Goal: Transaction & Acquisition: Download file/media

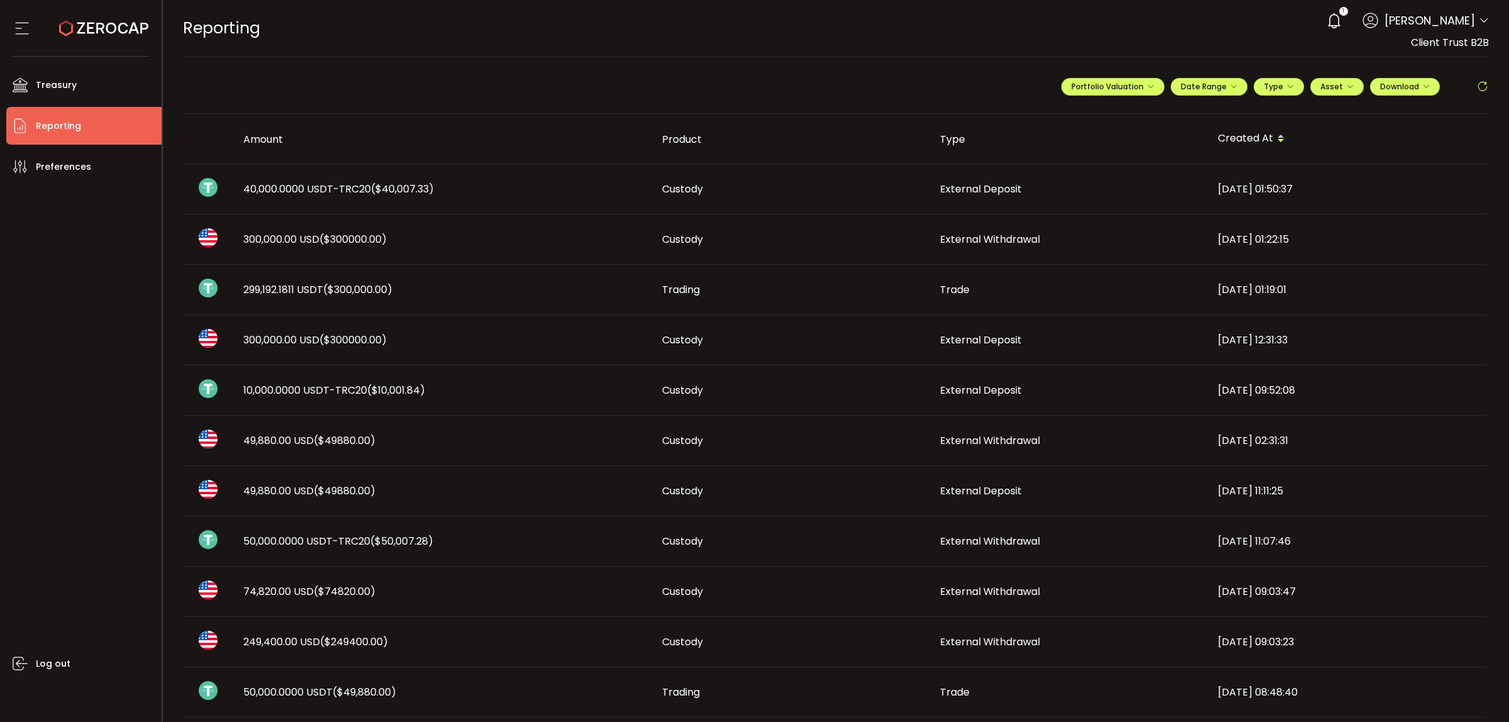
click at [58, 129] on span "Reporting" at bounding box center [58, 126] width 45 height 18
click at [1204, 91] on span "Date Range" at bounding box center [1209, 86] width 57 height 11
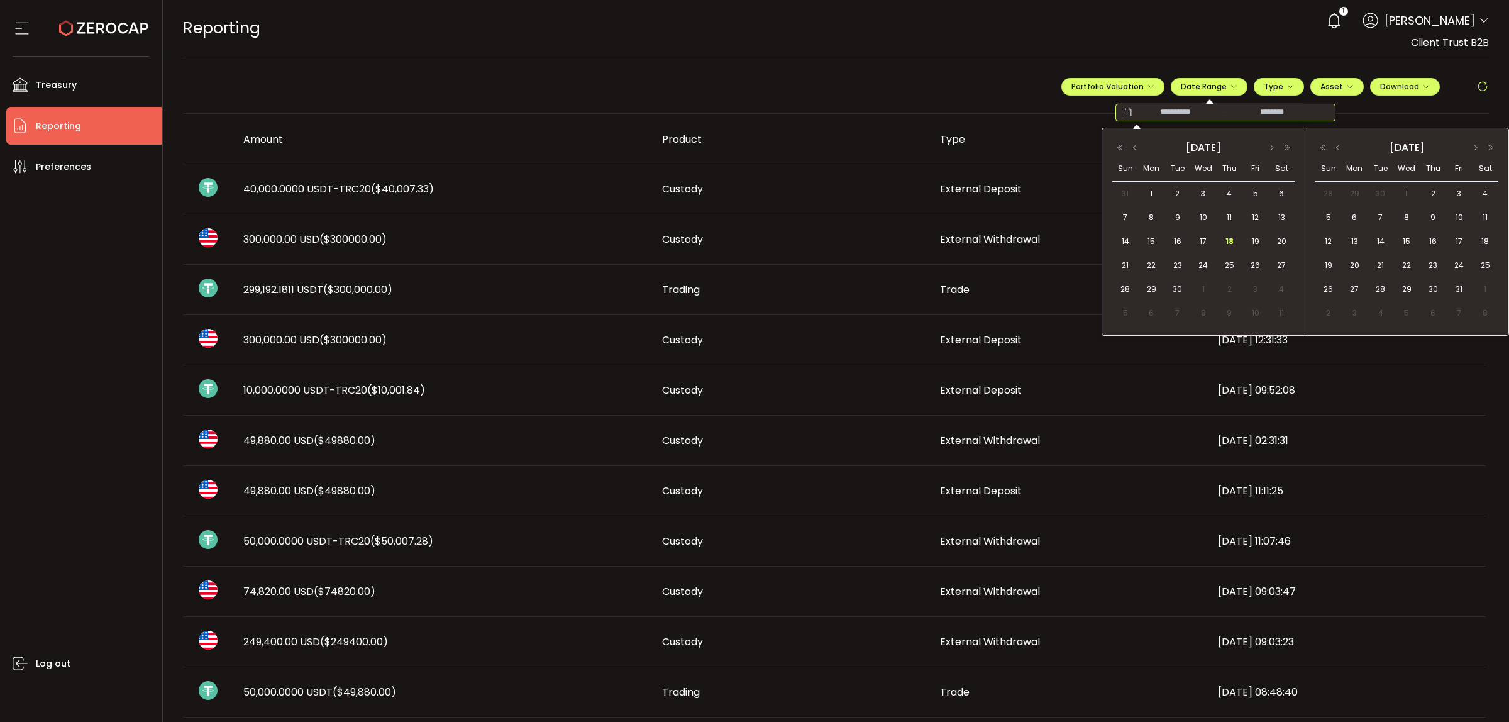
click at [1173, 112] on input at bounding box center [1175, 112] width 80 height 13
click at [1150, 196] on span "1" at bounding box center [1151, 193] width 15 height 15
click at [1135, 150] on button "button" at bounding box center [1134, 147] width 15 height 9
click at [1171, 194] on span "1" at bounding box center [1177, 193] width 15 height 15
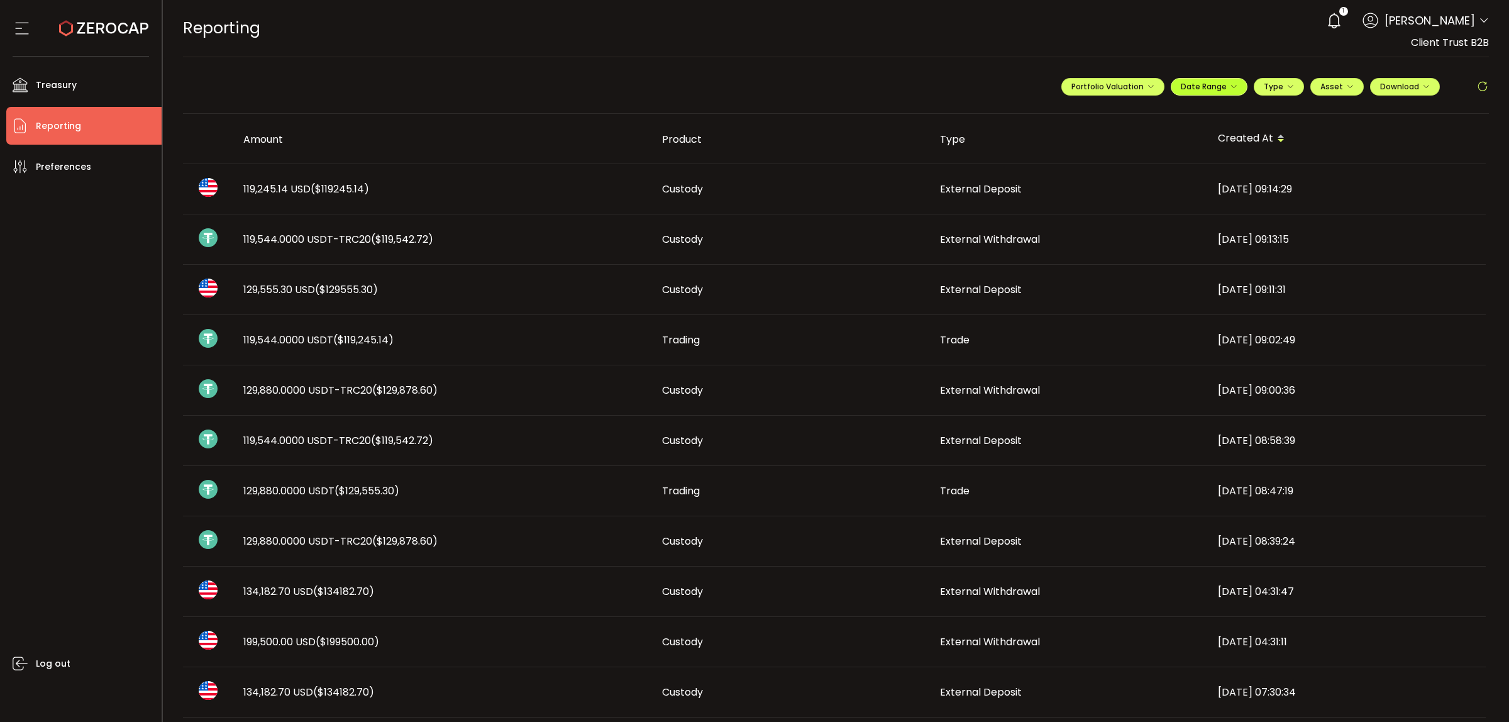
click at [1195, 91] on span "Date Range" at bounding box center [1209, 86] width 57 height 11
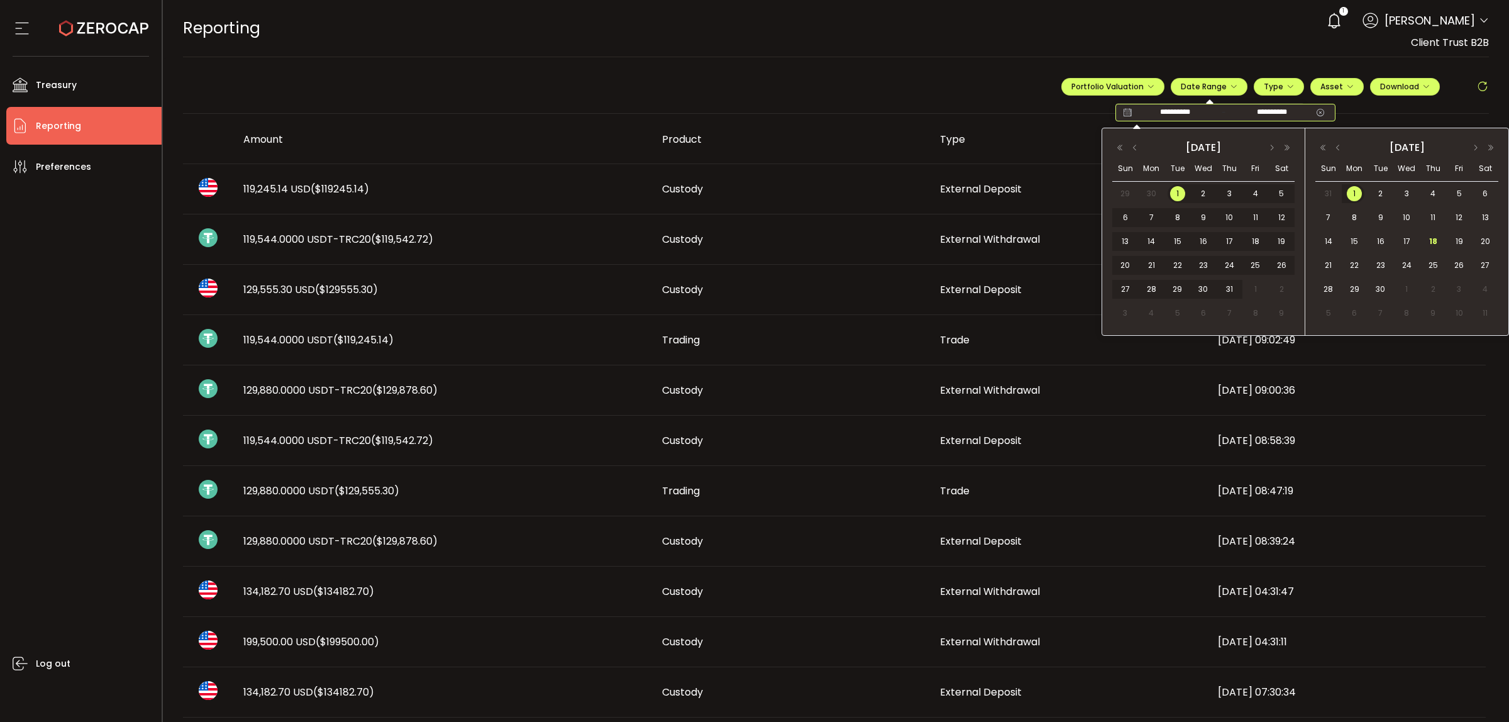
click at [1283, 112] on input "**********" at bounding box center [1272, 112] width 80 height 13
click at [1434, 243] on span "18" at bounding box center [1432, 241] width 15 height 15
click at [1180, 194] on span "1" at bounding box center [1177, 193] width 15 height 15
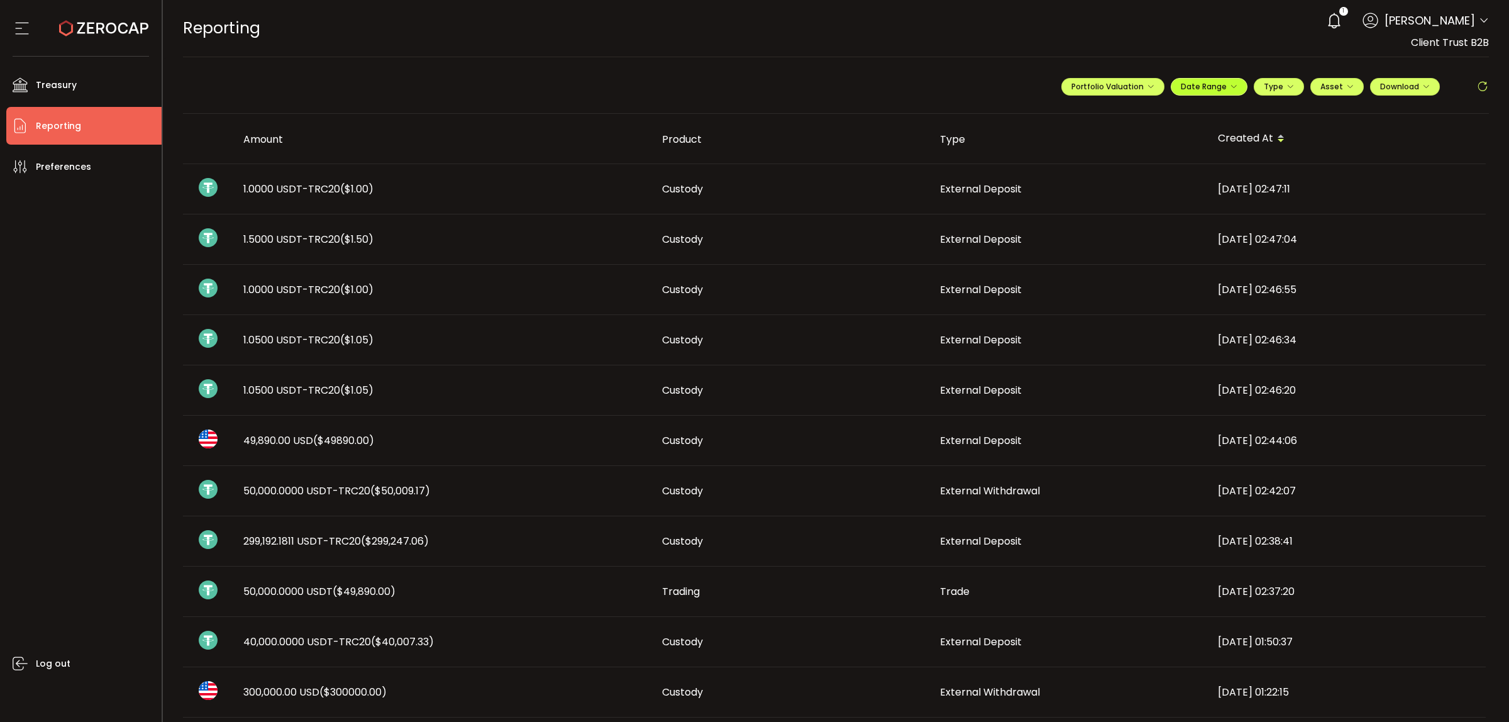
click at [1196, 92] on button "Date Range" at bounding box center [1209, 87] width 77 height 18
click at [1399, 121] on th "Created At" at bounding box center [1347, 139] width 278 height 50
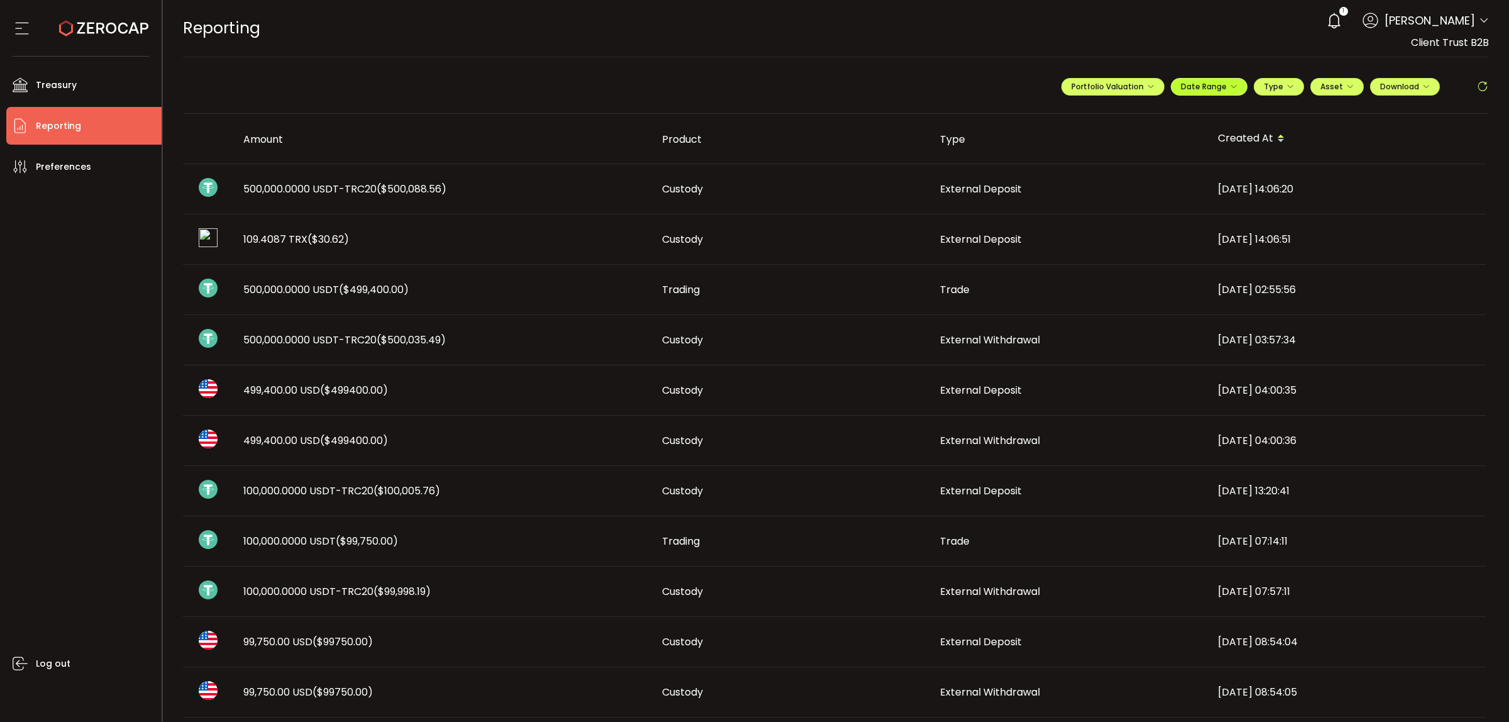
click at [1226, 93] on button "Date Range" at bounding box center [1209, 87] width 77 height 18
click at [1163, 33] on div "REPORTING Buy Power $0.00 USD Reporting Reporting Verify Your Identity 1 Christ…" at bounding box center [836, 28] width 1306 height 57
click at [1288, 90] on icon "button" at bounding box center [1290, 87] width 8 height 8
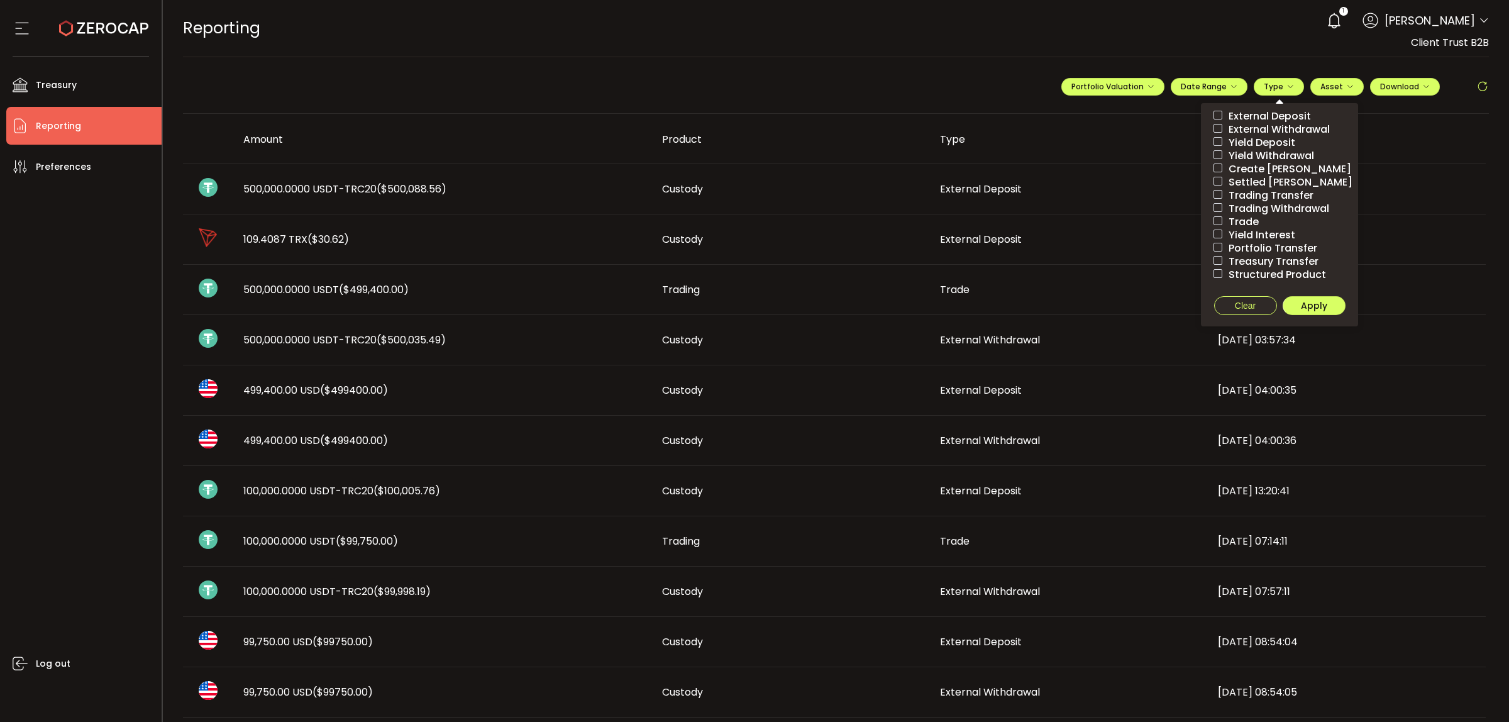
click at [1277, 116] on span "External Deposit" at bounding box center [1266, 116] width 89 height 12
click at [1321, 306] on span "Apply" at bounding box center [1314, 305] width 26 height 13
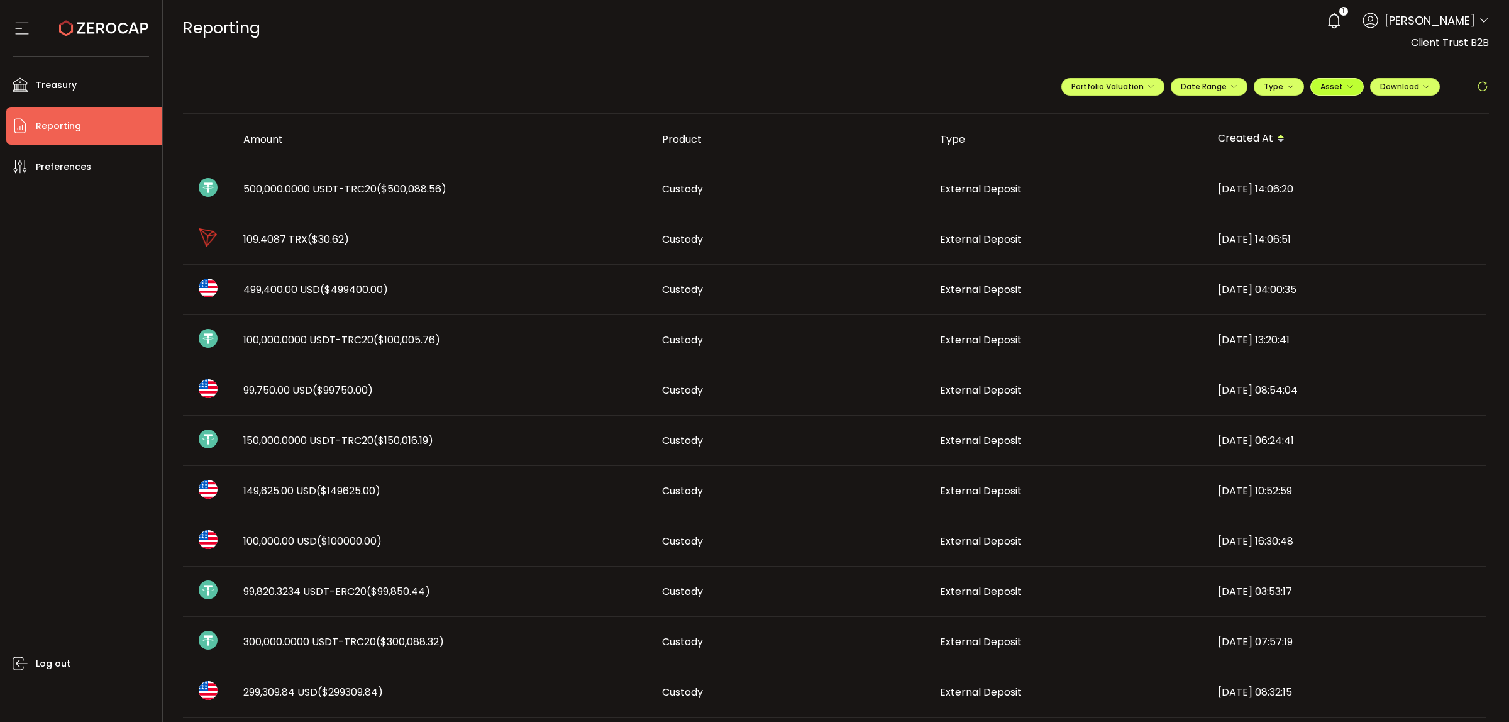
click at [1335, 89] on span "Asset" at bounding box center [1331, 86] width 23 height 11
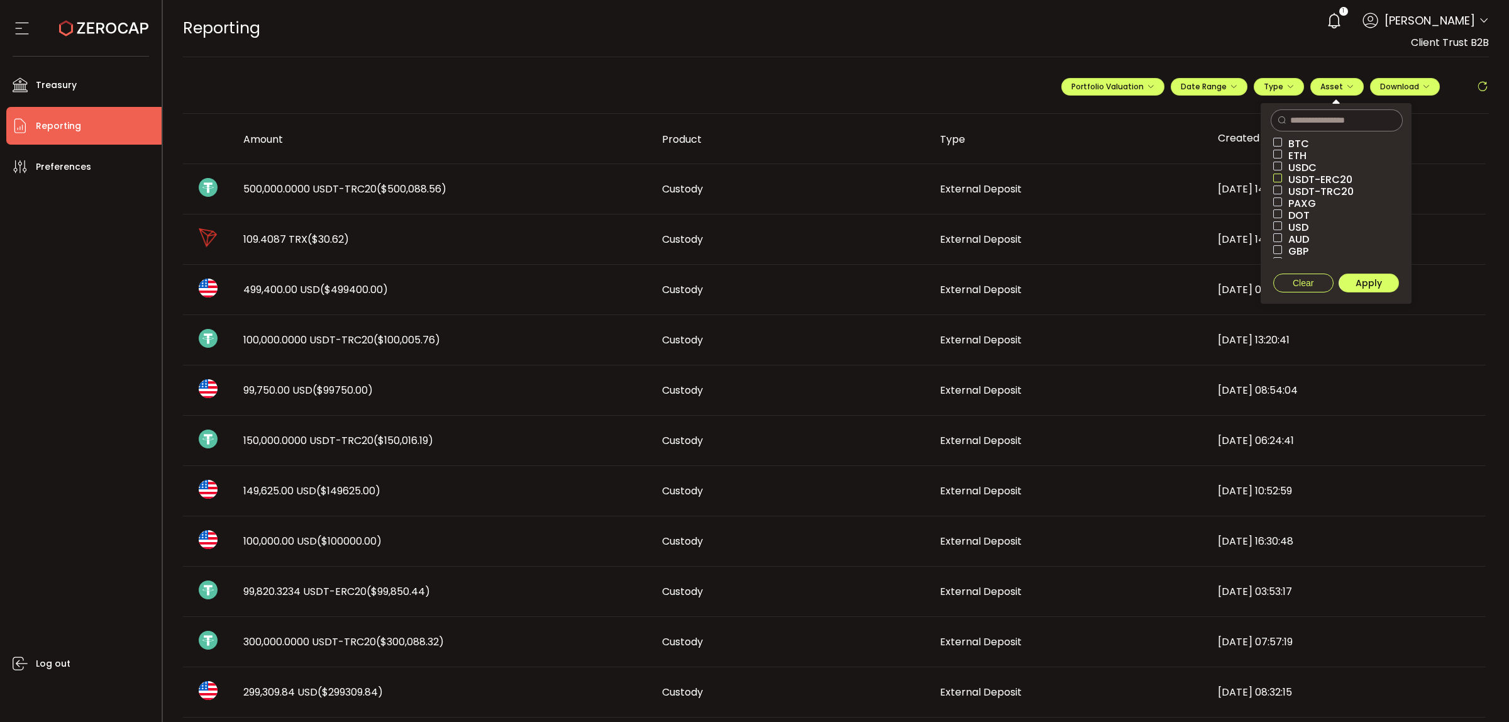
click at [1274, 180] on span at bounding box center [1277, 178] width 9 height 9
click at [1277, 190] on span at bounding box center [1277, 189] width 9 height 9
drag, startPoint x: 1366, startPoint y: 282, endPoint x: 1355, endPoint y: 285, distance: 11.7
click at [1366, 283] on span "Apply" at bounding box center [1368, 283] width 26 height 13
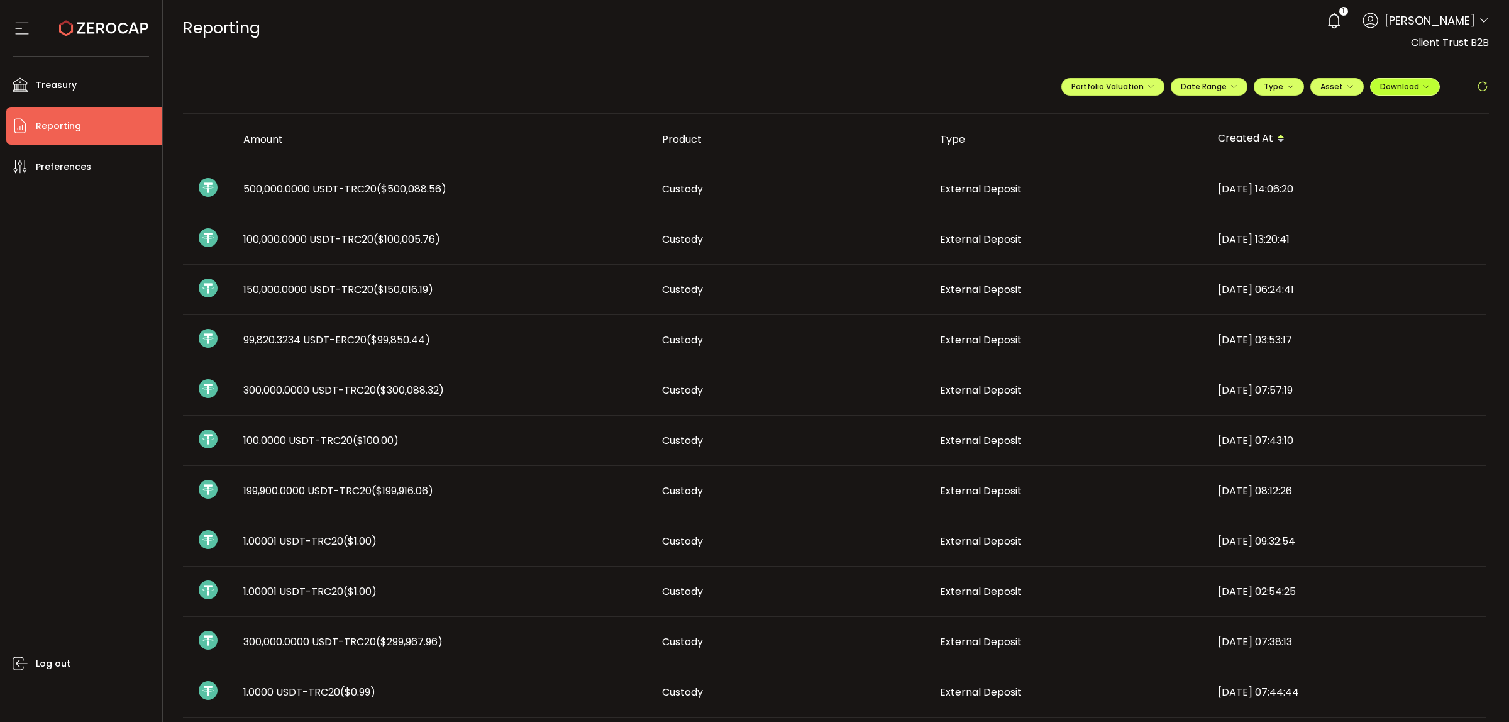
click at [1423, 88] on icon "button" at bounding box center [1426, 87] width 8 height 8
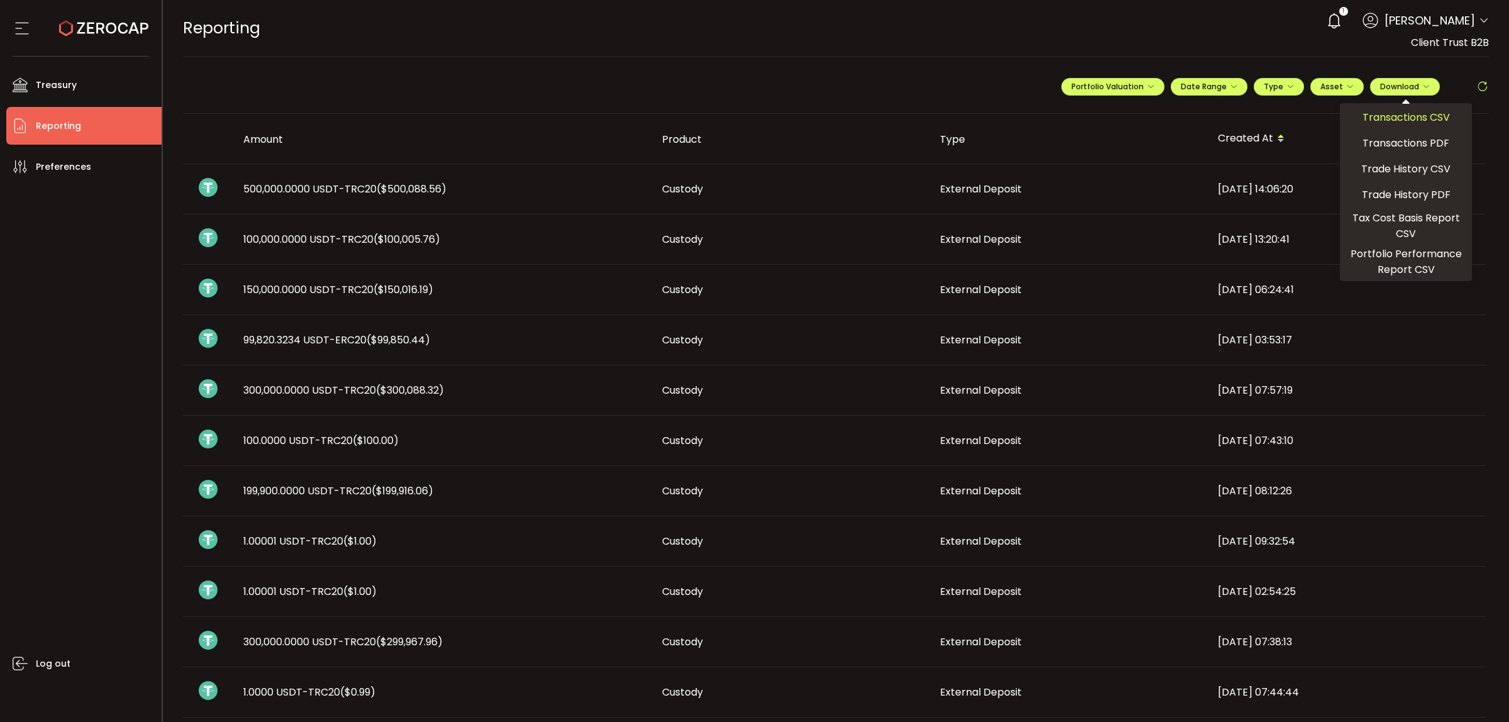
click at [1409, 123] on span "Transactions CSV" at bounding box center [1405, 117] width 87 height 16
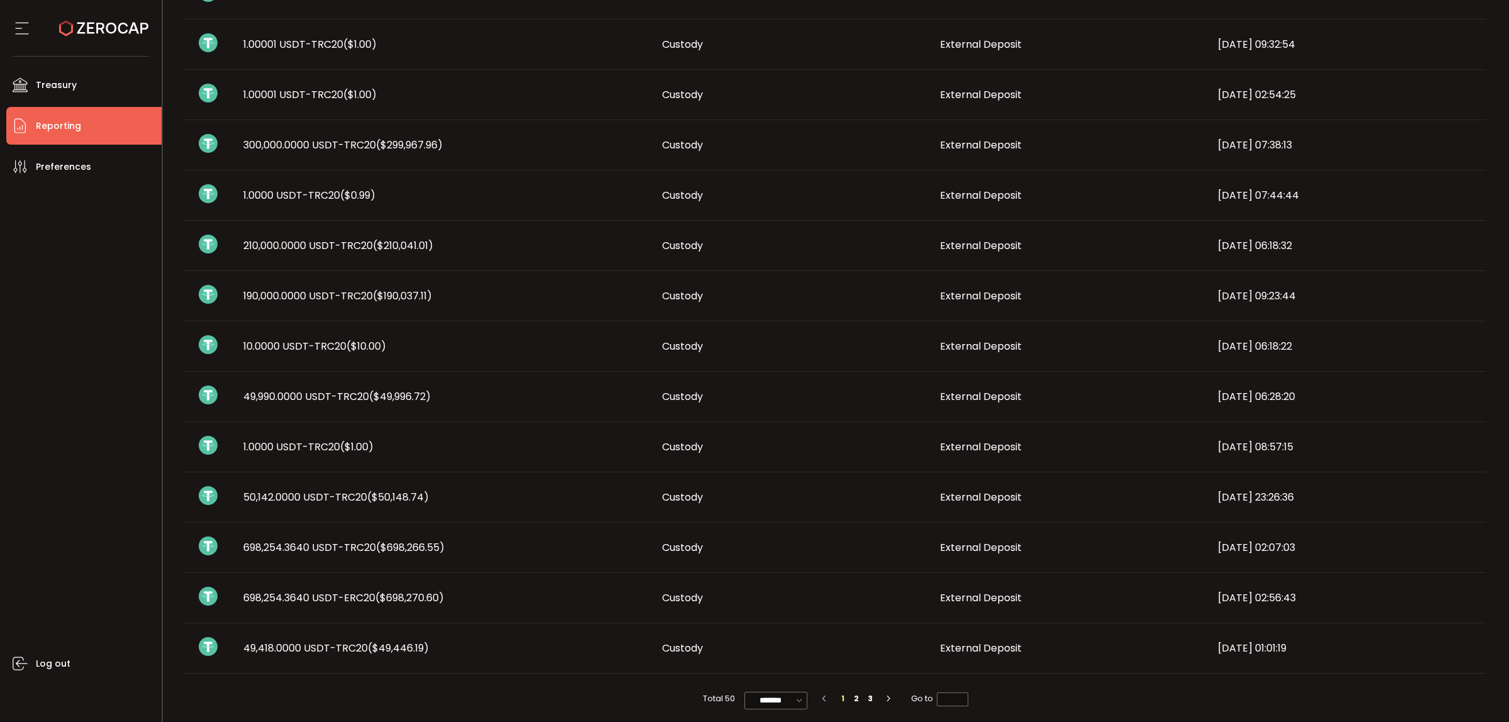
scroll to position [510, 0]
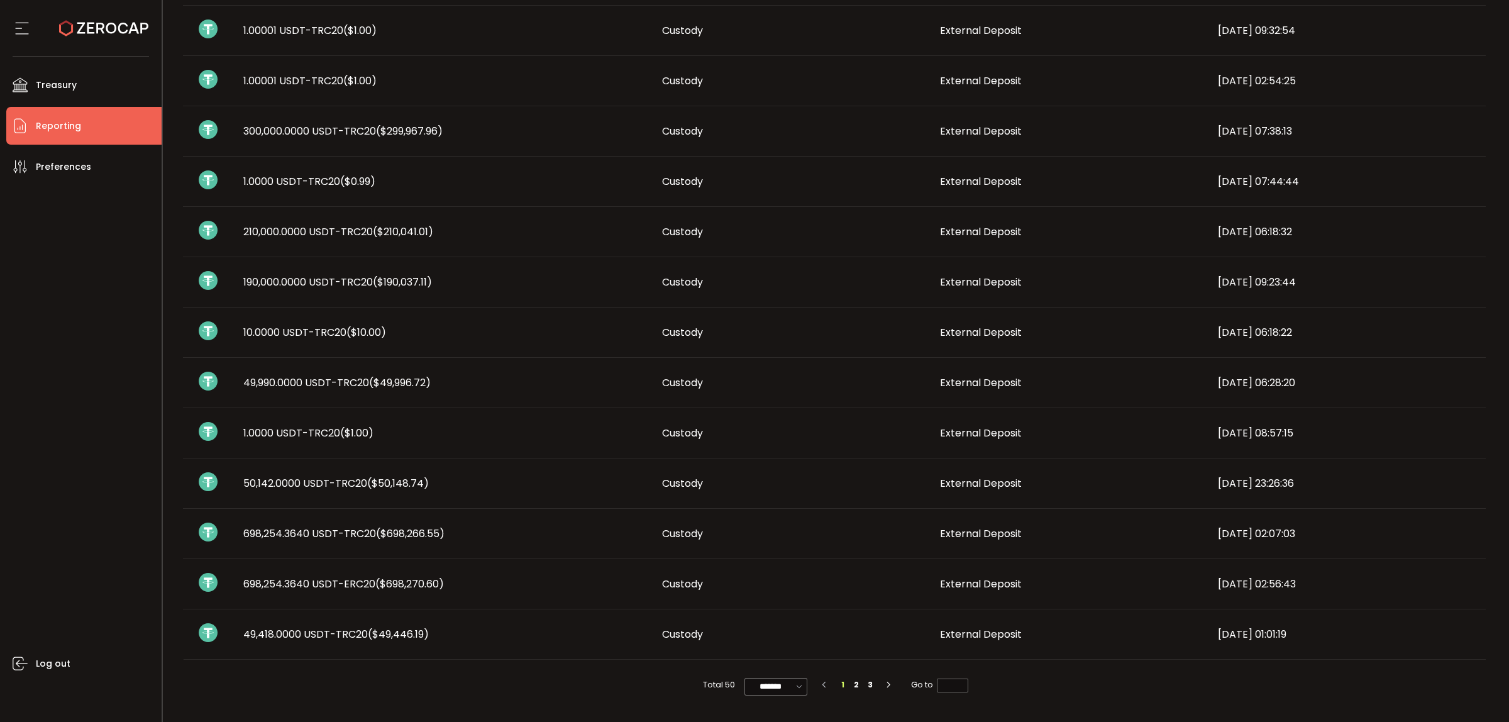
click at [312, 580] on span "698,254.3640 USDT-ERC20 ($698,270.60)" at bounding box center [343, 583] width 201 height 14
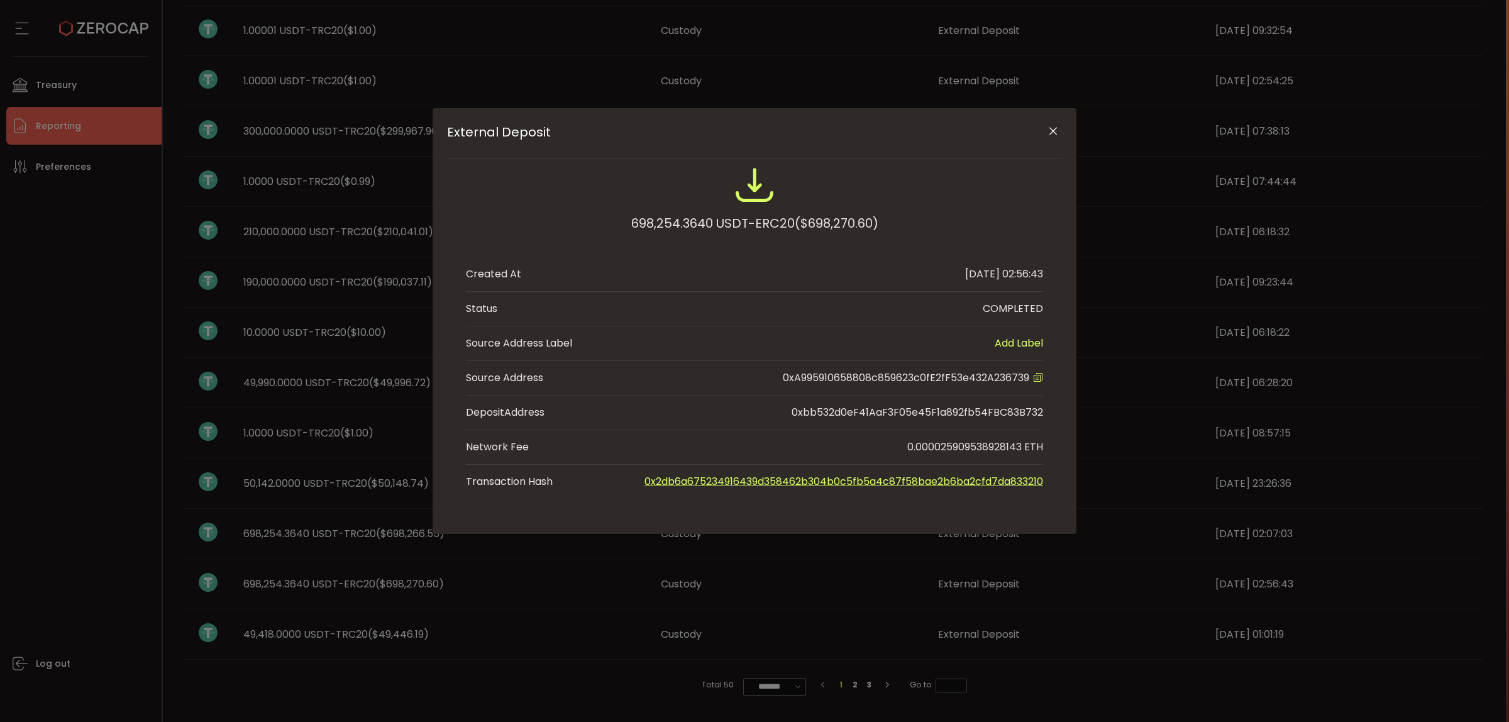
click at [1054, 133] on icon "Close" at bounding box center [1053, 131] width 13 height 13
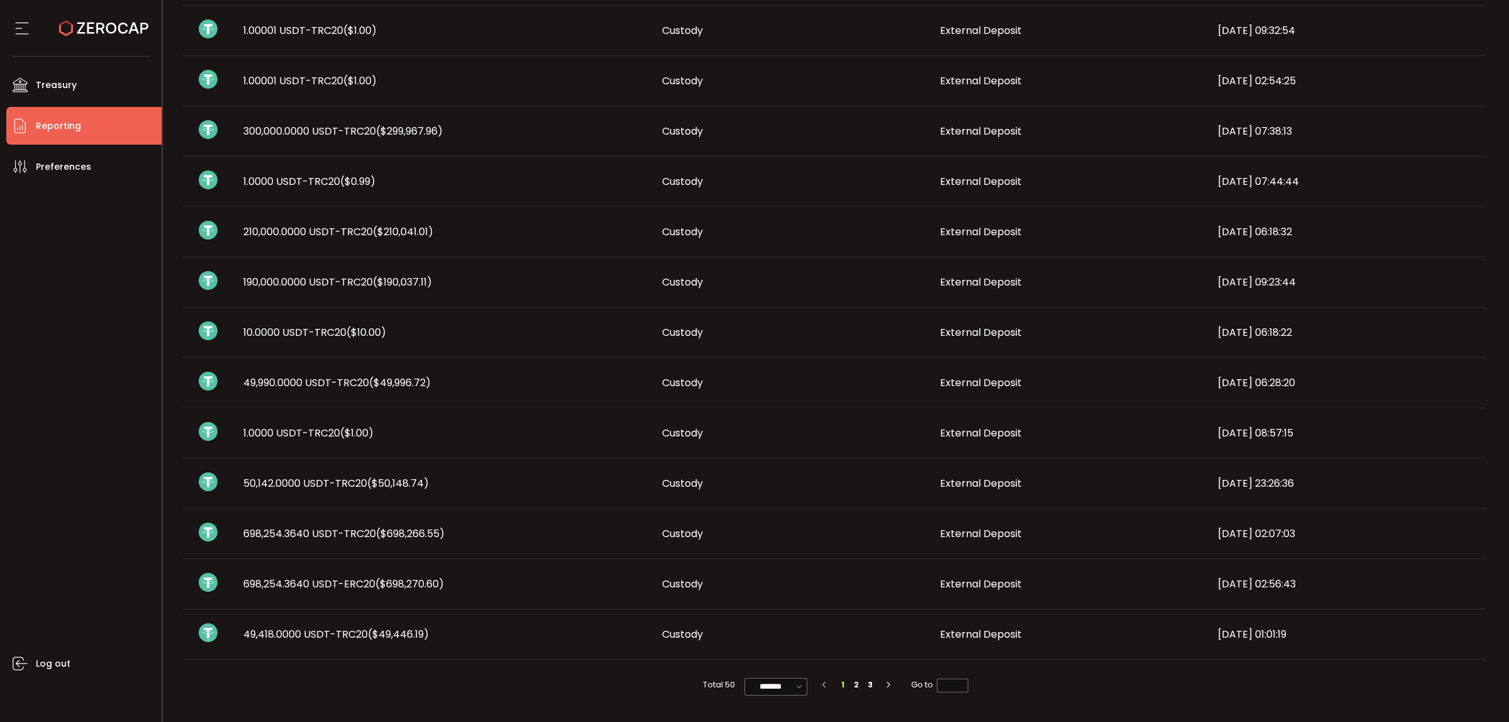
click at [388, 533] on span "($698,266.55)" at bounding box center [410, 533] width 69 height 14
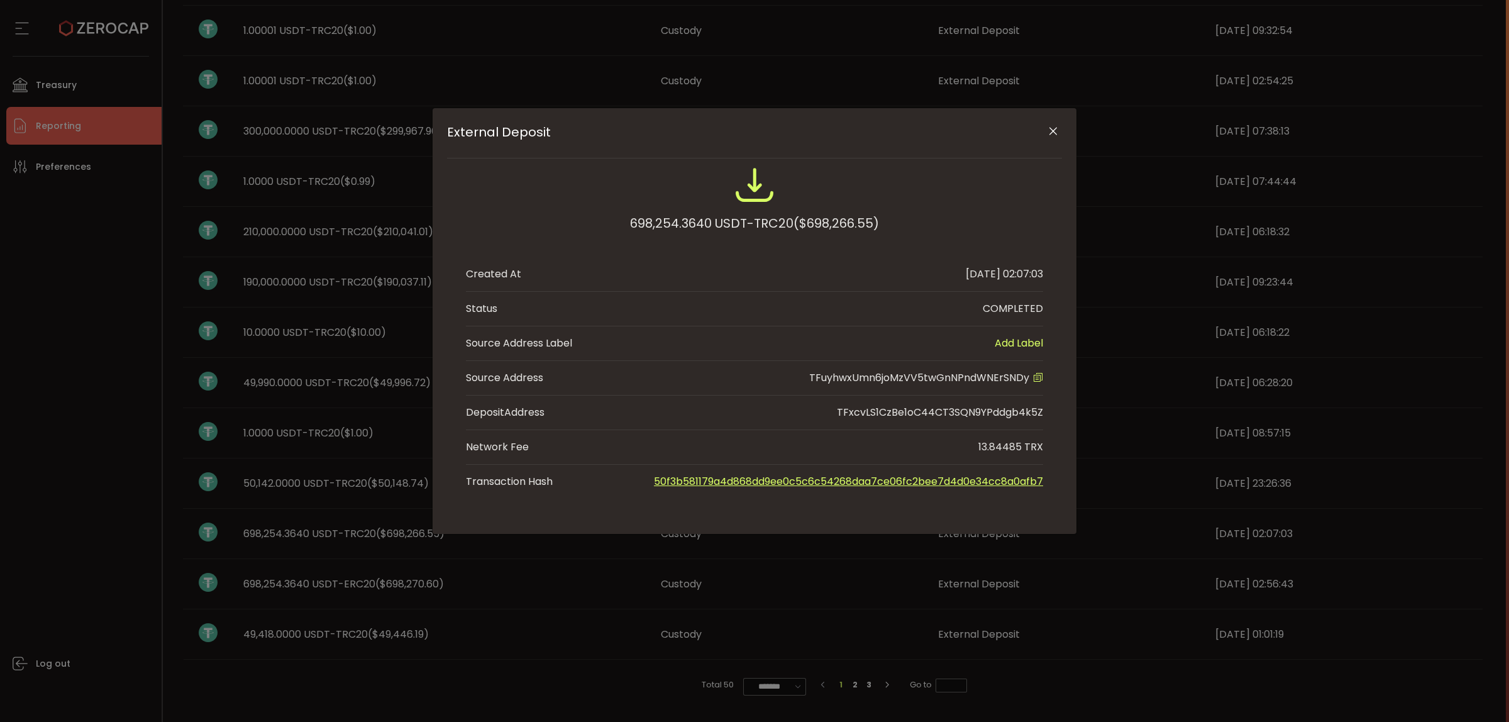
click at [1054, 133] on icon "Close" at bounding box center [1053, 131] width 13 height 13
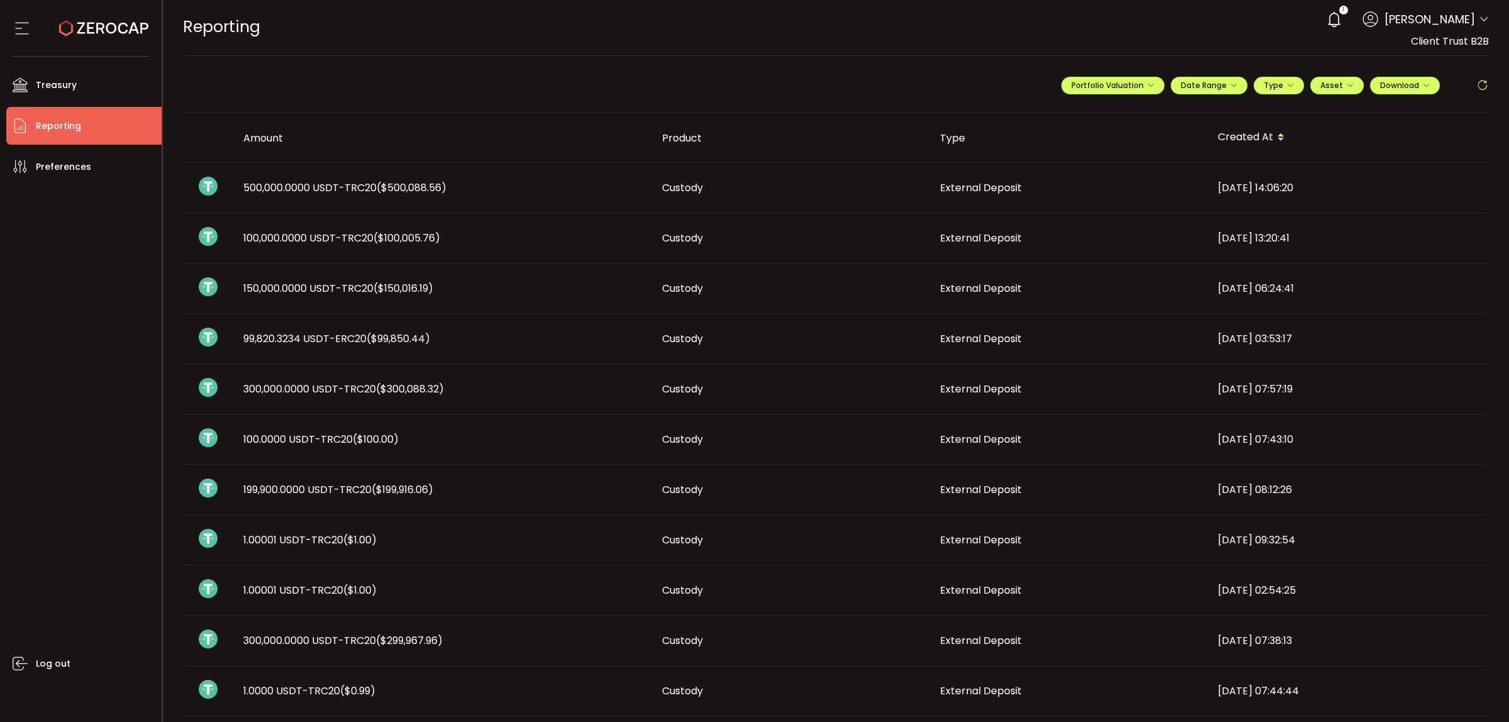
scroll to position [0, 0]
click at [77, 82] on li "Treasury" at bounding box center [83, 85] width 155 height 38
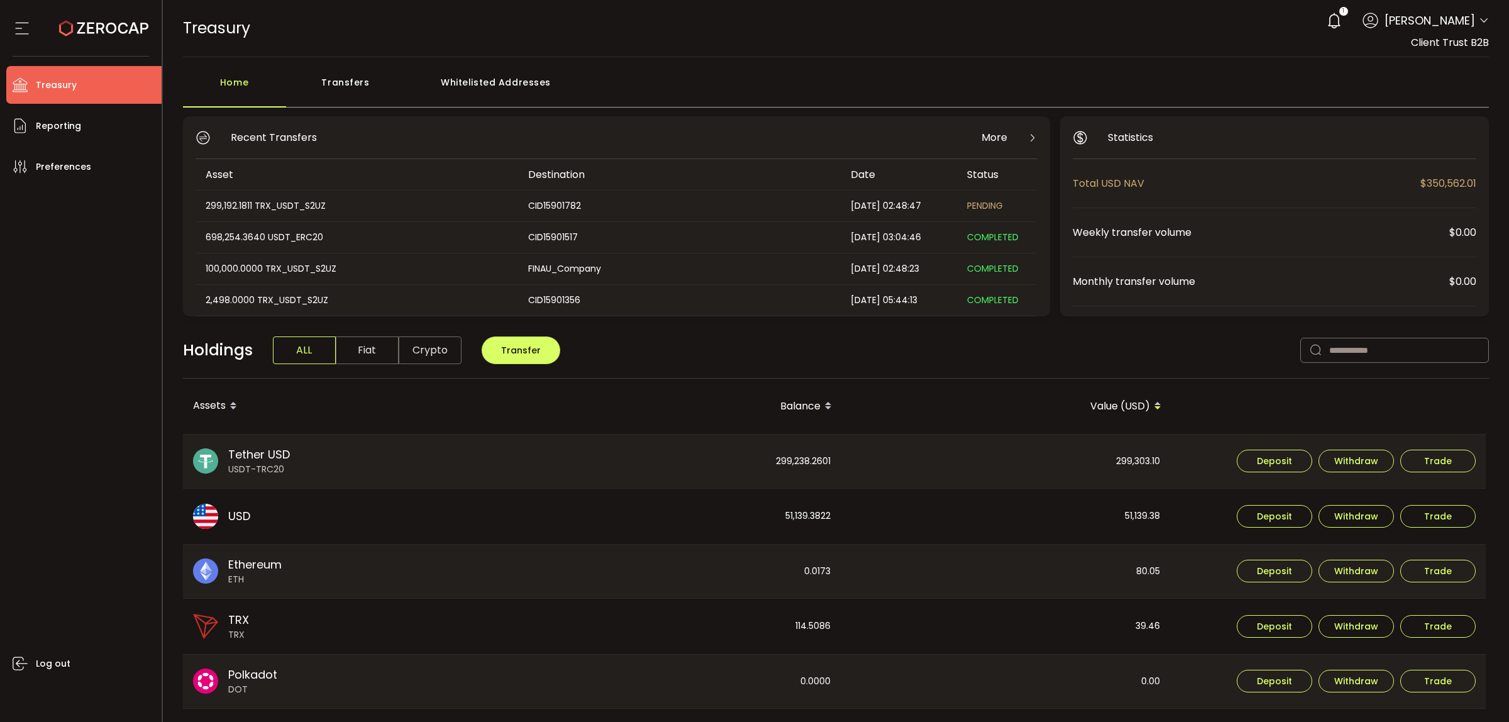
click at [506, 82] on div "Whitelisted Addresses" at bounding box center [495, 89] width 181 height 38
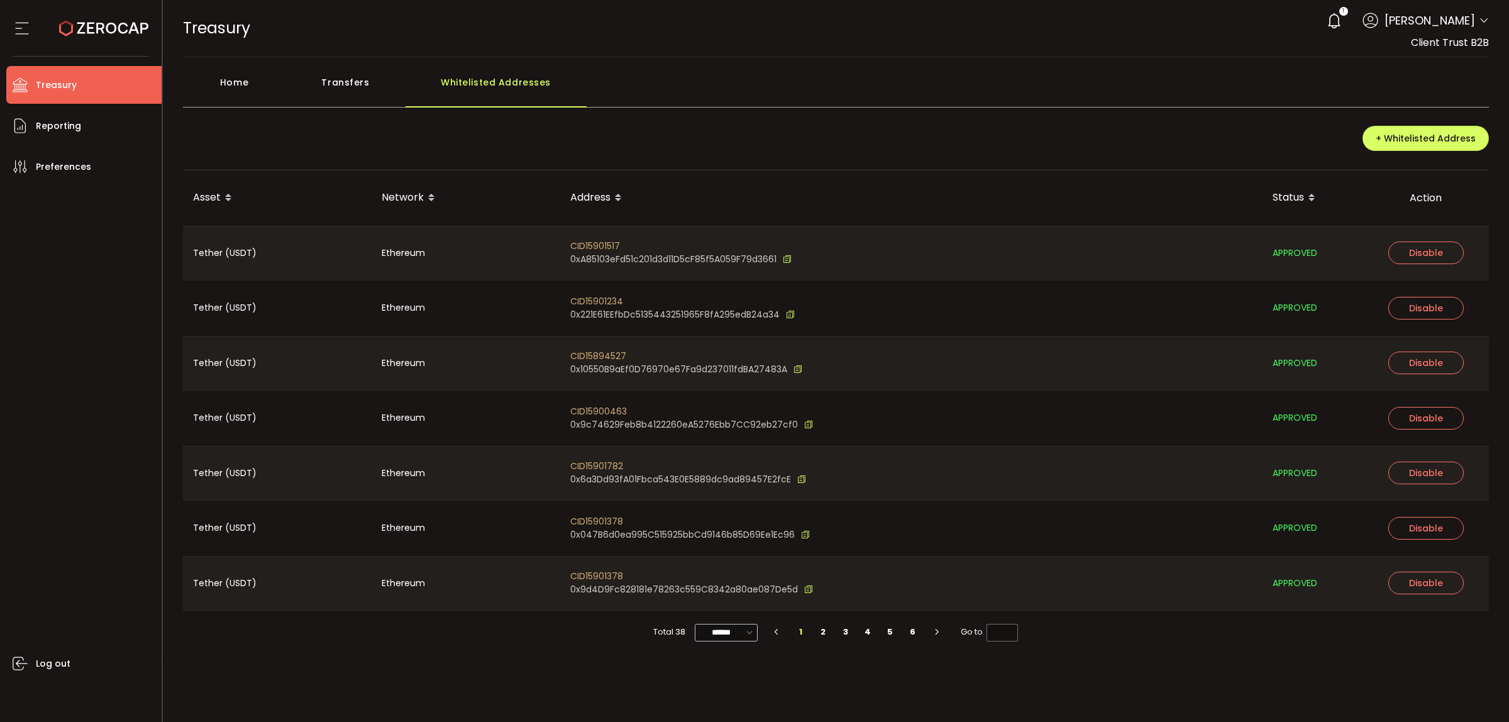
click at [751, 639] on icon at bounding box center [750, 632] width 13 height 14
click at [730, 604] on span "100/page" at bounding box center [728, 601] width 41 height 13
type input "********"
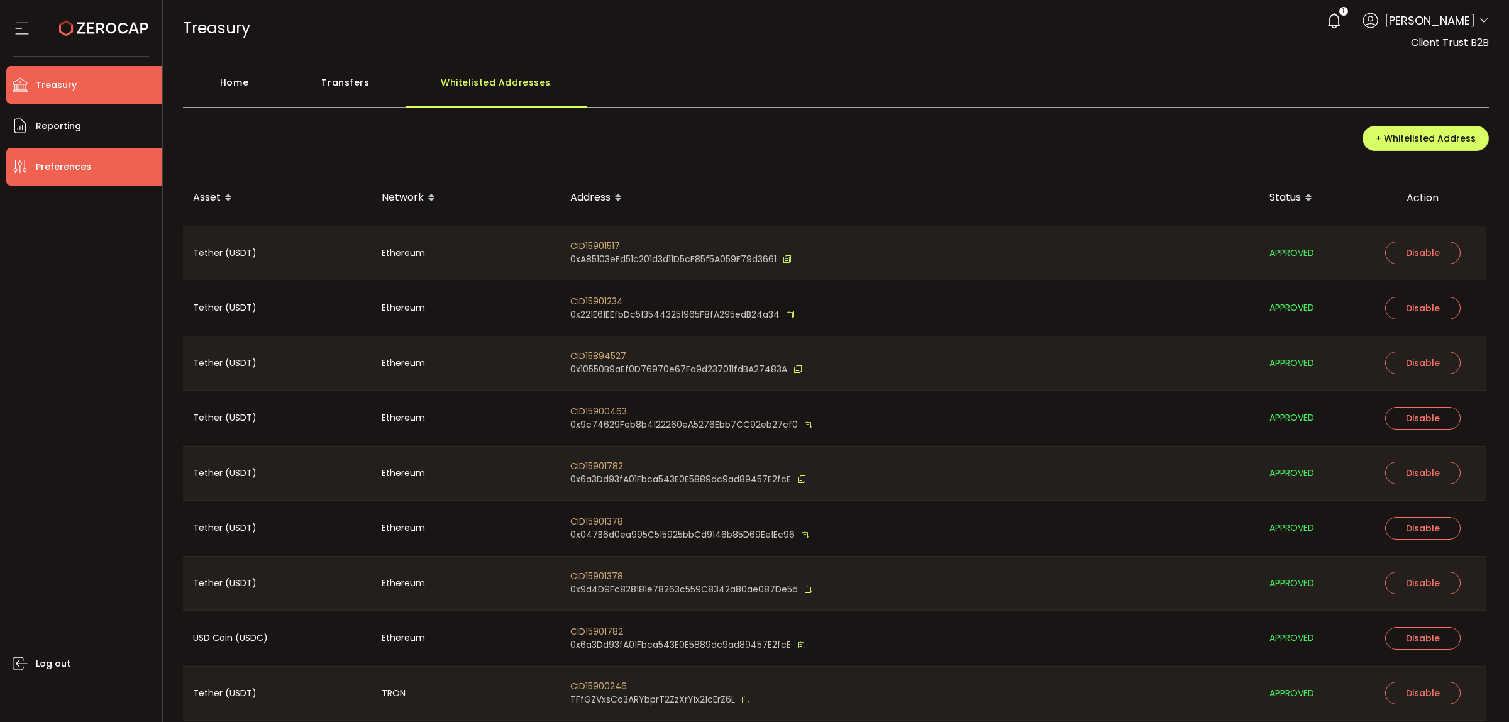
scroll to position [1643, 0]
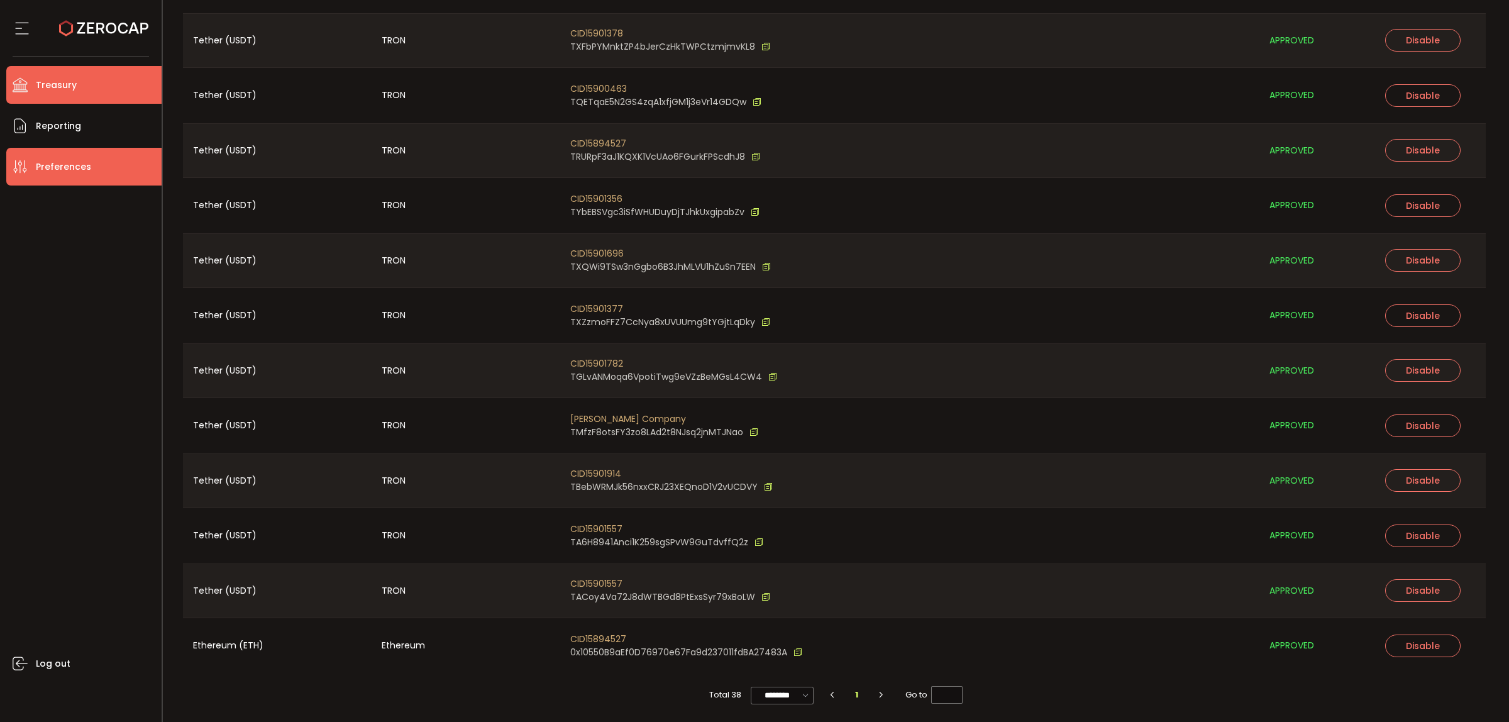
click at [57, 162] on span "Preferences" at bounding box center [63, 167] width 55 height 18
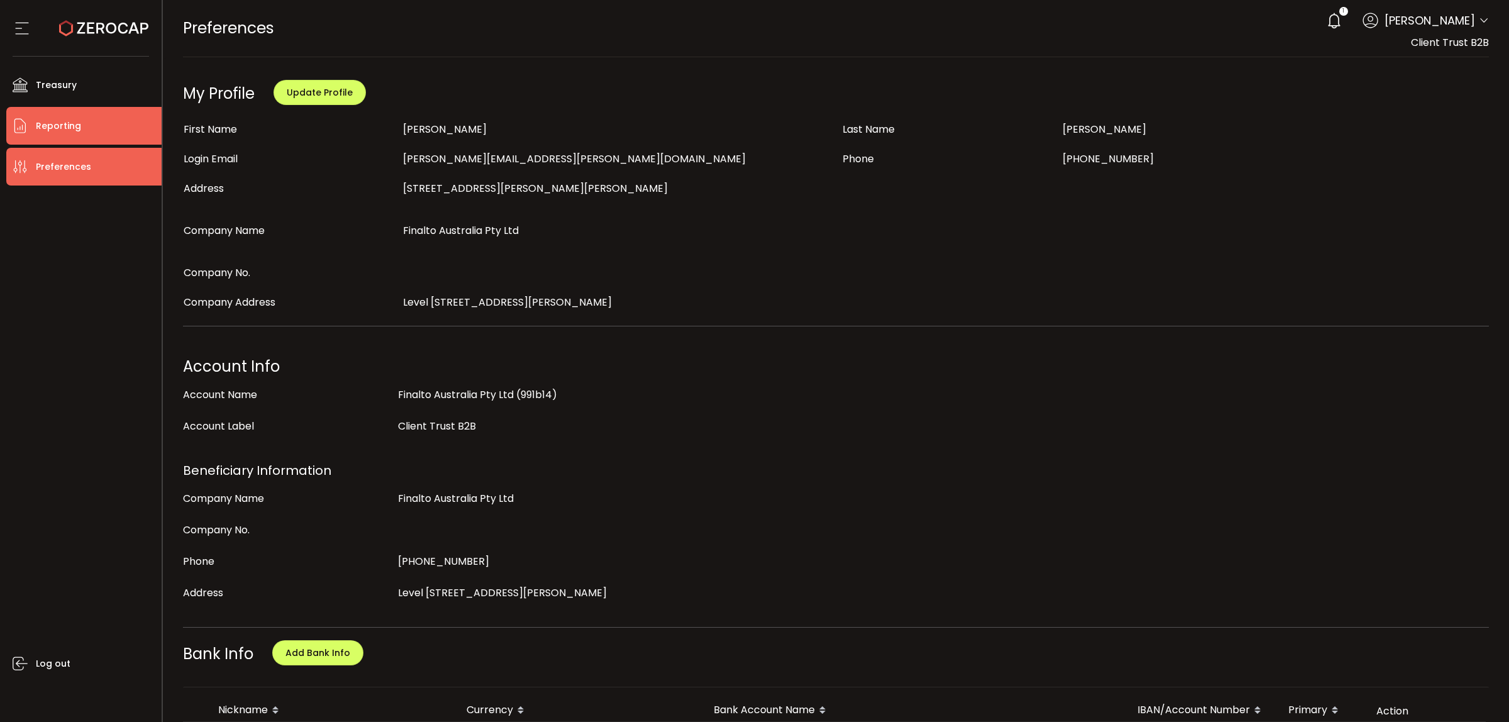
click at [41, 120] on span "Reporting" at bounding box center [58, 126] width 45 height 18
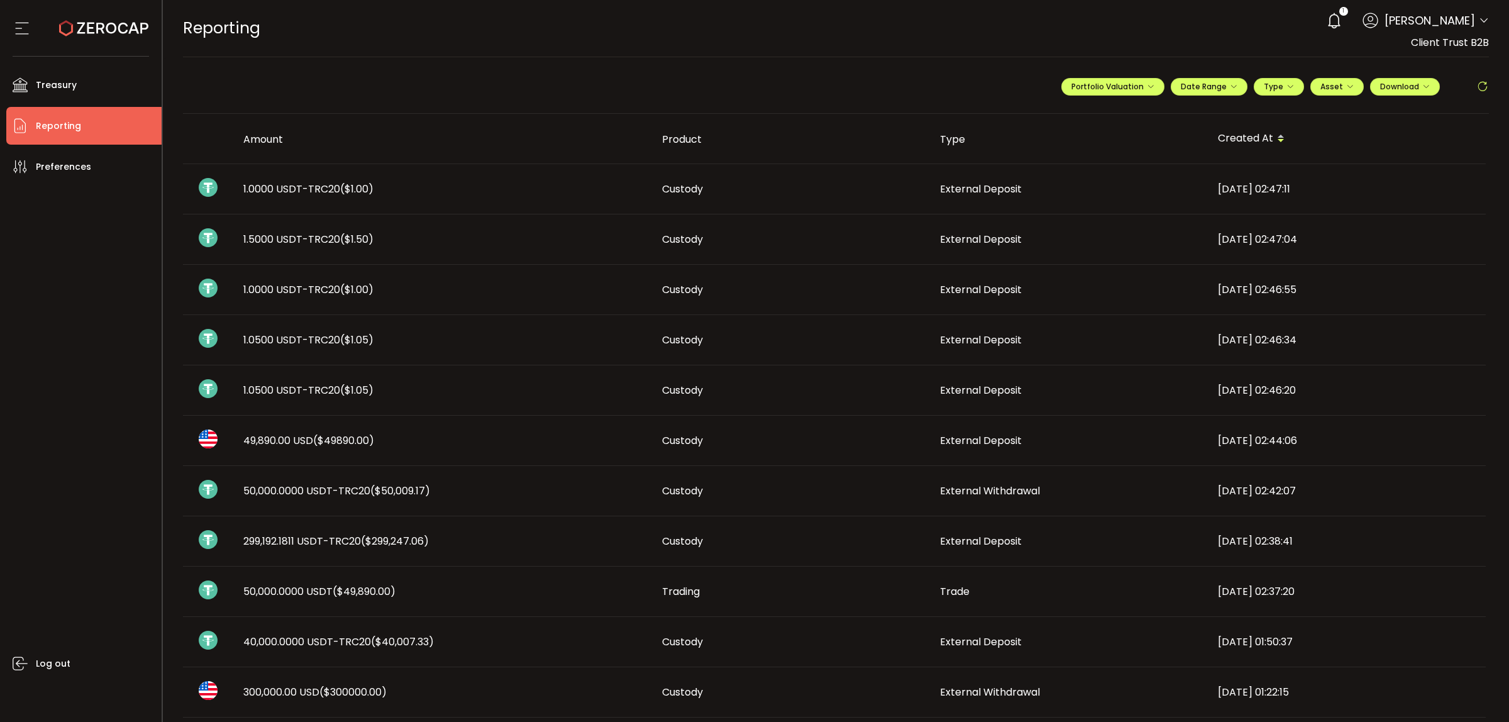
click at [67, 121] on span "Reporting" at bounding box center [58, 126] width 45 height 18
click at [64, 87] on span "Treasury" at bounding box center [56, 85] width 41 height 18
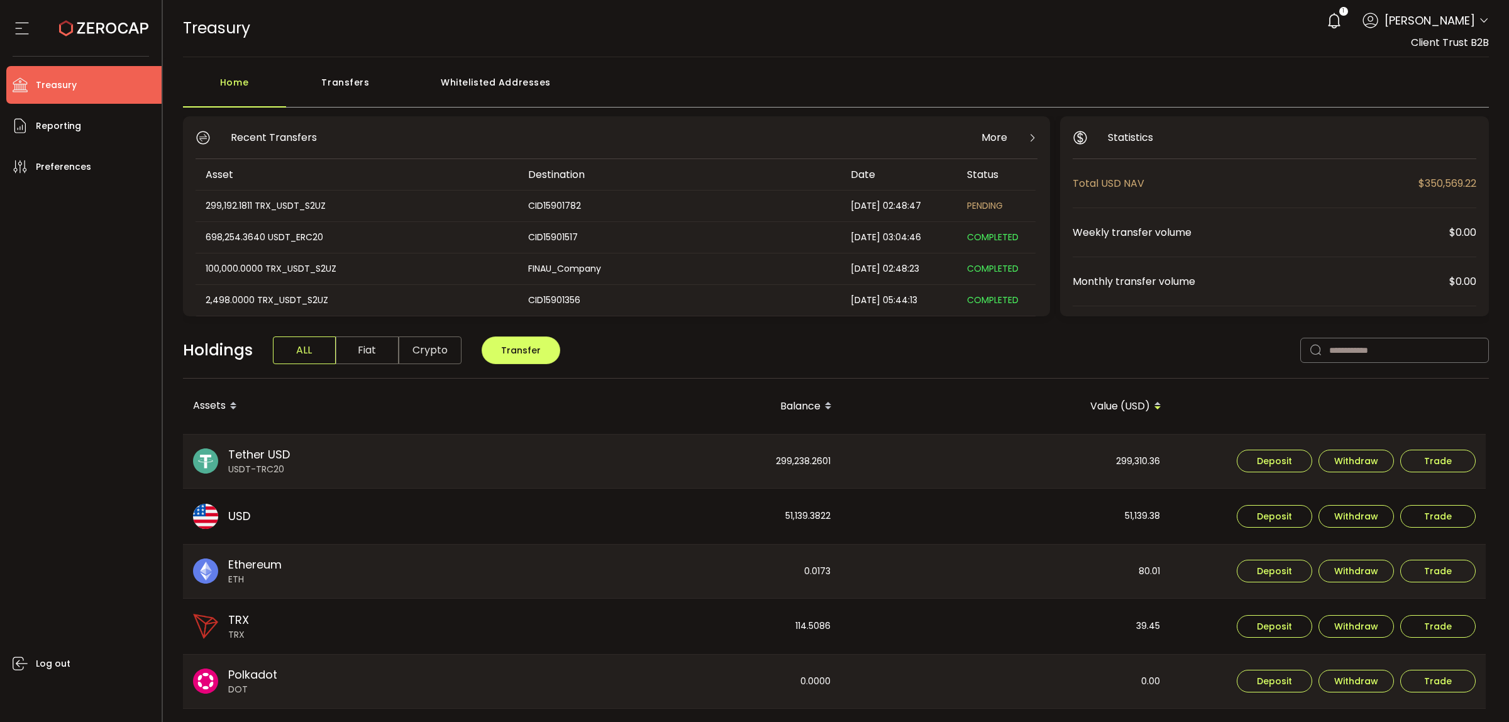
click at [1327, 283] on span "Monthly transfer volume" at bounding box center [1260, 281] width 377 height 16
drag, startPoint x: 1184, startPoint y: 282, endPoint x: 1145, endPoint y: 212, distance: 79.4
click at [1176, 273] on span "Monthly transfer volume" at bounding box center [1260, 281] width 377 height 16
drag, startPoint x: 1144, startPoint y: 209, endPoint x: 1117, endPoint y: 152, distance: 63.5
click at [1142, 206] on div "Total USD NAV $350,569.22 Weekly transfer volume $0.00 Monthly transfer volume …" at bounding box center [1274, 232] width 404 height 147
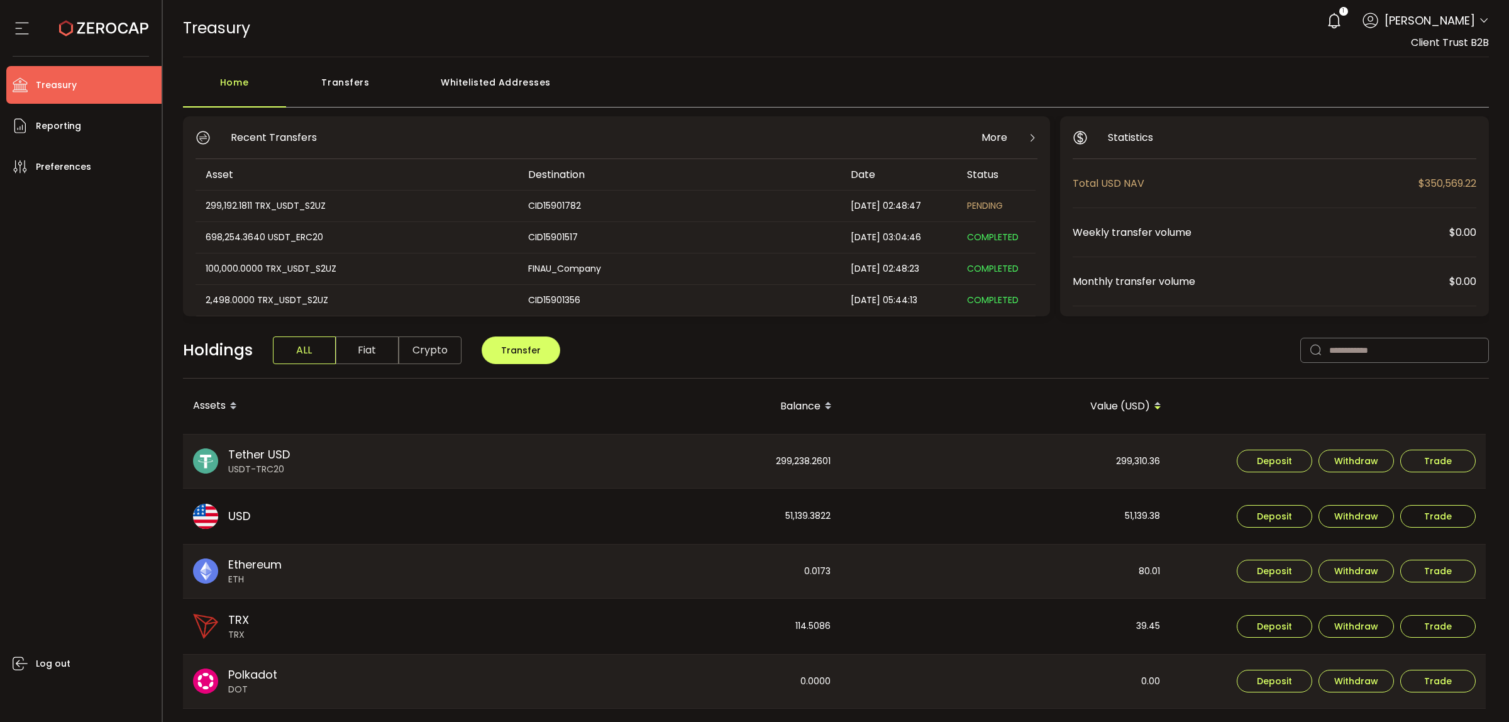
click at [1111, 140] on span "Statistics" at bounding box center [1130, 138] width 45 height 16
click at [84, 126] on li "Reporting" at bounding box center [83, 126] width 155 height 38
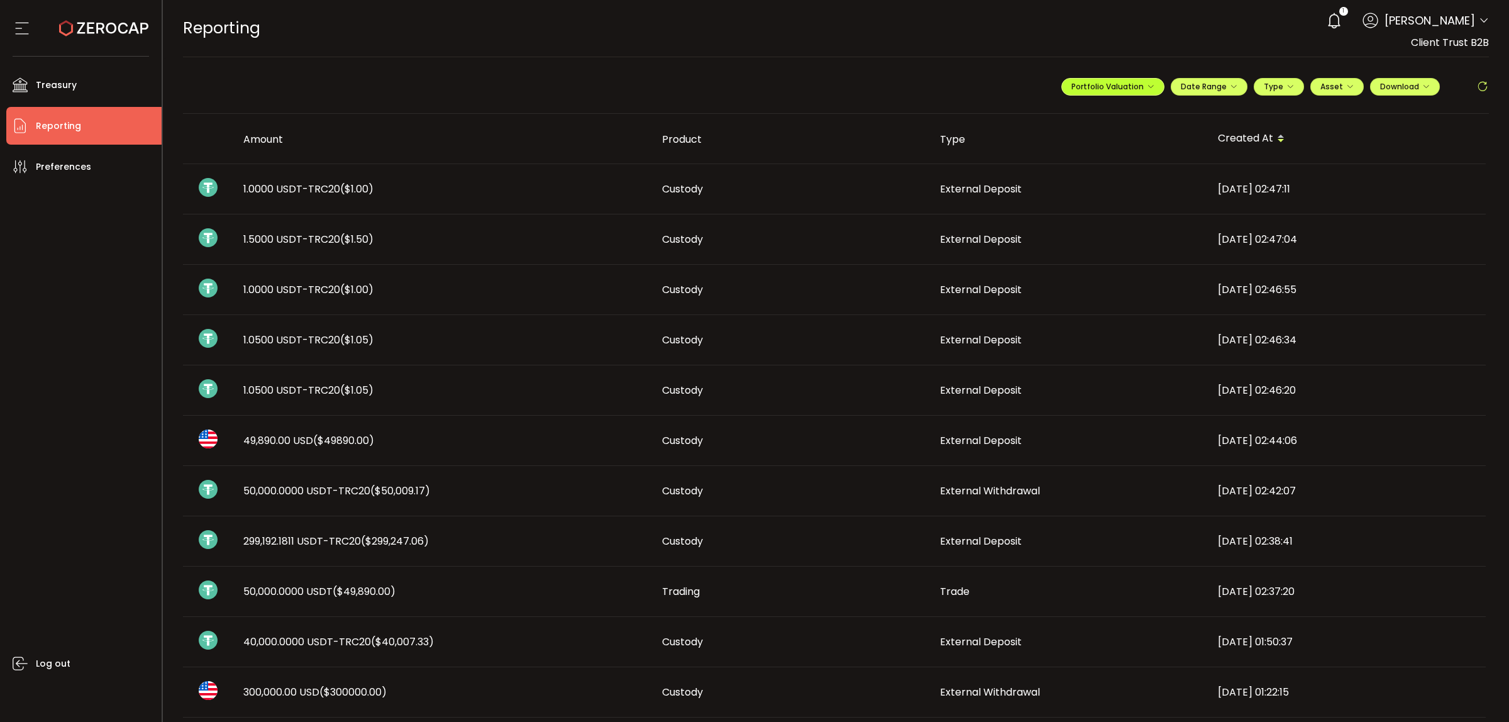
click at [1147, 87] on icon "button" at bounding box center [1151, 87] width 8 height 8
click at [1230, 85] on icon "button" at bounding box center [1234, 87] width 8 height 8
click at [1281, 83] on span "Type" at bounding box center [1279, 86] width 30 height 11
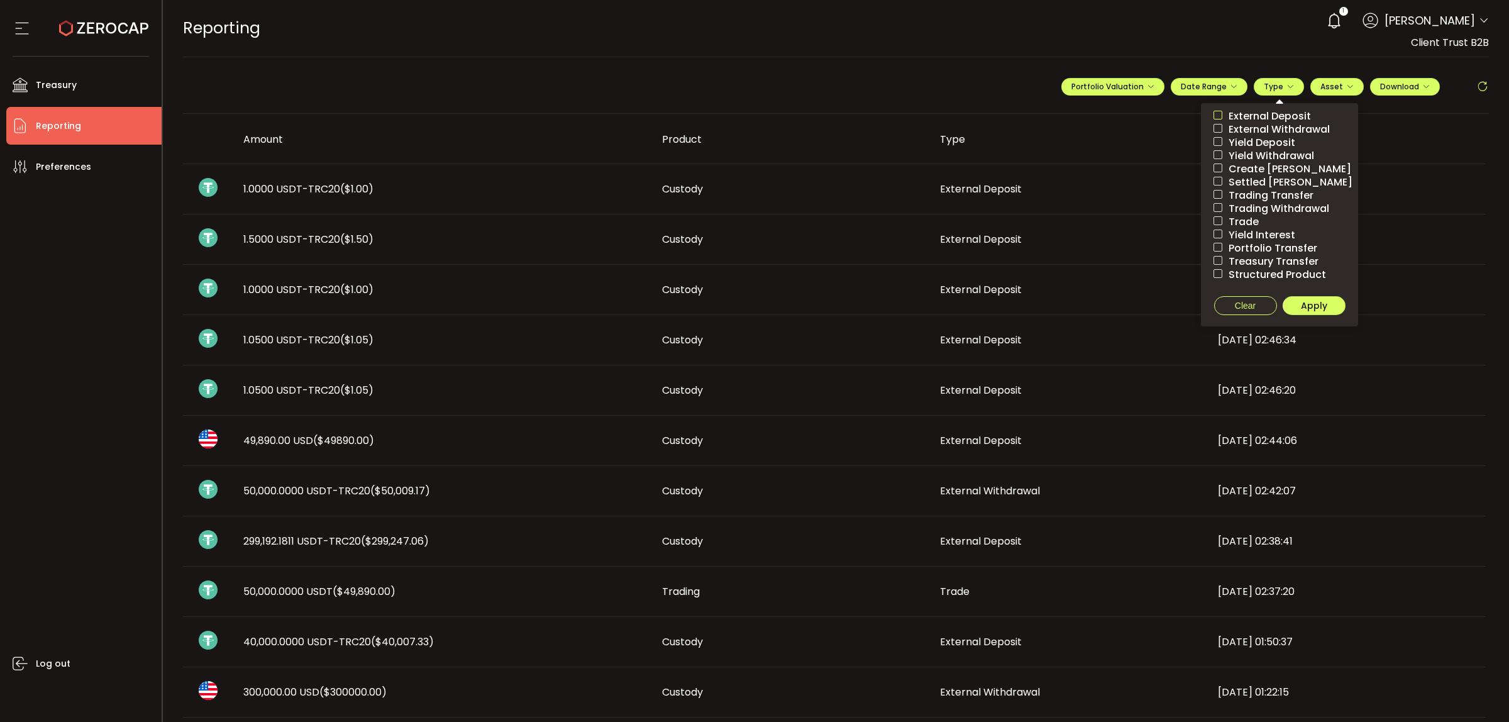
click at [1213, 116] on span at bounding box center [1217, 115] width 9 height 9
click at [1321, 309] on span "Apply" at bounding box center [1314, 305] width 26 height 13
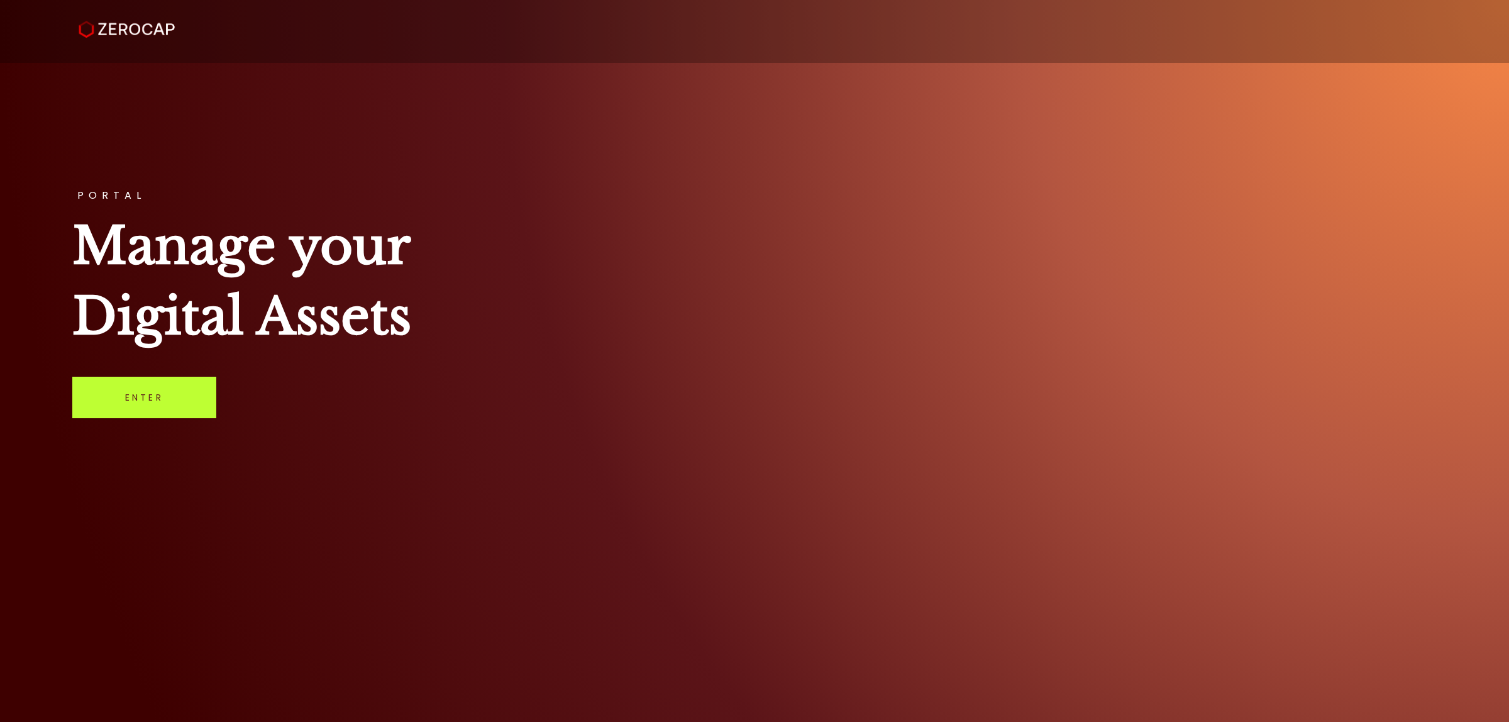
click at [158, 394] on link "Enter" at bounding box center [144, 397] width 144 height 41
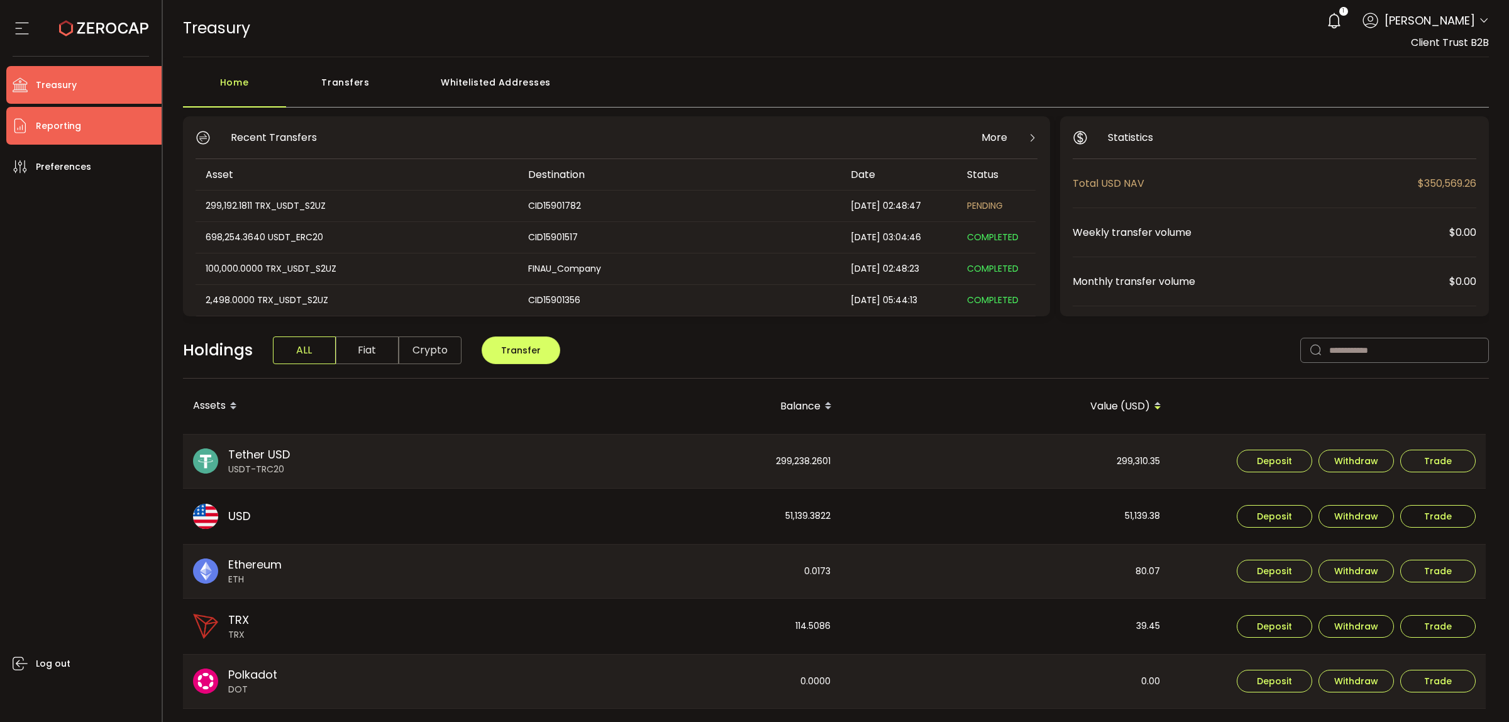
click at [65, 131] on span "Reporting" at bounding box center [58, 126] width 45 height 18
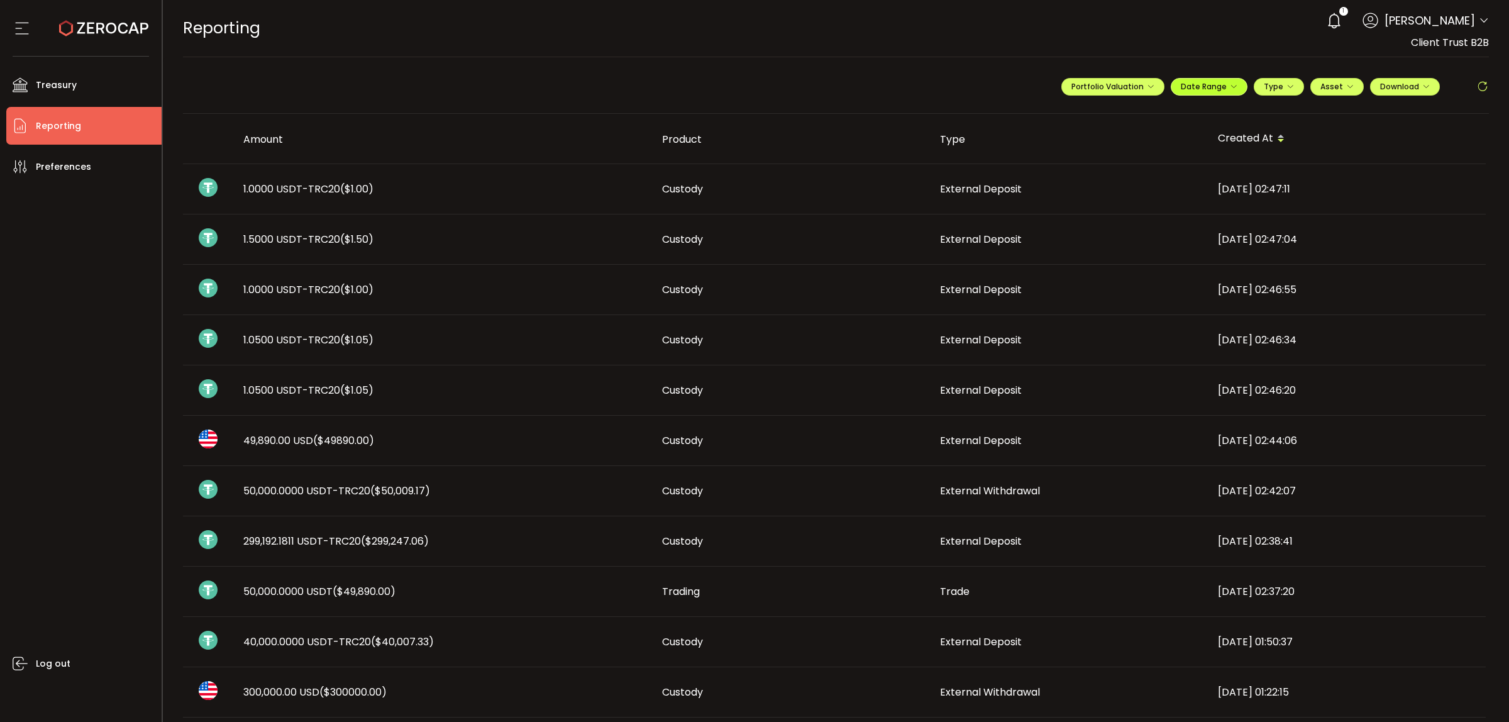
click at [1233, 91] on button "Date Range" at bounding box center [1209, 87] width 77 height 18
click at [1169, 116] on input at bounding box center [1175, 112] width 80 height 13
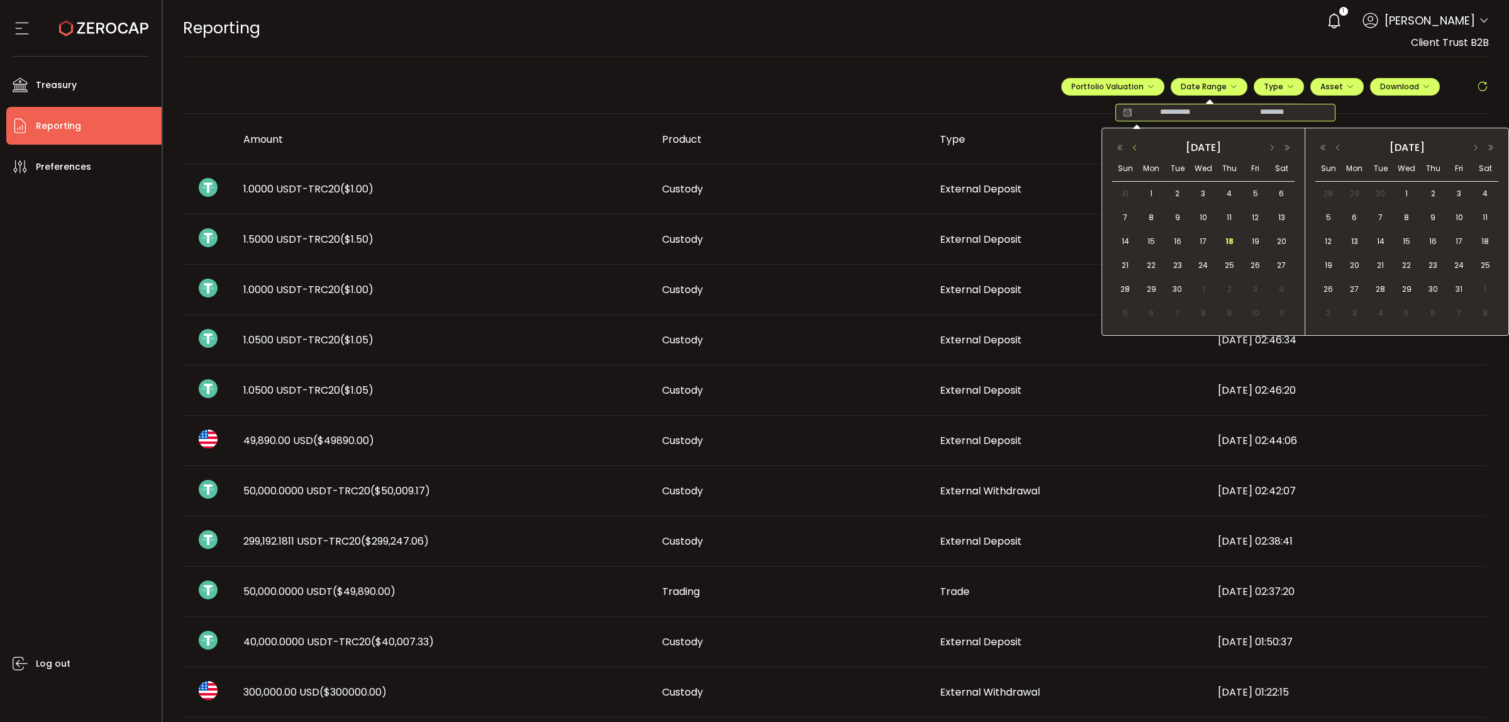
click at [1137, 148] on button "button" at bounding box center [1134, 147] width 15 height 9
click at [1171, 192] on span "1" at bounding box center [1177, 193] width 15 height 15
click at [1340, 146] on button "button" at bounding box center [1337, 147] width 15 height 9
click at [1427, 239] on span "18" at bounding box center [1432, 241] width 15 height 15
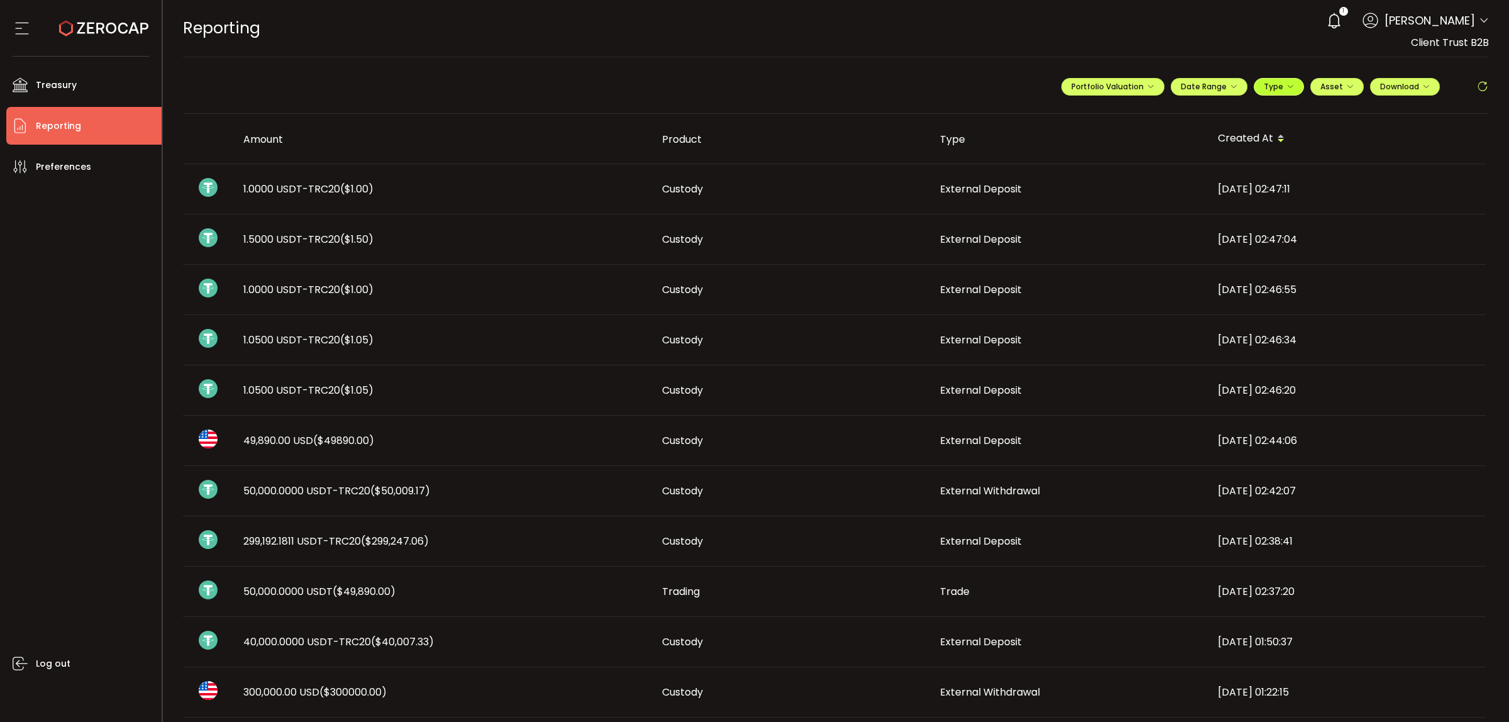
click at [1281, 89] on span "Type" at bounding box center [1279, 86] width 30 height 11
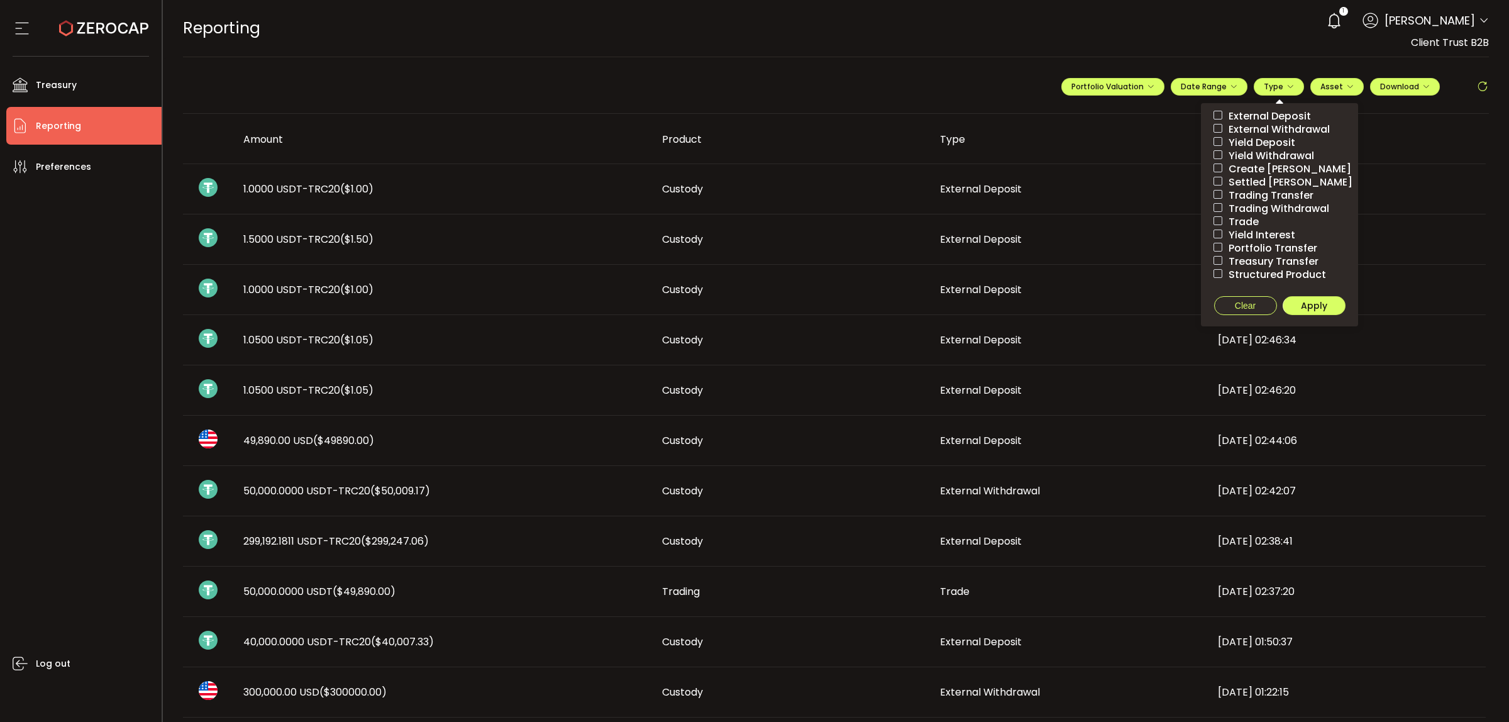
click at [1262, 114] on span "External Deposit" at bounding box center [1266, 116] width 89 height 12
click at [1320, 307] on span "Apply" at bounding box center [1314, 305] width 26 height 13
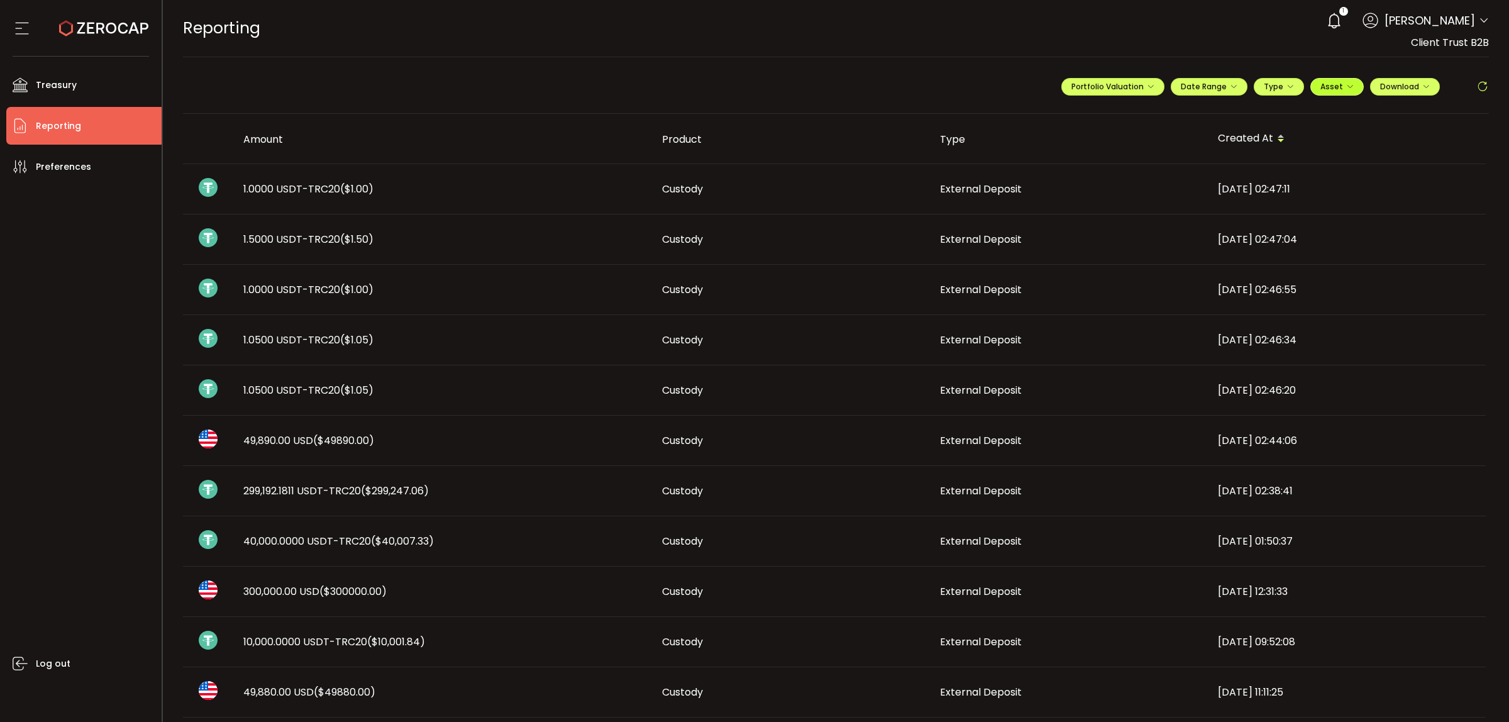
click at [1347, 83] on icon "button" at bounding box center [1350, 87] width 8 height 8
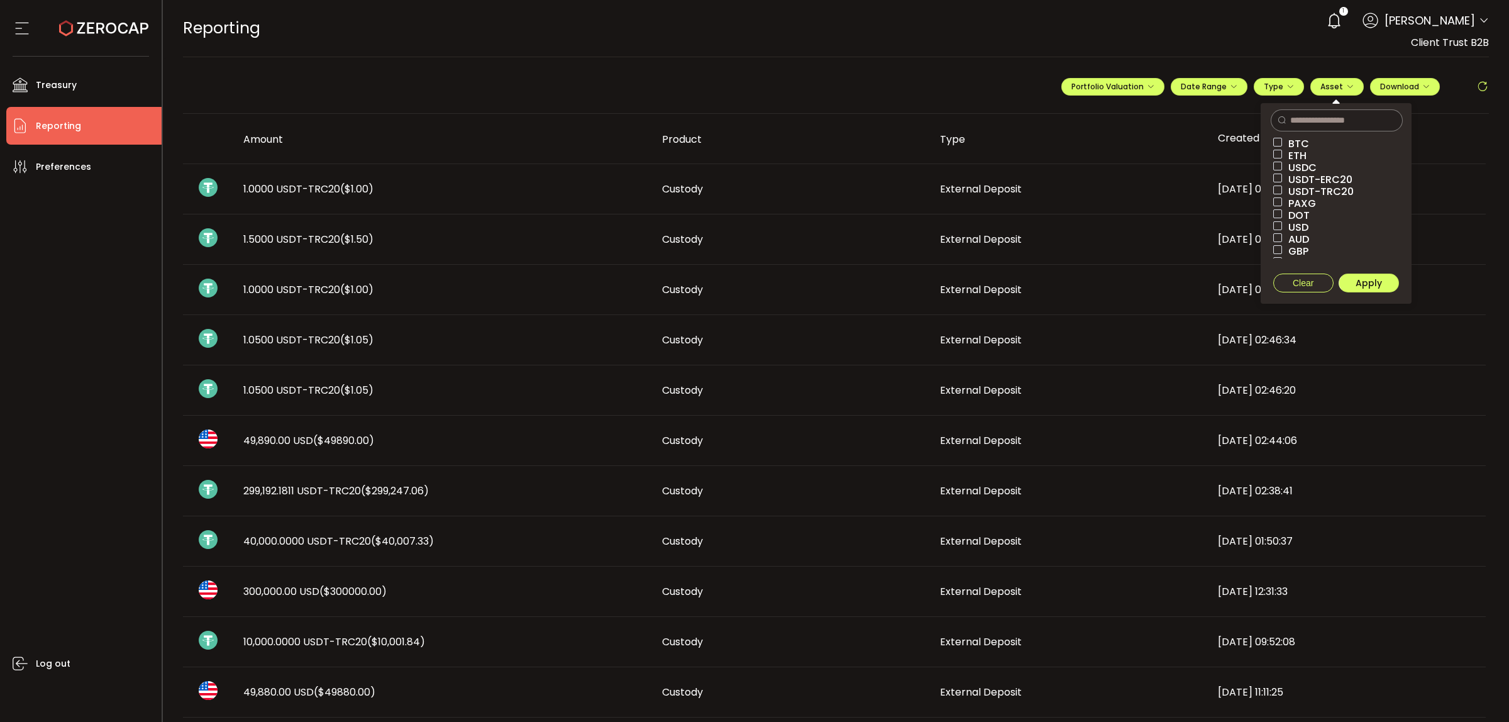
click at [1325, 177] on span "USDT-ERC20" at bounding box center [1317, 180] width 70 height 12
click at [1321, 189] on span "USDT-TRC20" at bounding box center [1318, 191] width 72 height 12
click at [1358, 285] on span "Apply" at bounding box center [1368, 283] width 26 height 13
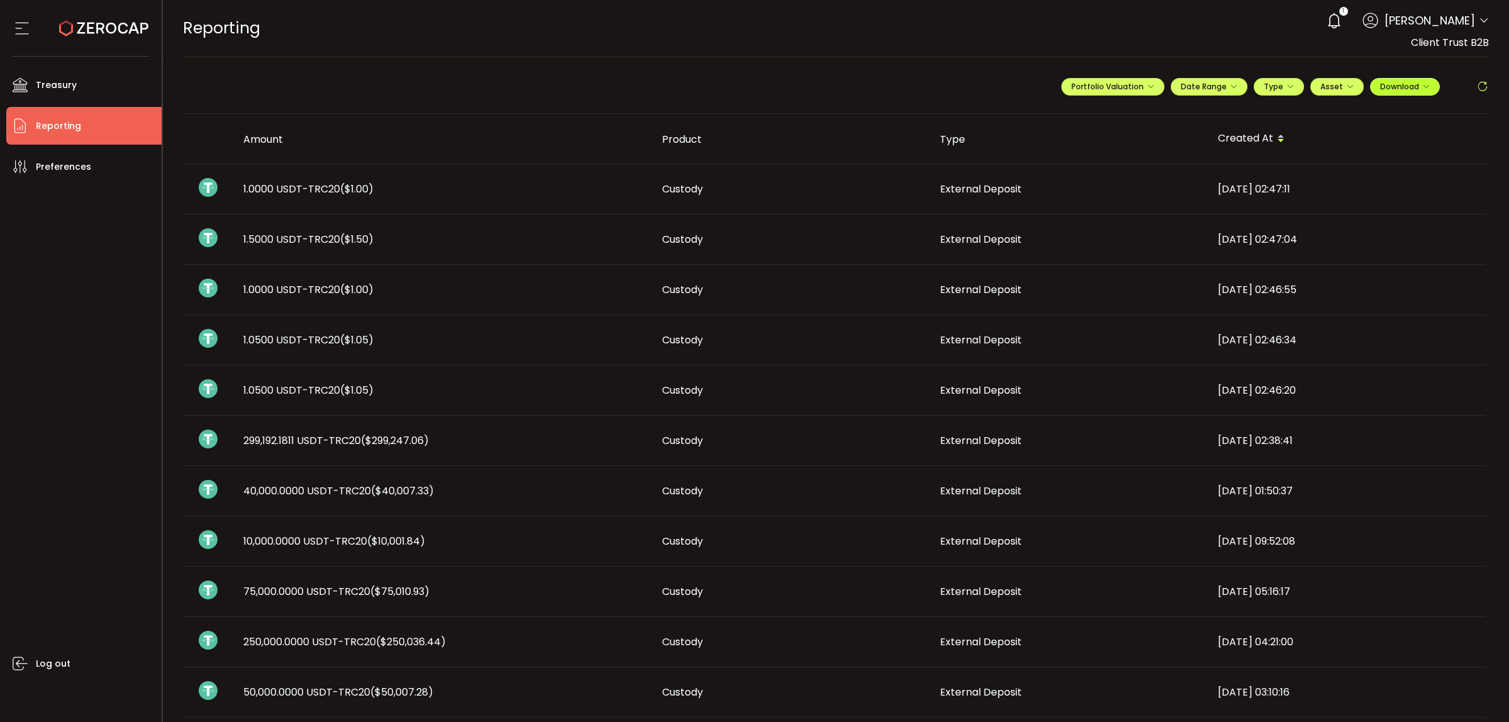
click at [1423, 89] on icon "button" at bounding box center [1426, 87] width 8 height 8
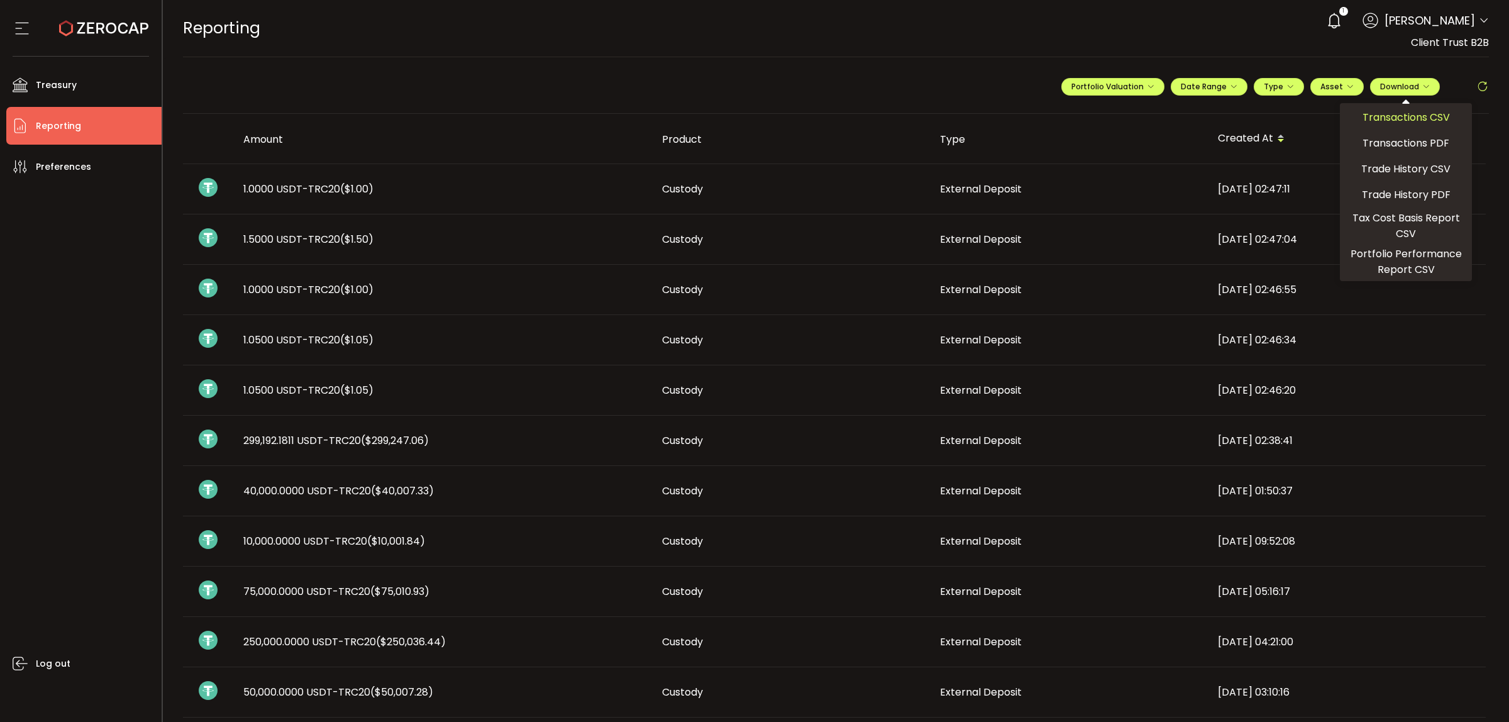
click at [1423, 115] on span "Transactions CSV" at bounding box center [1405, 117] width 87 height 16
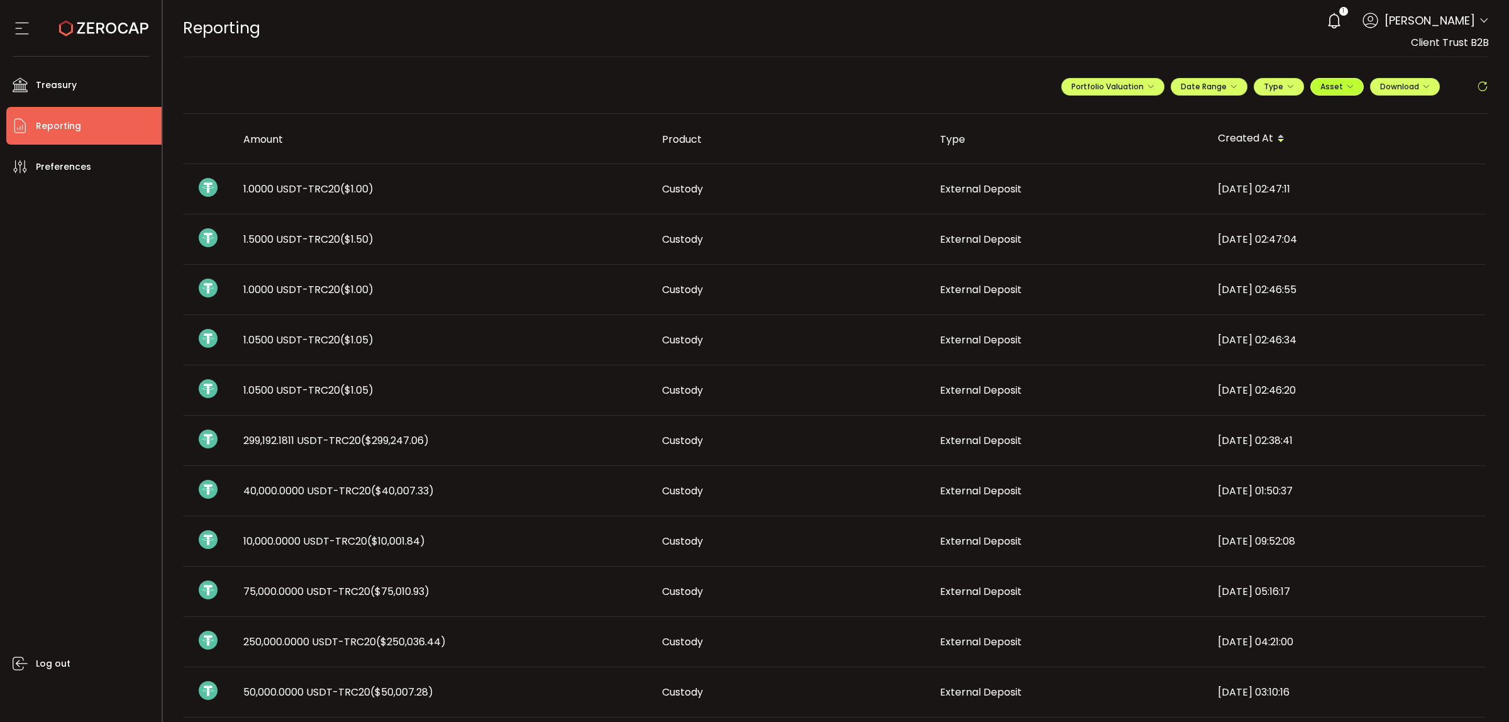
click at [1344, 92] on button "Asset" at bounding box center [1336, 87] width 53 height 18
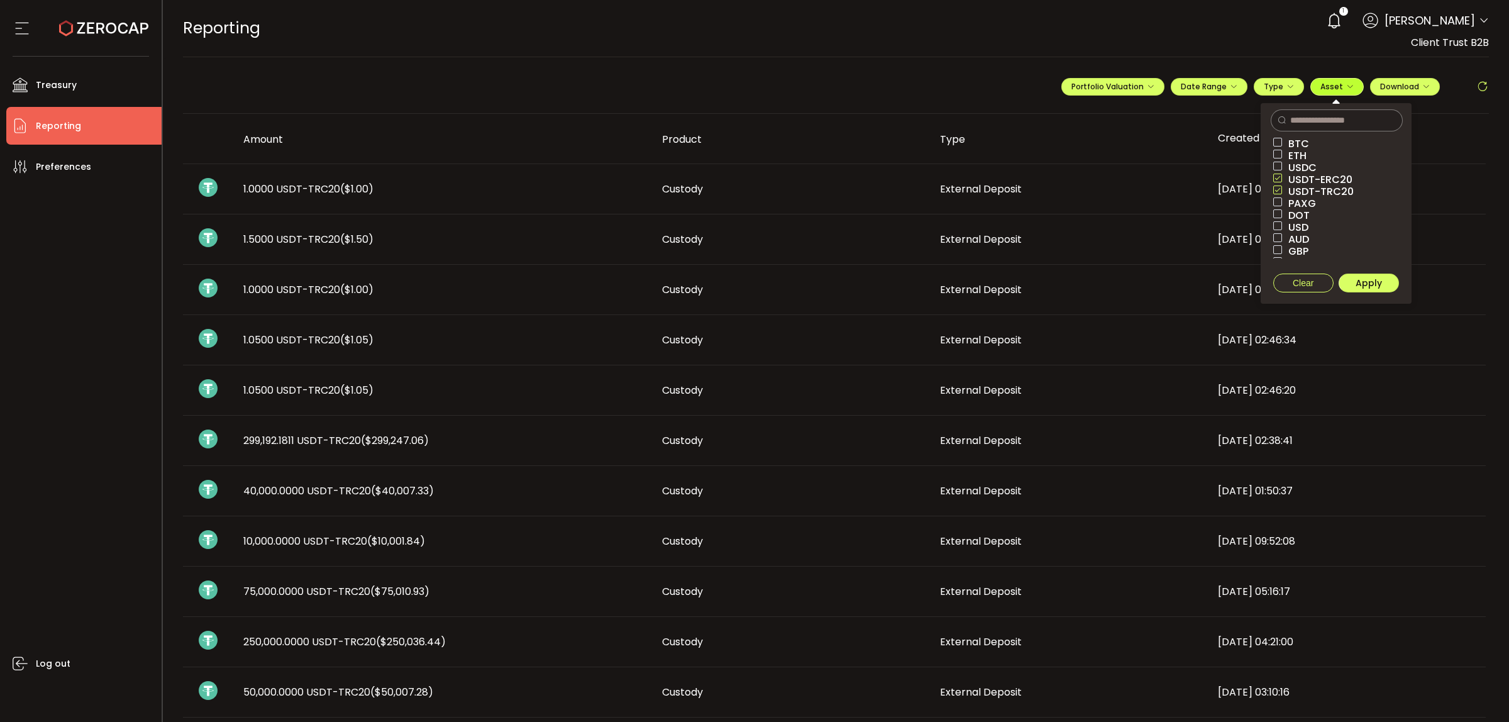
click at [1343, 92] on button "Asset" at bounding box center [1336, 87] width 53 height 18
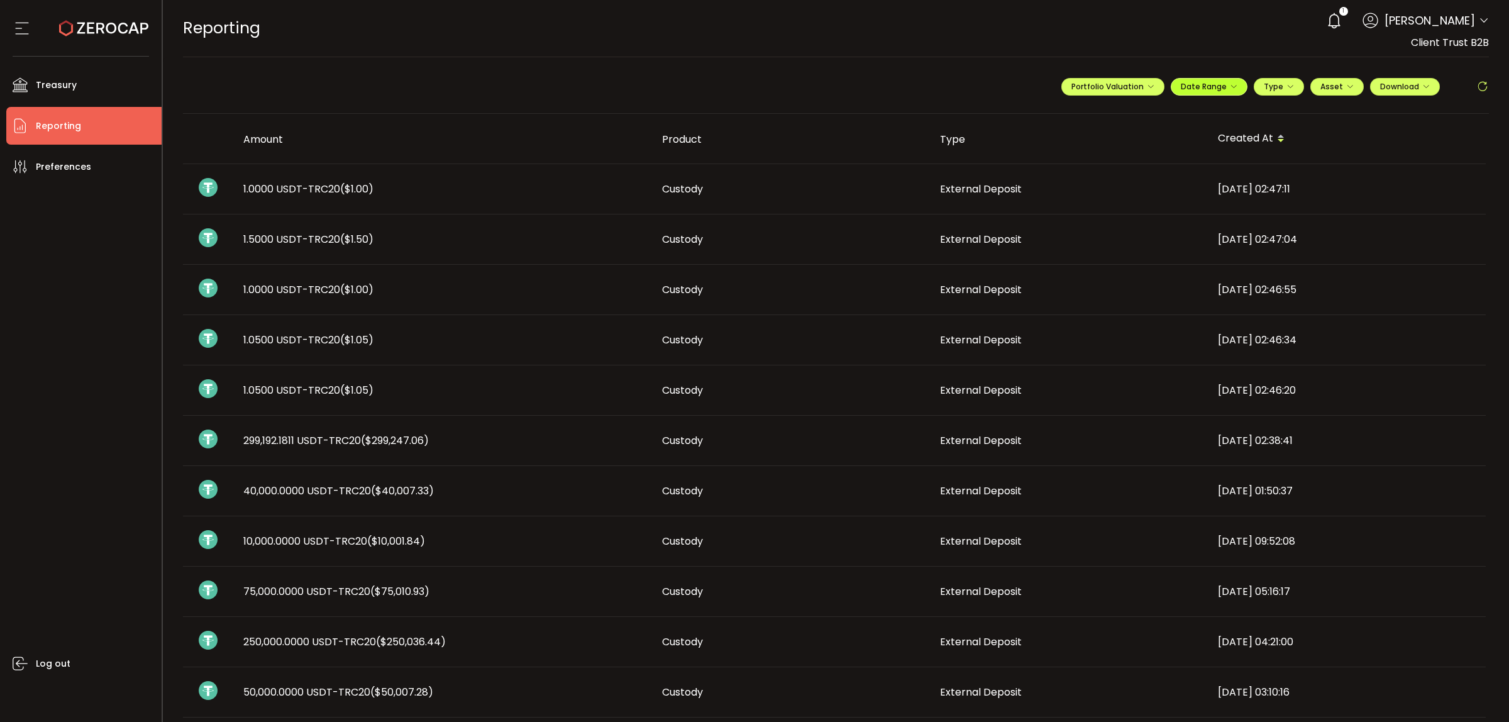
click at [1231, 92] on button "Date Range" at bounding box center [1209, 87] width 77 height 18
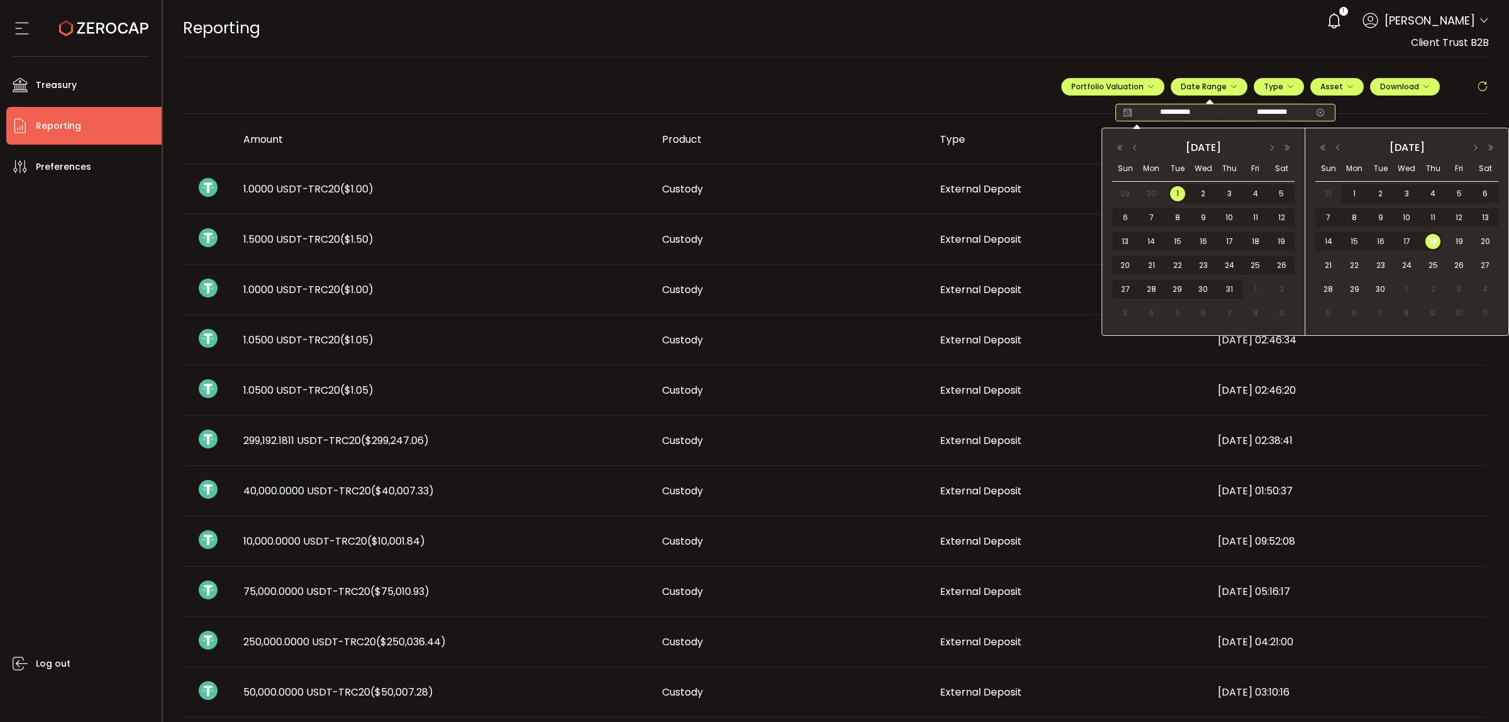
click at [1187, 112] on input "**********" at bounding box center [1175, 112] width 80 height 13
click at [1137, 148] on button "button" at bounding box center [1134, 147] width 15 height 9
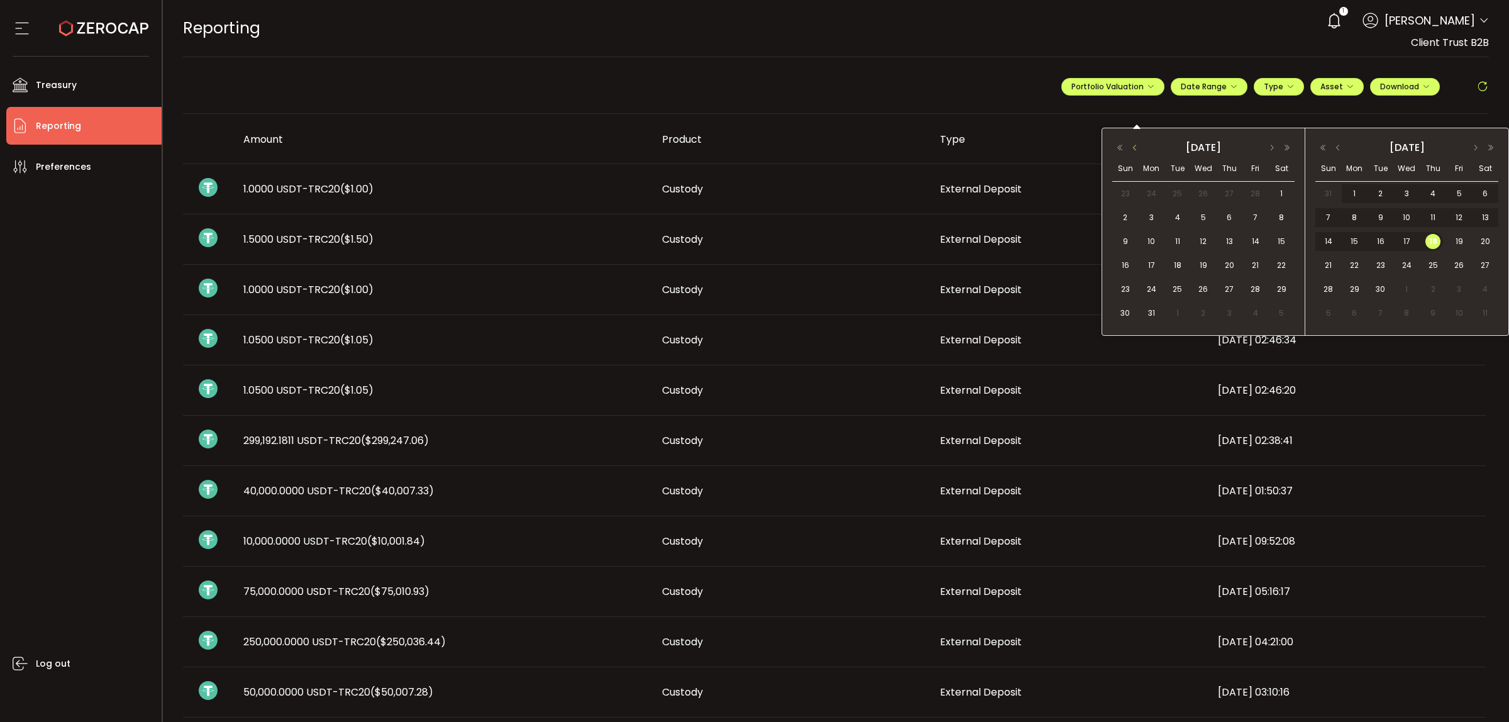
click at [1137, 148] on button "button" at bounding box center [1134, 147] width 15 height 9
click at [1273, 148] on button "button" at bounding box center [1271, 147] width 15 height 9
click at [1135, 149] on button "button" at bounding box center [1134, 147] width 15 height 9
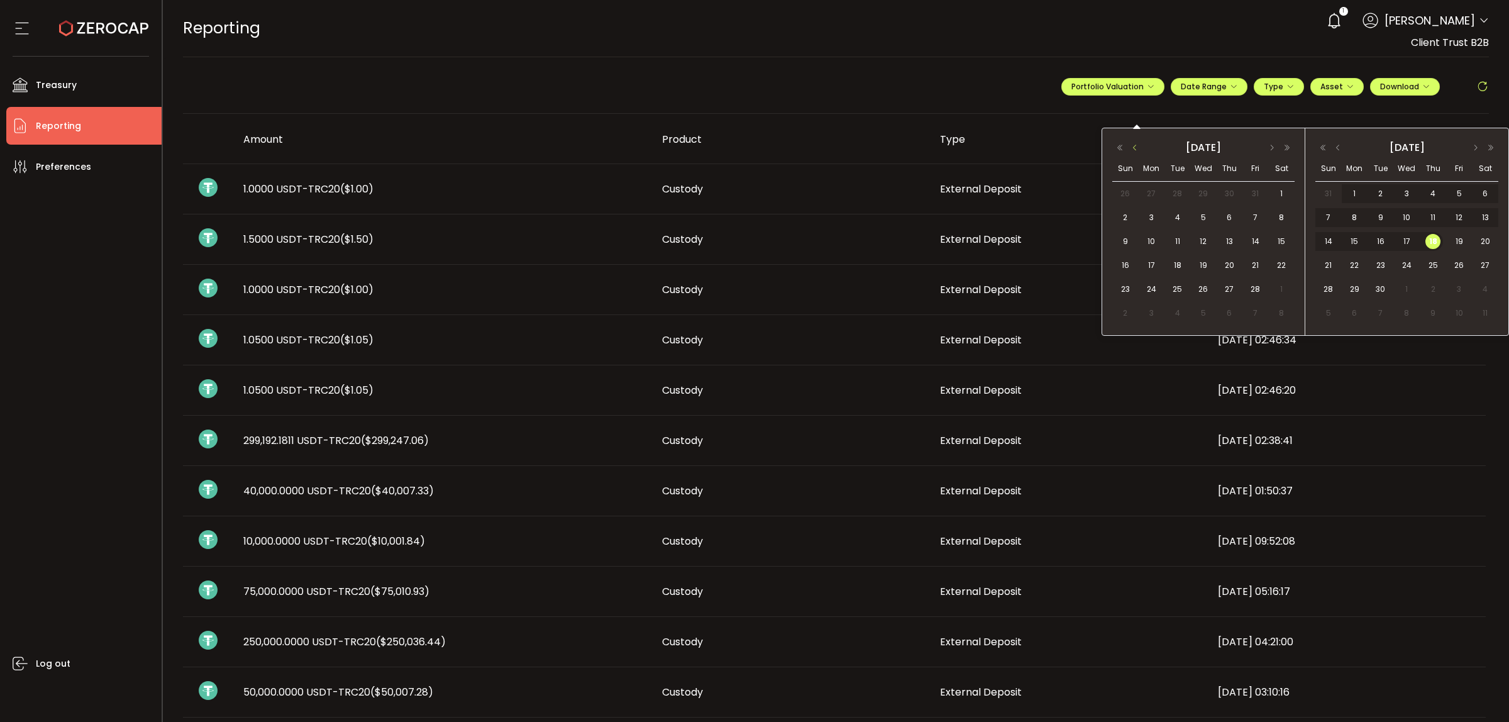
click at [1135, 149] on button "button" at bounding box center [1134, 147] width 15 height 9
click at [1202, 192] on span "1" at bounding box center [1203, 193] width 15 height 15
click at [1431, 242] on span "18" at bounding box center [1432, 241] width 15 height 15
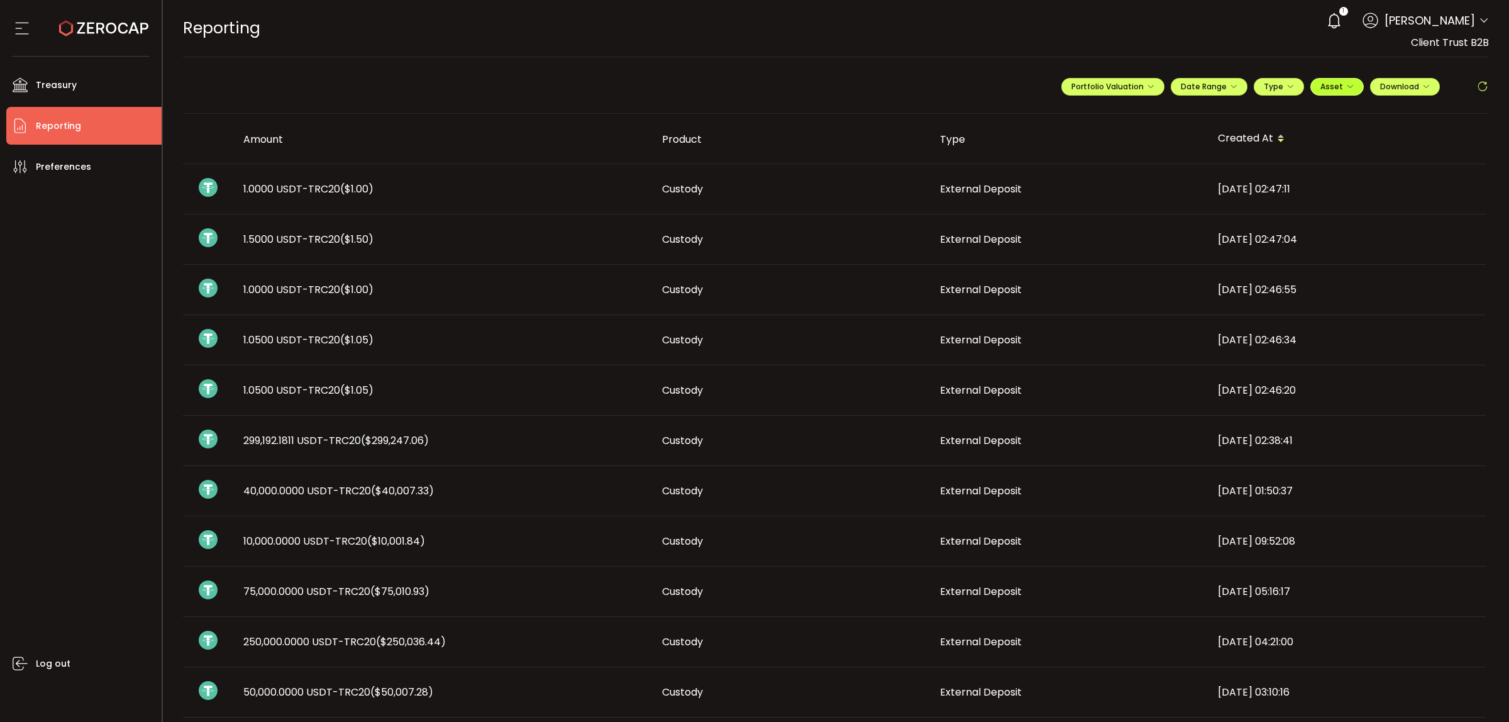
click at [1346, 85] on icon "button" at bounding box center [1350, 87] width 8 height 8
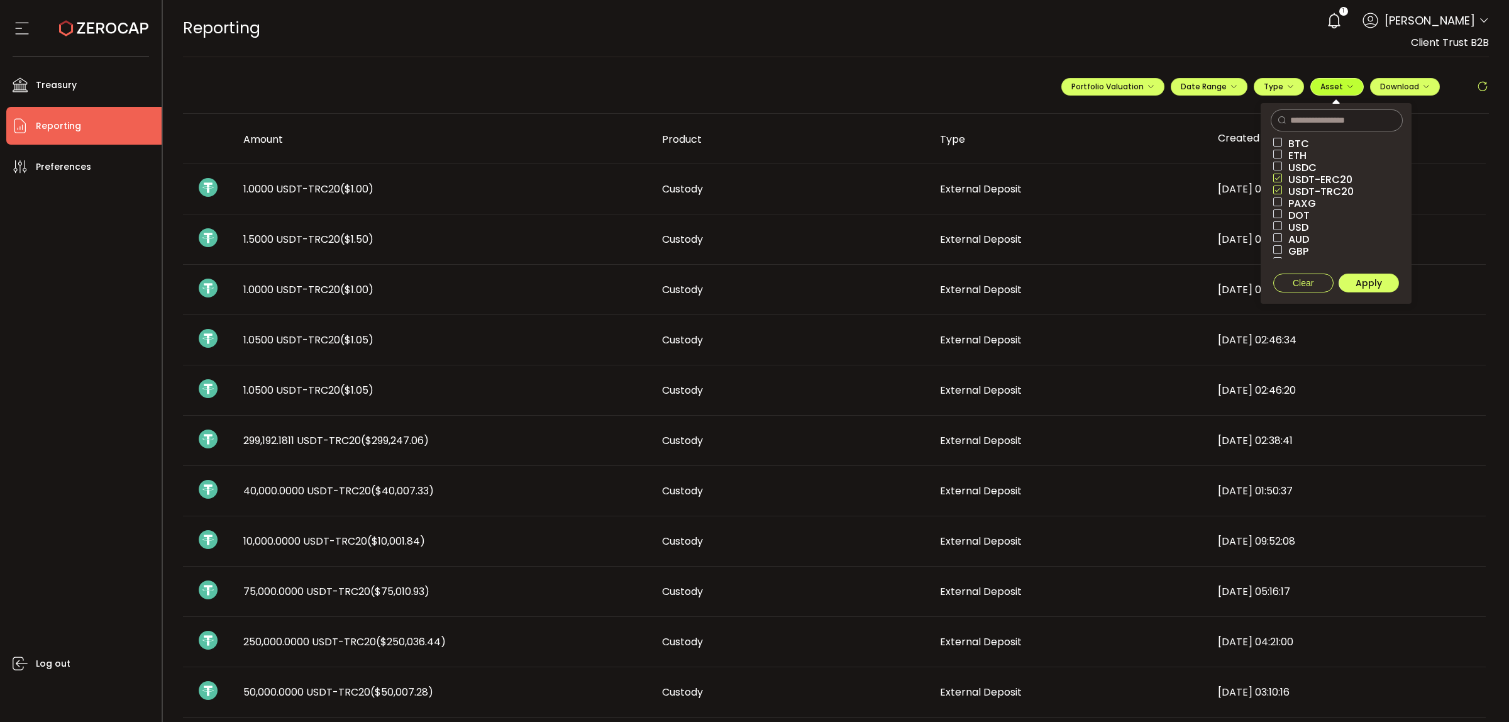
click at [1346, 85] on icon "button" at bounding box center [1350, 87] width 8 height 8
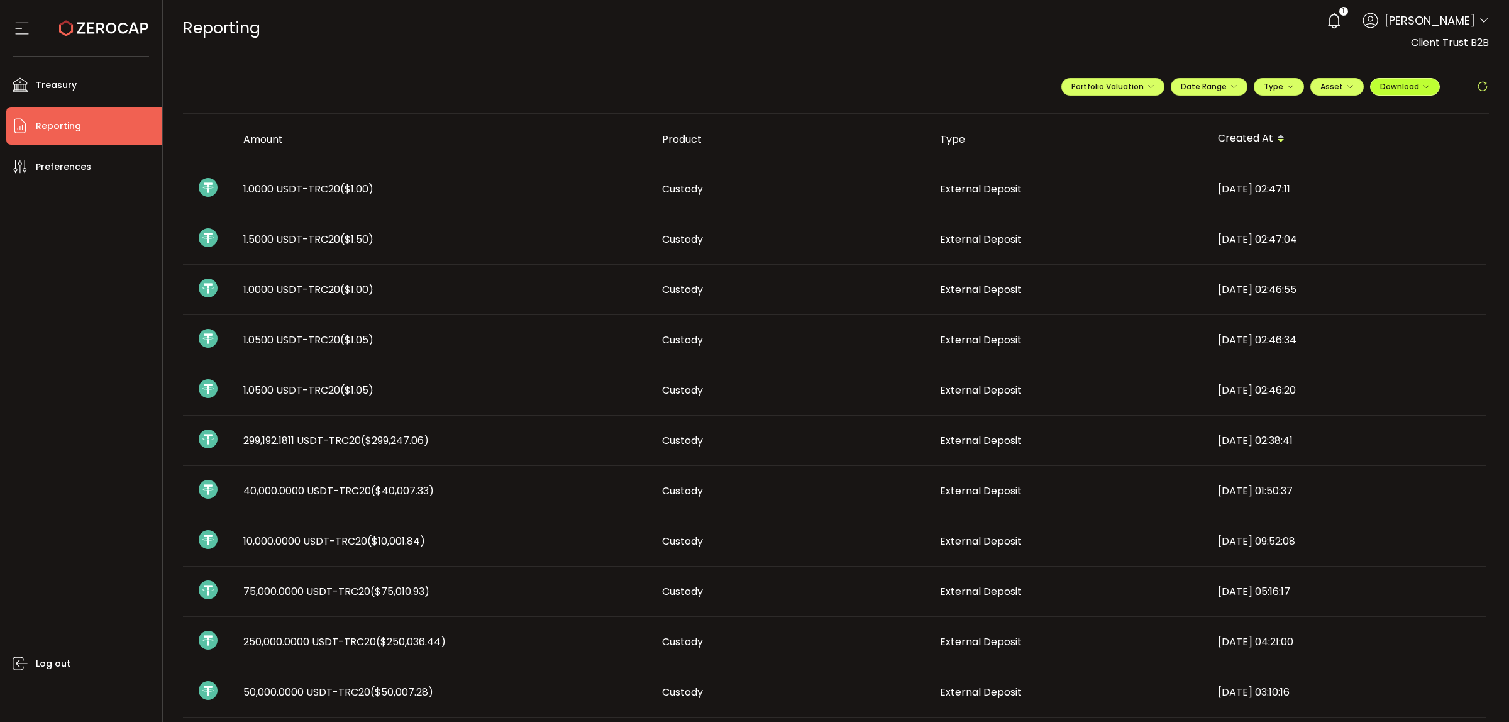
click at [1423, 92] on button "Download" at bounding box center [1405, 87] width 70 height 18
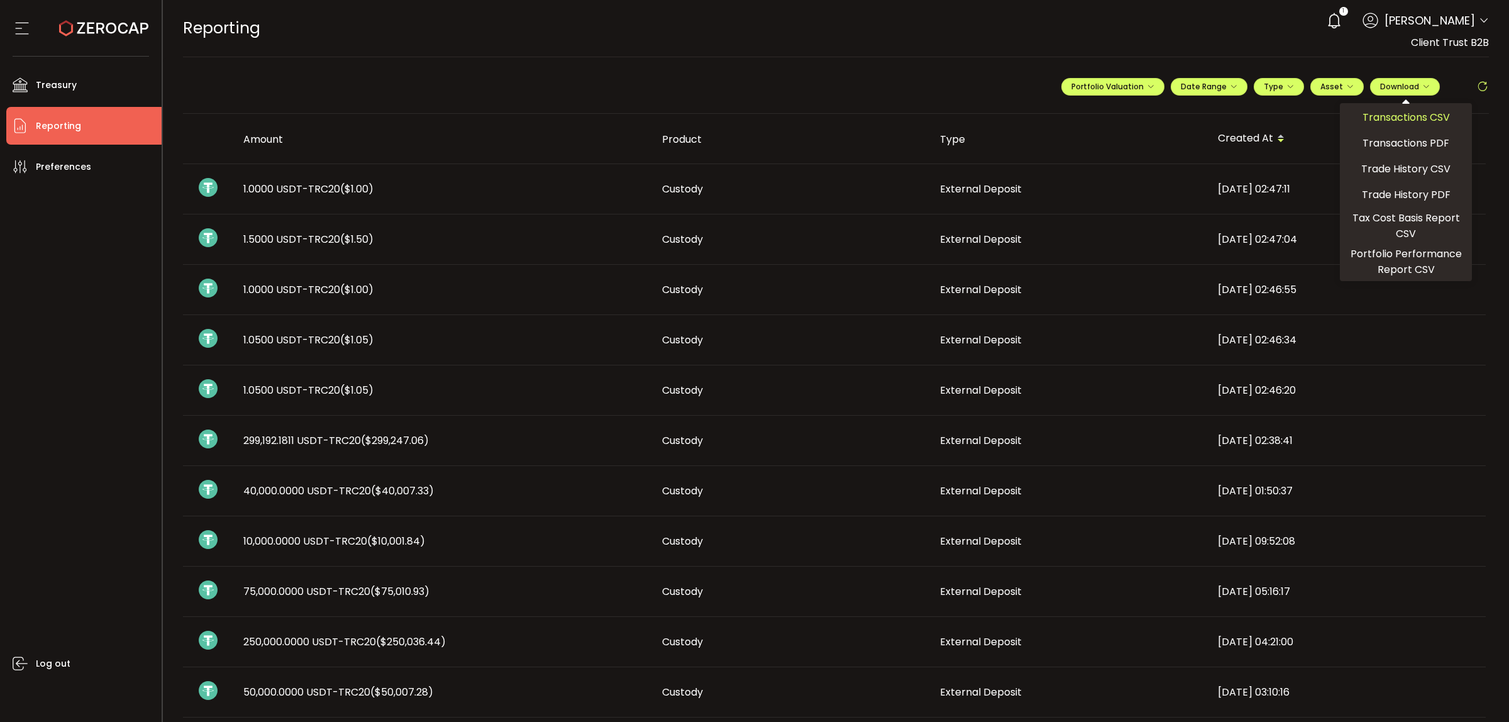
click at [1410, 112] on span "Transactions CSV" at bounding box center [1405, 117] width 87 height 16
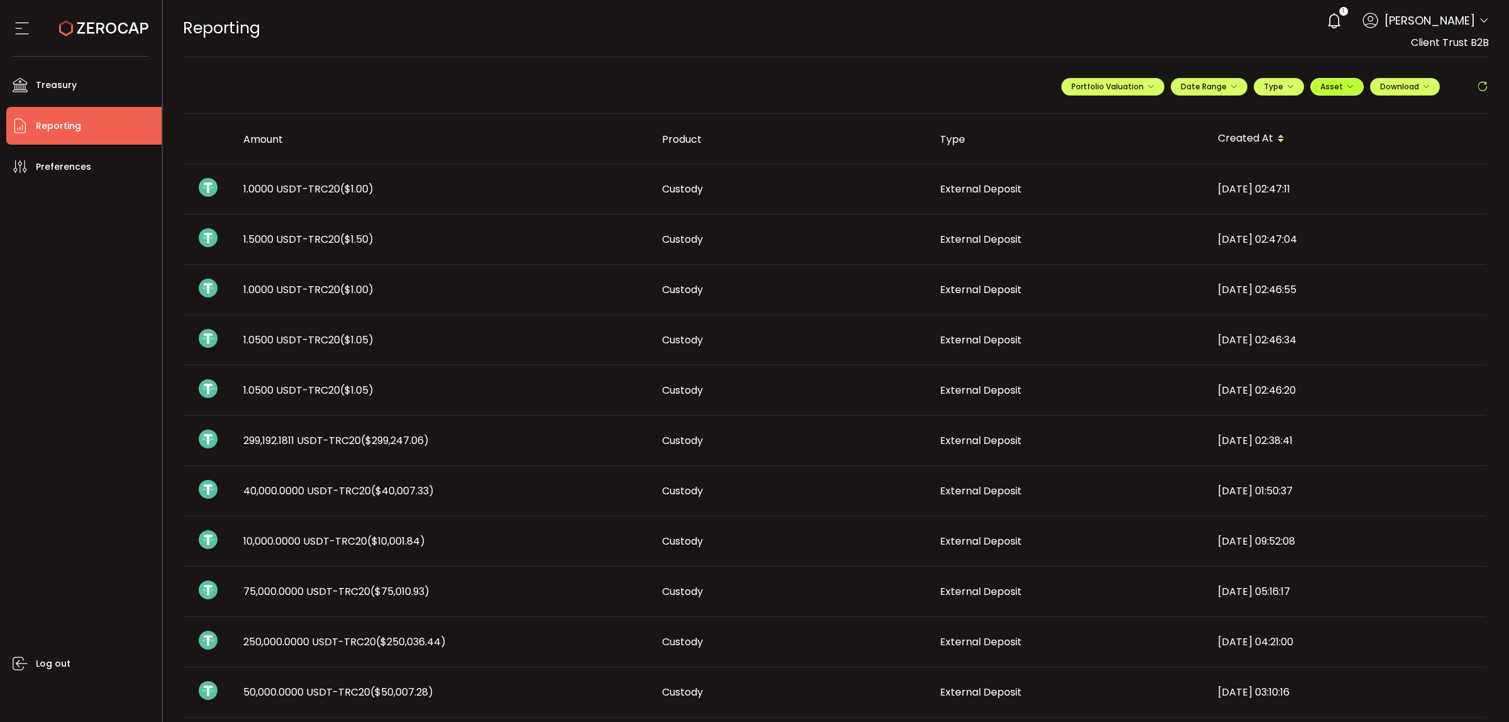
click at [1330, 84] on span "Asset" at bounding box center [1331, 86] width 23 height 11
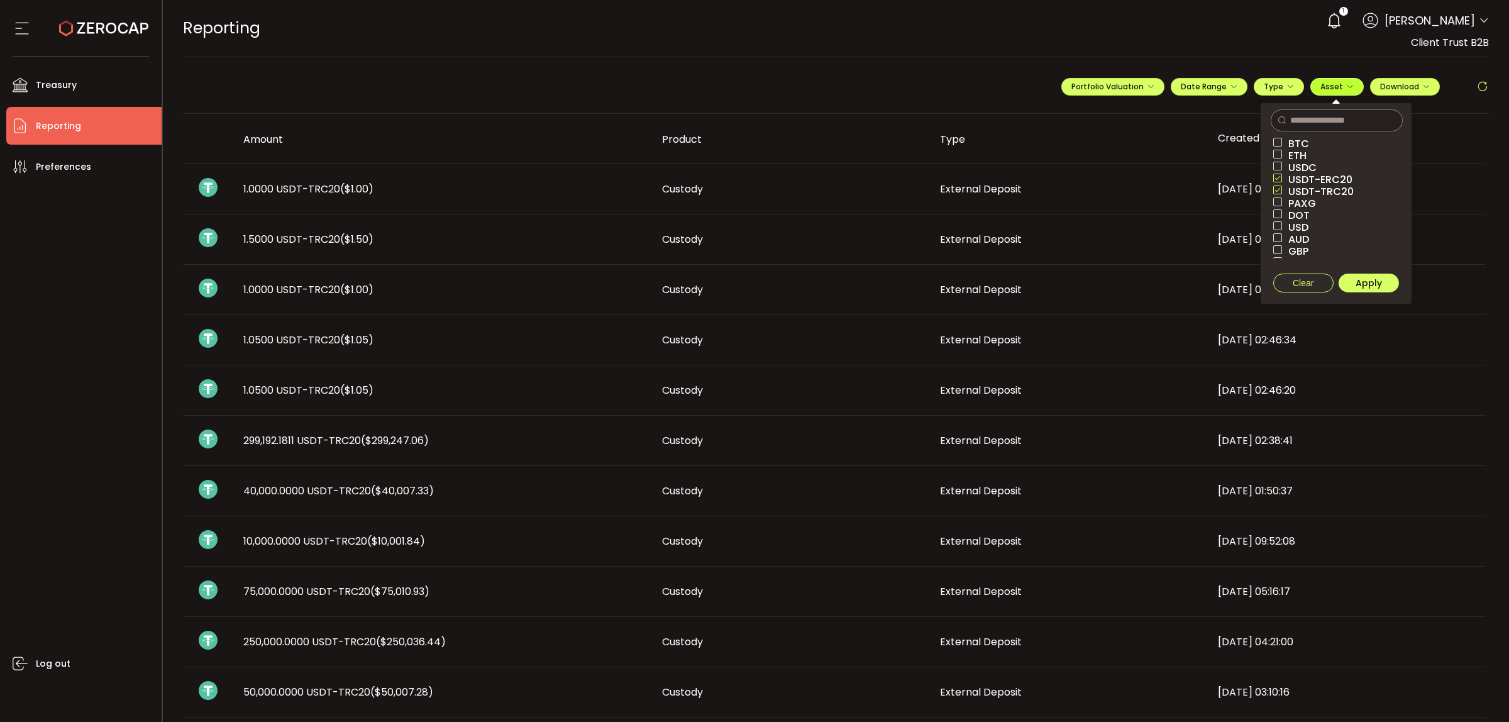
click at [1336, 88] on span "Asset" at bounding box center [1331, 86] width 23 height 11
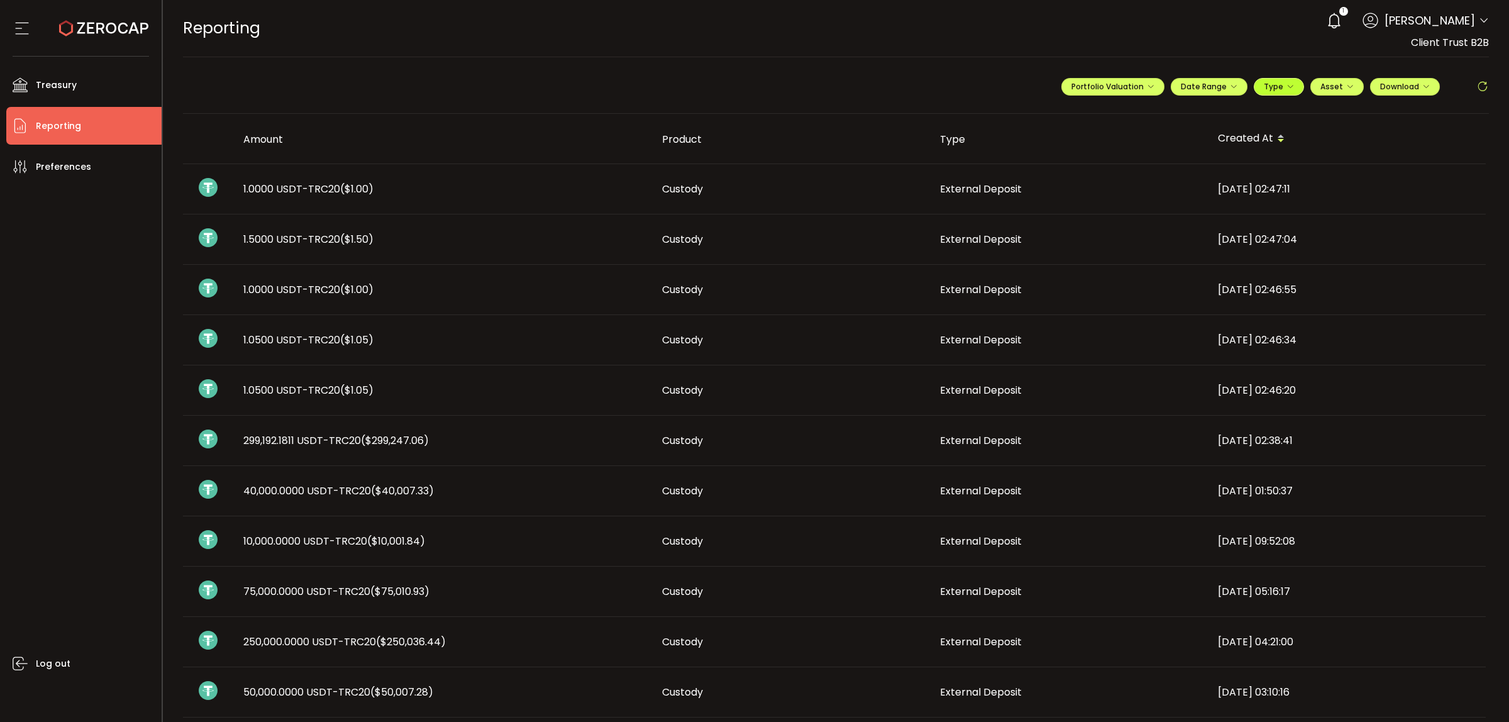
click at [1271, 89] on span "Type" at bounding box center [1279, 86] width 30 height 11
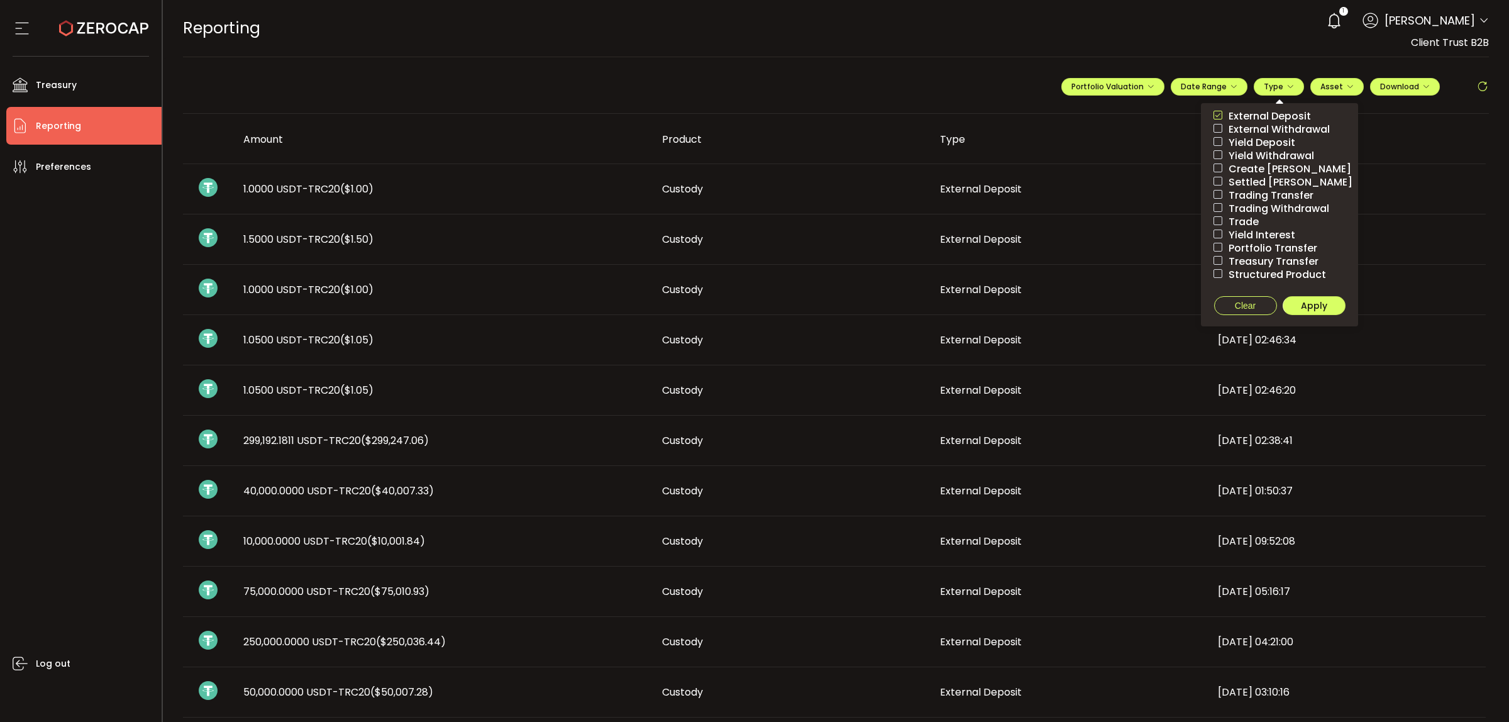
click at [1265, 126] on span "External Withdrawal" at bounding box center [1276, 129] width 108 height 12
click at [1286, 117] on span "External Deposit" at bounding box center [1266, 116] width 89 height 12
click at [1303, 304] on span "Apply" at bounding box center [1314, 305] width 26 height 13
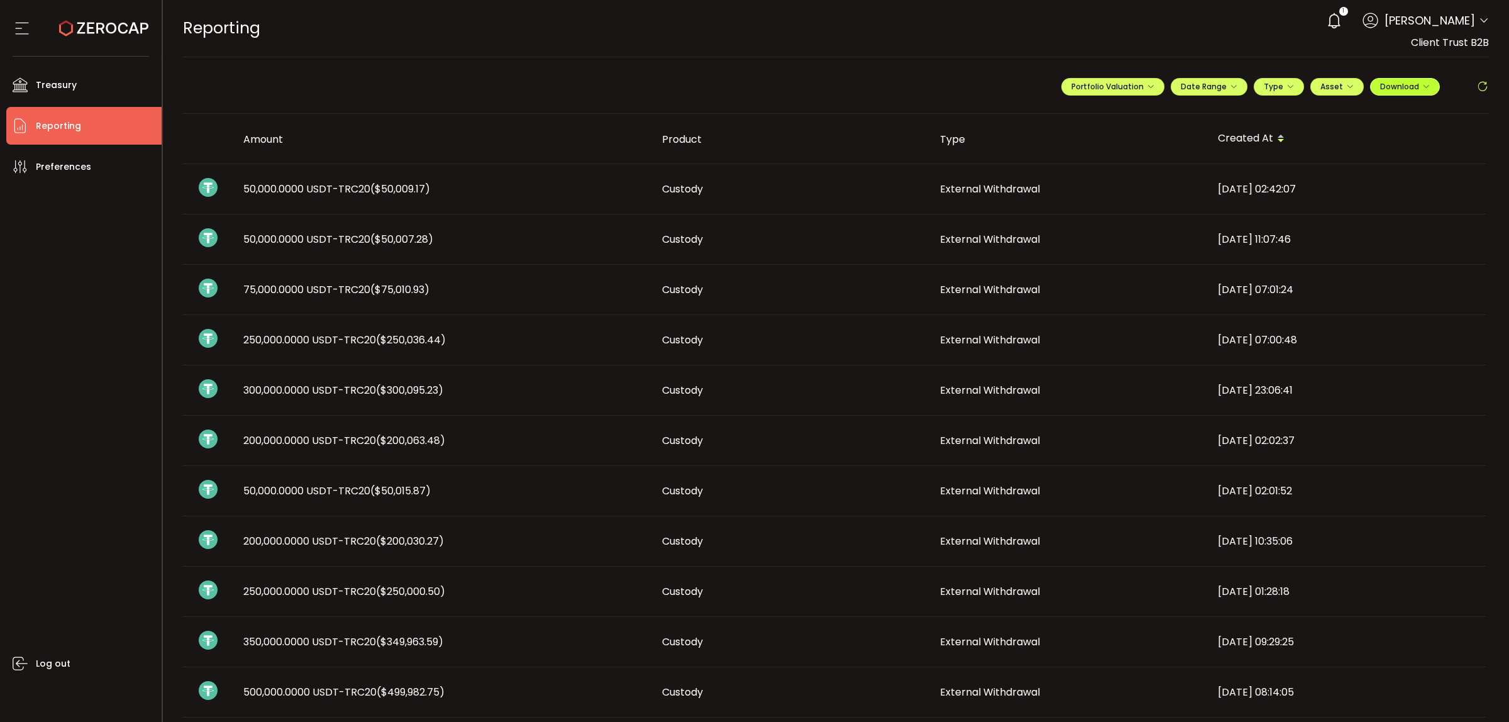
click at [1422, 85] on icon "button" at bounding box center [1426, 87] width 8 height 8
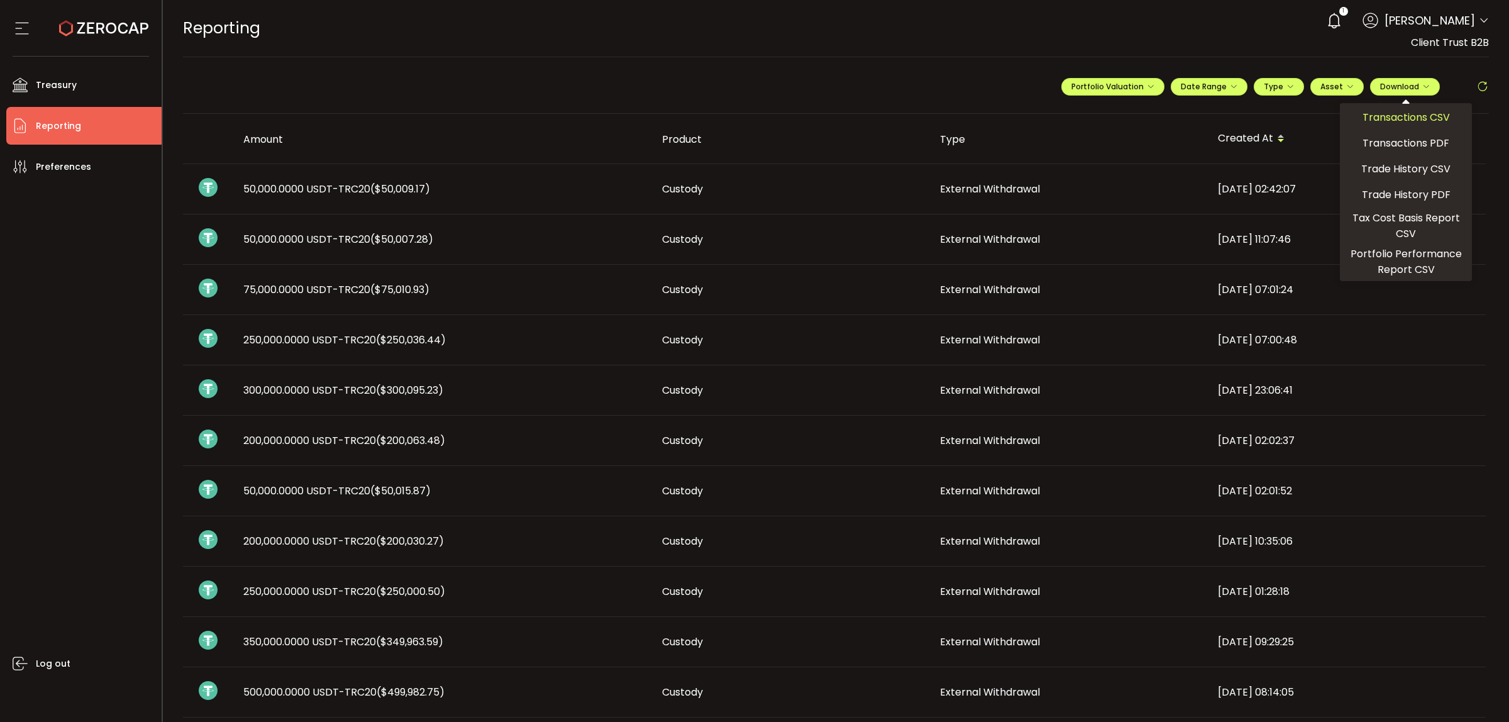
click at [1387, 114] on span "Transactions CSV" at bounding box center [1405, 117] width 87 height 16
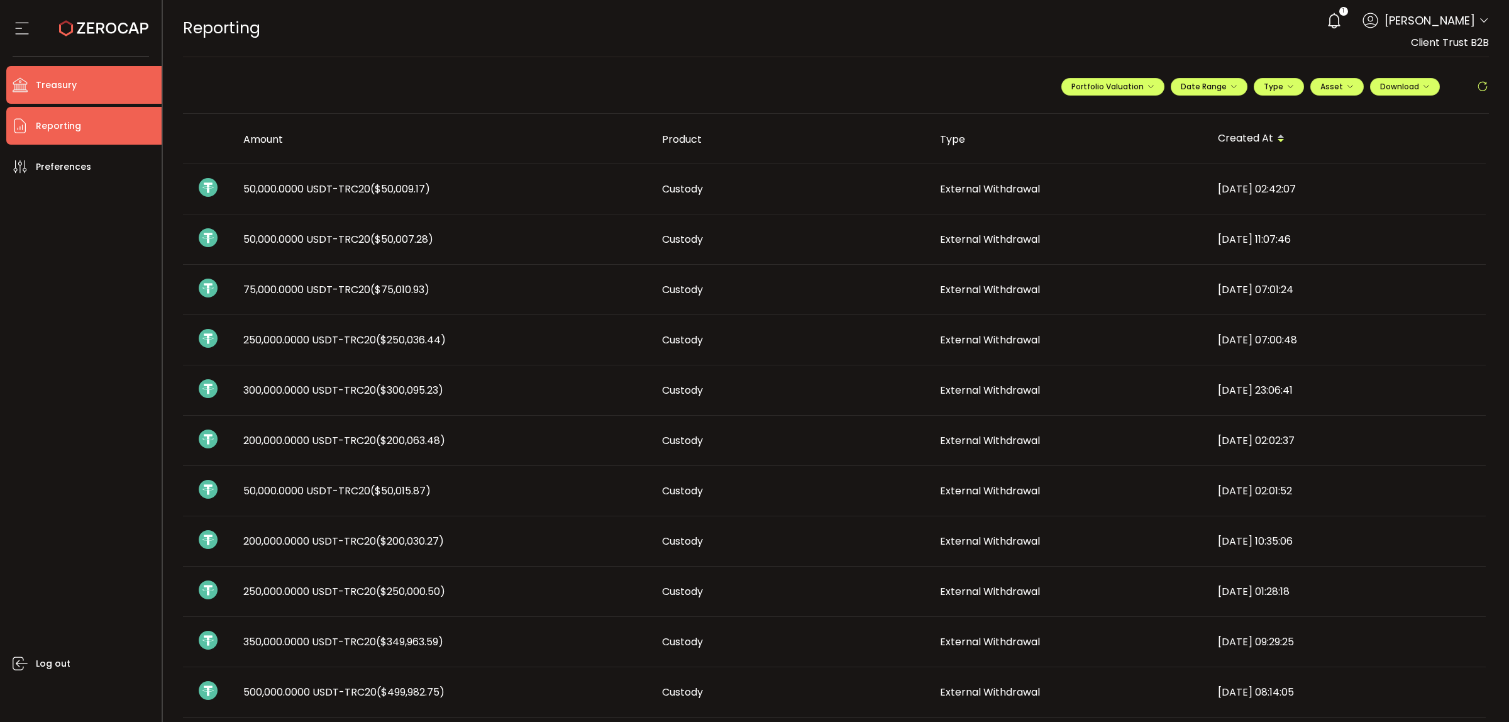
click at [61, 87] on span "Treasury" at bounding box center [56, 85] width 41 height 18
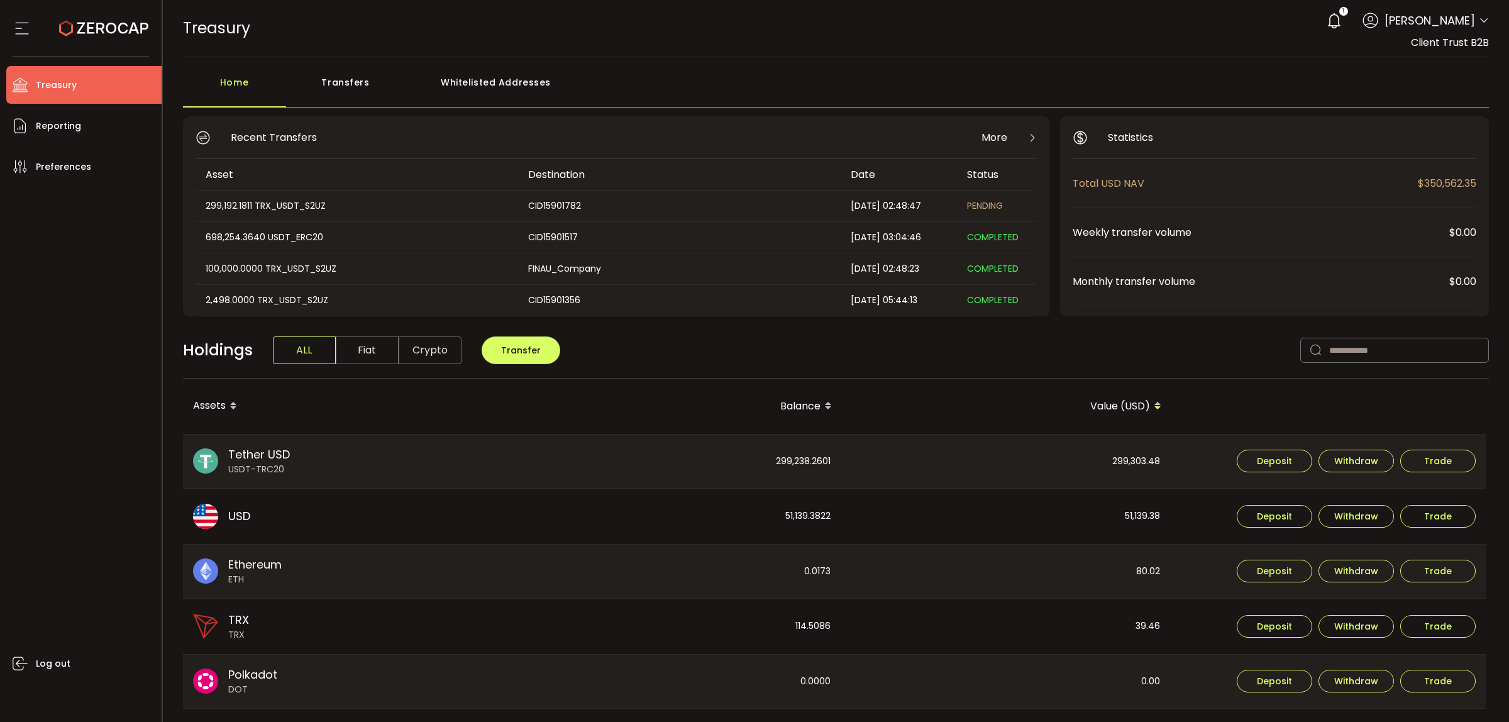
click at [347, 89] on div "Transfers" at bounding box center [345, 89] width 119 height 38
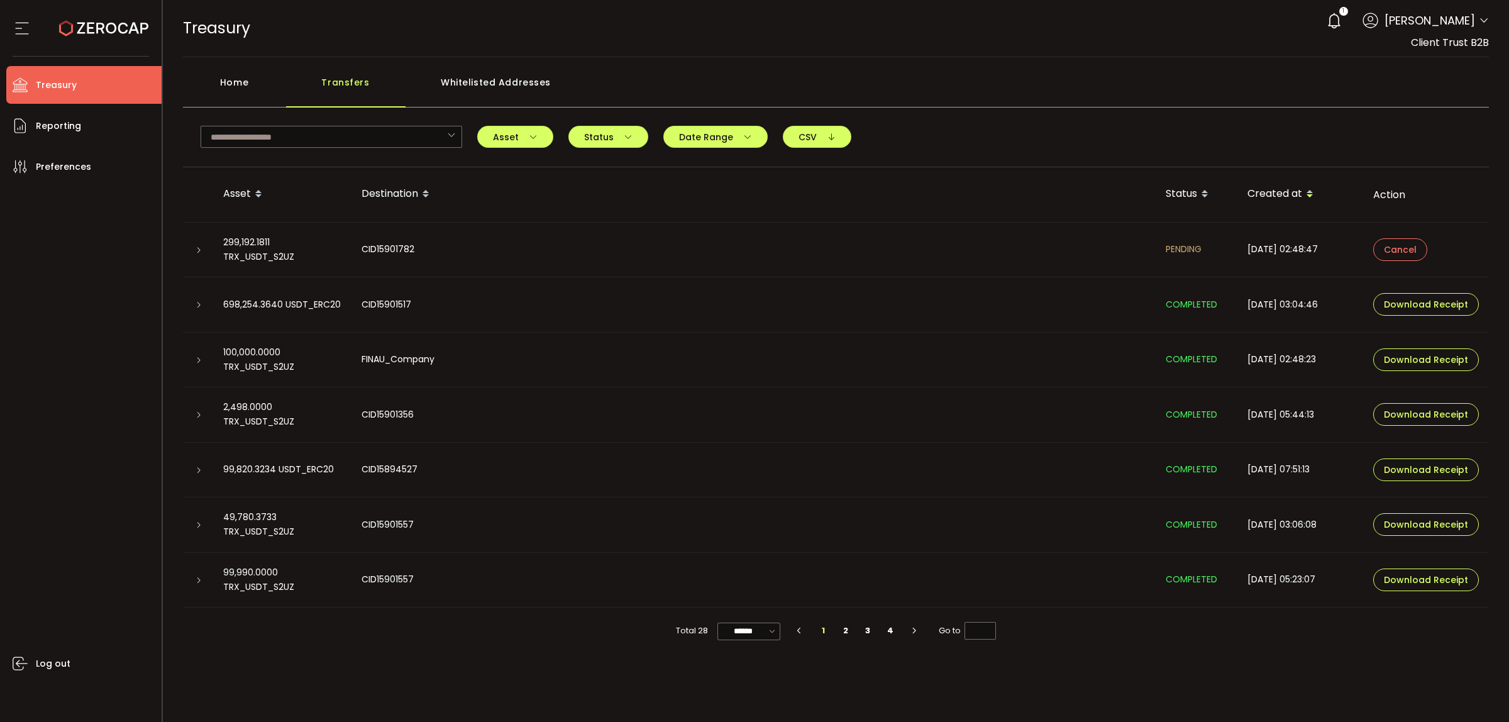
click at [212, 77] on div "Home" at bounding box center [234, 89] width 103 height 38
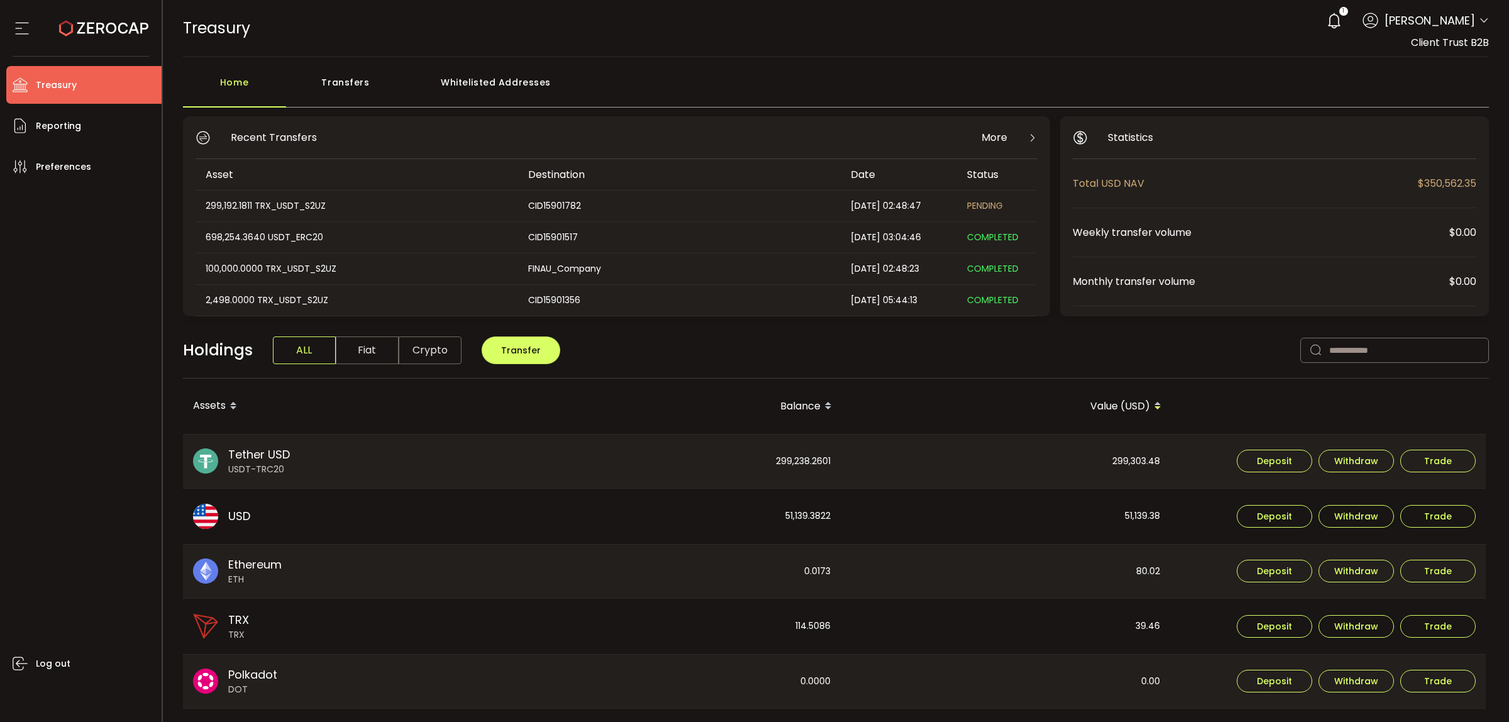
click at [1009, 136] on div "More" at bounding box center [1009, 138] width 56 height 16
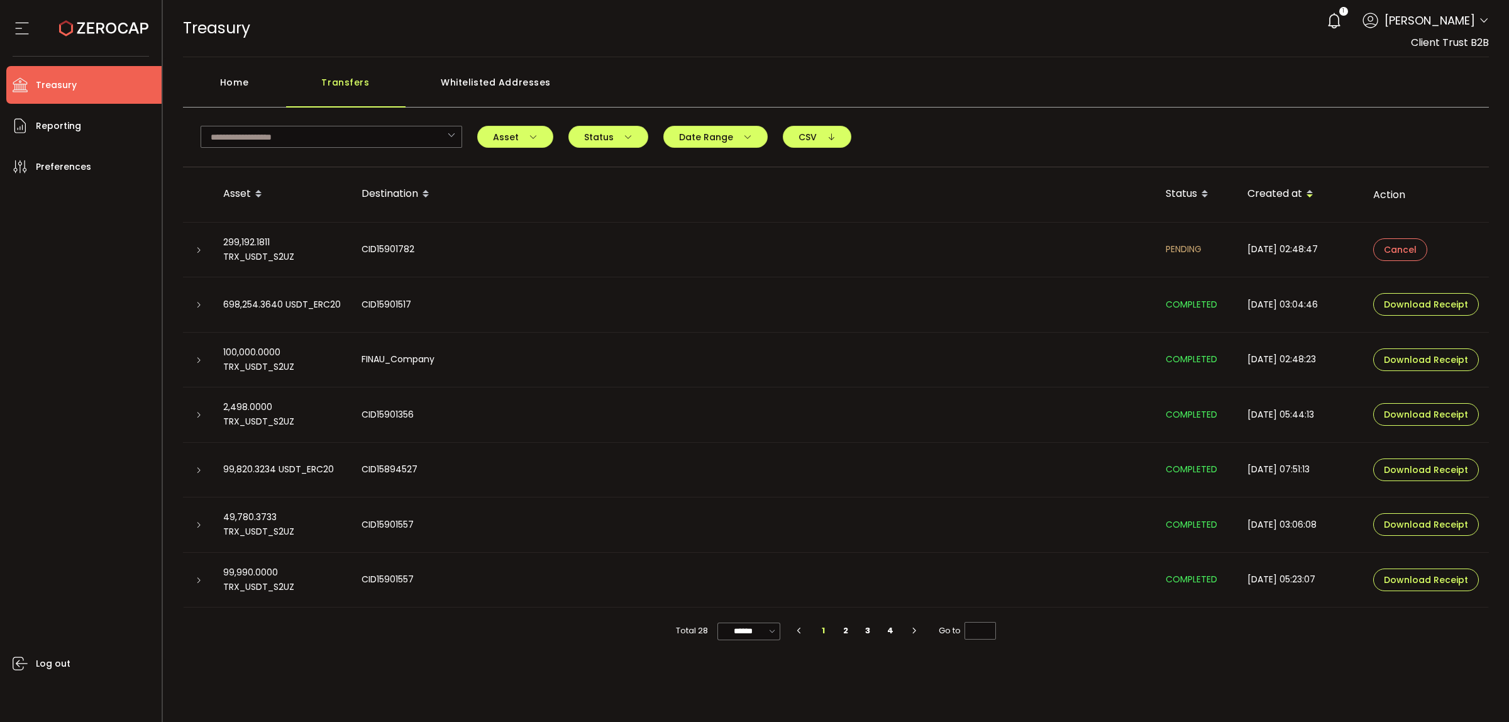
click at [278, 250] on div "299,192.1811 TRX_USDT_S2UZ" at bounding box center [282, 249] width 138 height 29
click at [255, 249] on div "299,192.1811 TRX_USDT_S2UZ" at bounding box center [282, 249] width 138 height 29
click at [193, 253] on div at bounding box center [198, 249] width 10 height 13
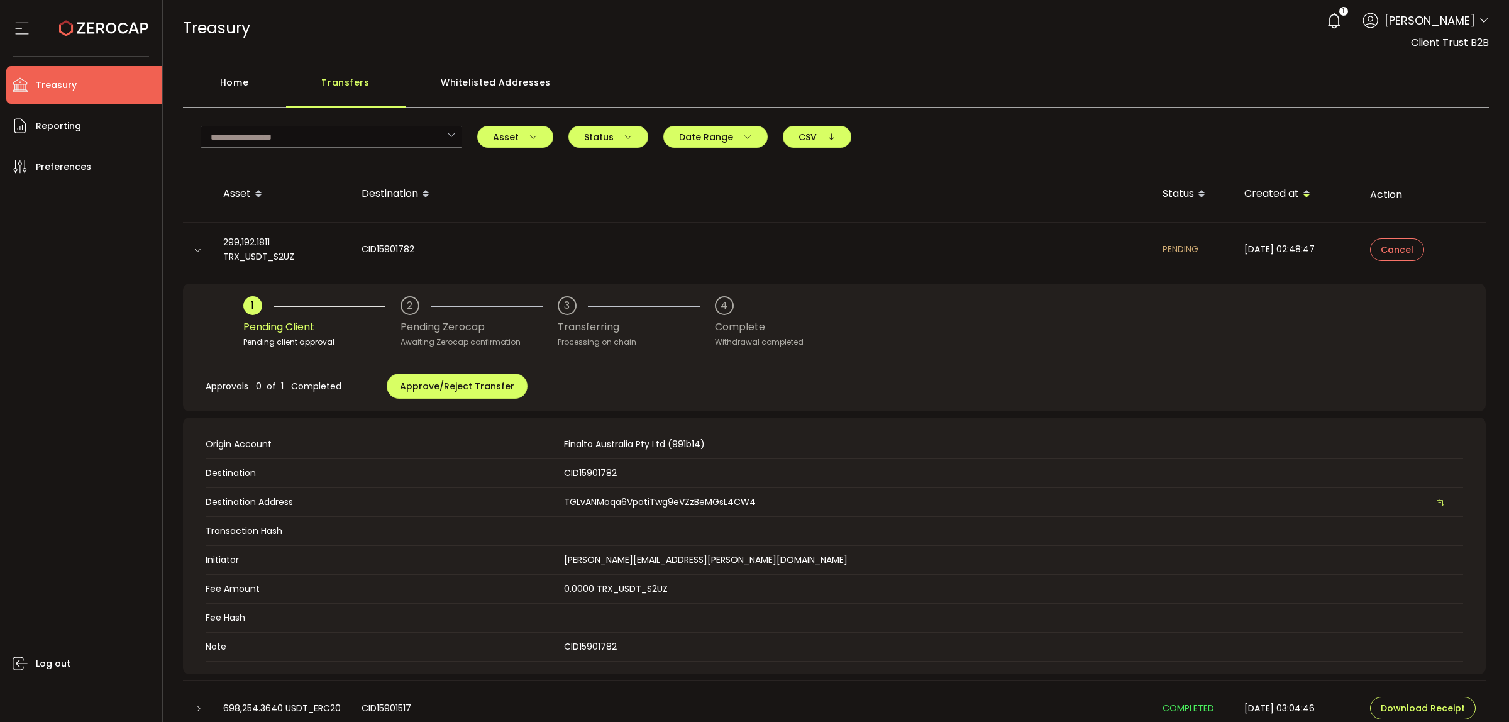
click at [397, 250] on div "CID15901782" at bounding box center [751, 249] width 801 height 14
click at [252, 255] on div "299,192.1811 TRX_USDT_S2UZ" at bounding box center [282, 249] width 138 height 29
click at [396, 251] on div "CID15901782" at bounding box center [751, 249] width 801 height 14
drag, startPoint x: 412, startPoint y: 248, endPoint x: 362, endPoint y: 248, distance: 50.3
click at [362, 248] on div "CID15901782" at bounding box center [751, 249] width 801 height 14
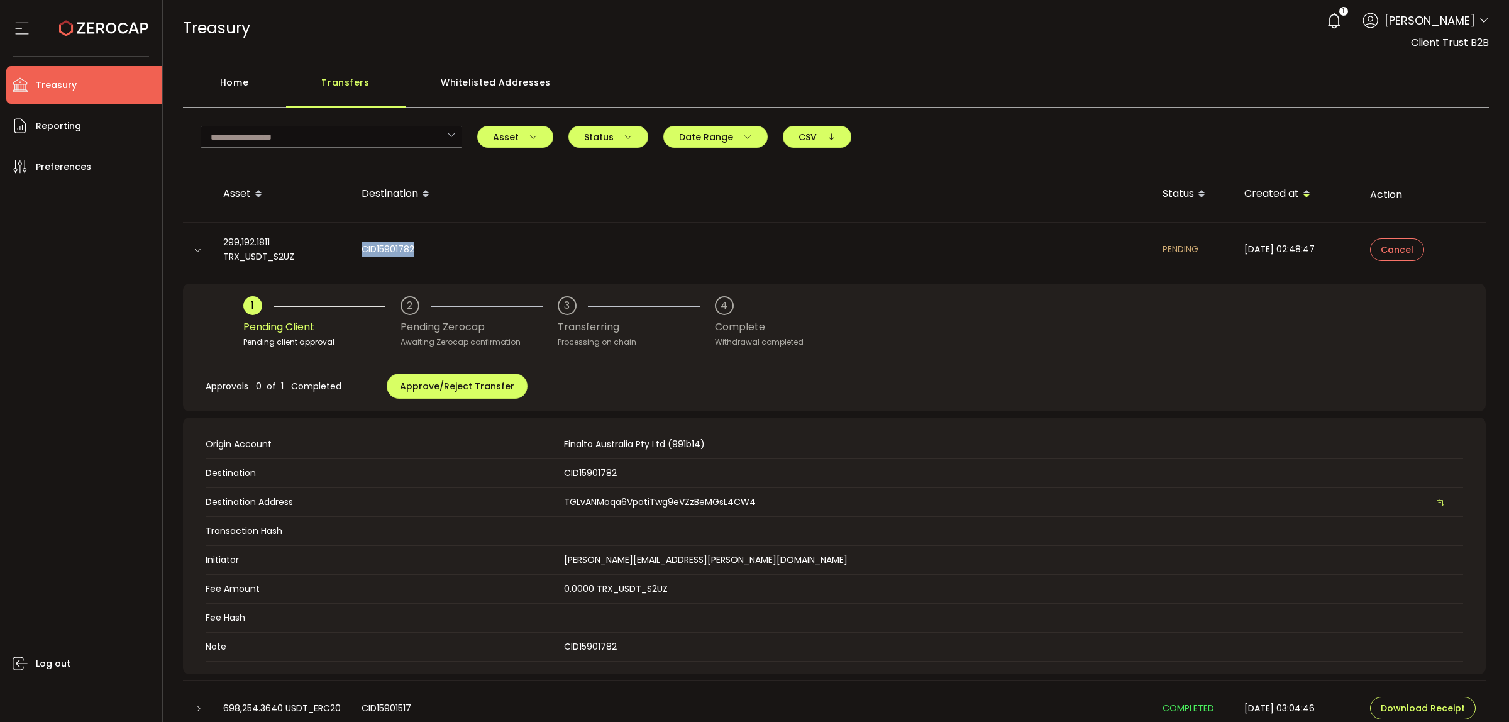
copy div "CID15901782"
click at [467, 389] on span "Approve/Reject Transfer" at bounding box center [457, 386] width 114 height 13
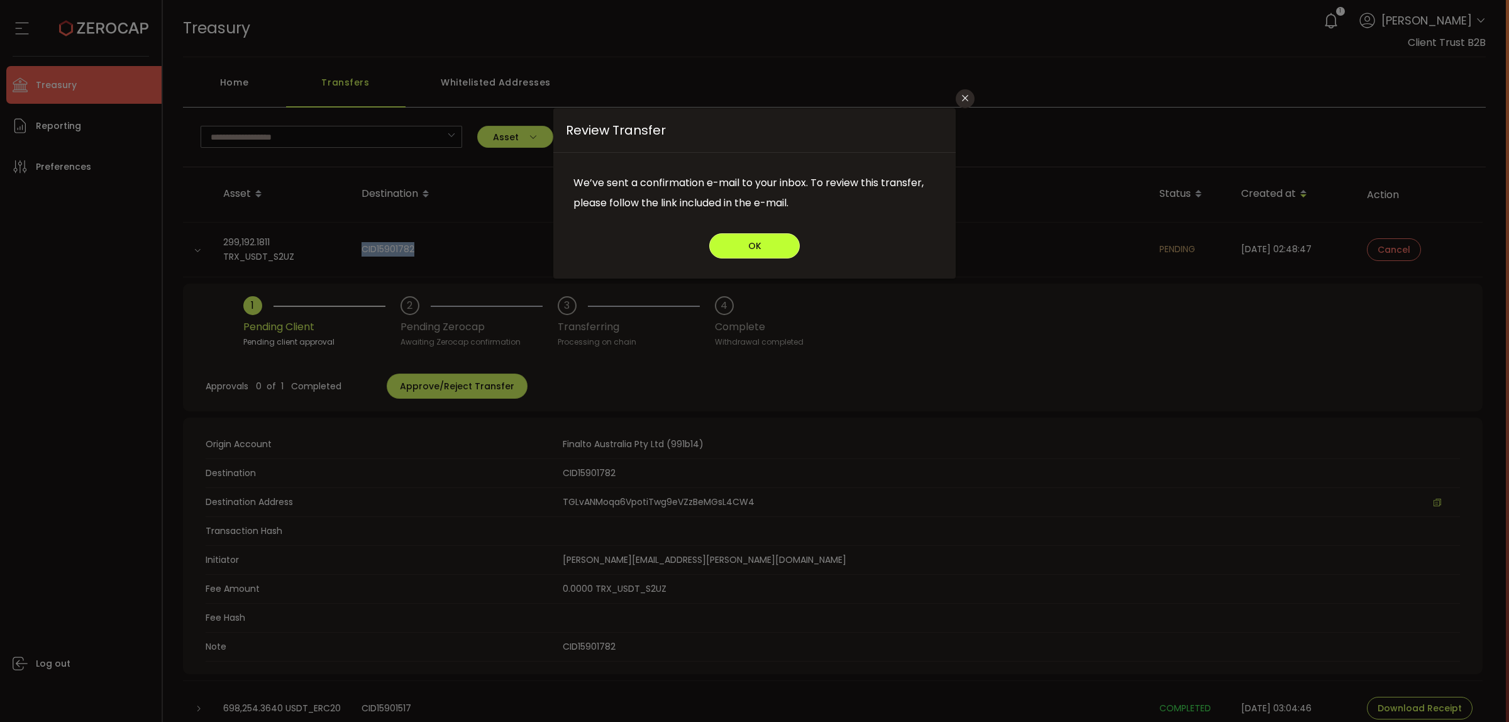
click at [731, 243] on button "OK" at bounding box center [754, 245] width 91 height 25
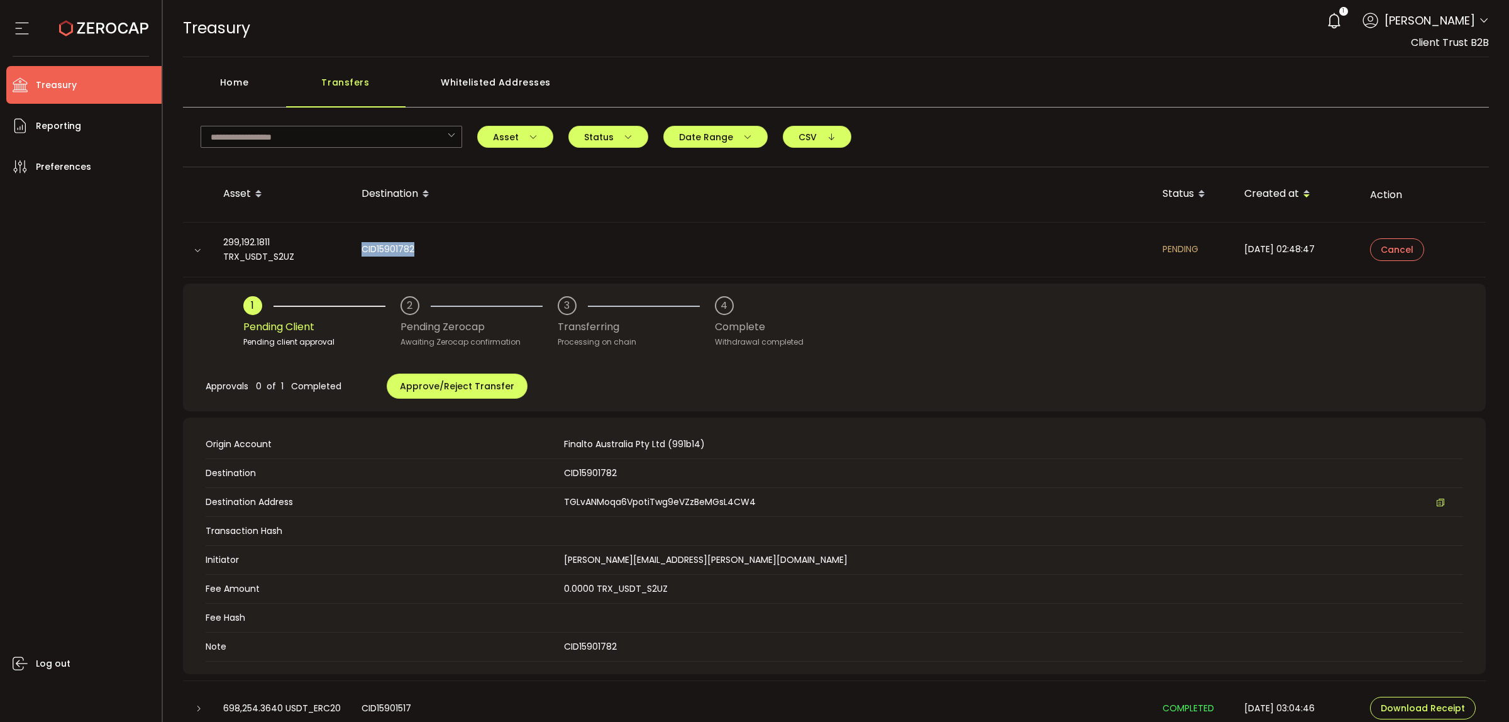
click at [447, 253] on div "CID15901782" at bounding box center [751, 249] width 801 height 14
click at [196, 247] on icon at bounding box center [198, 250] width 8 height 8
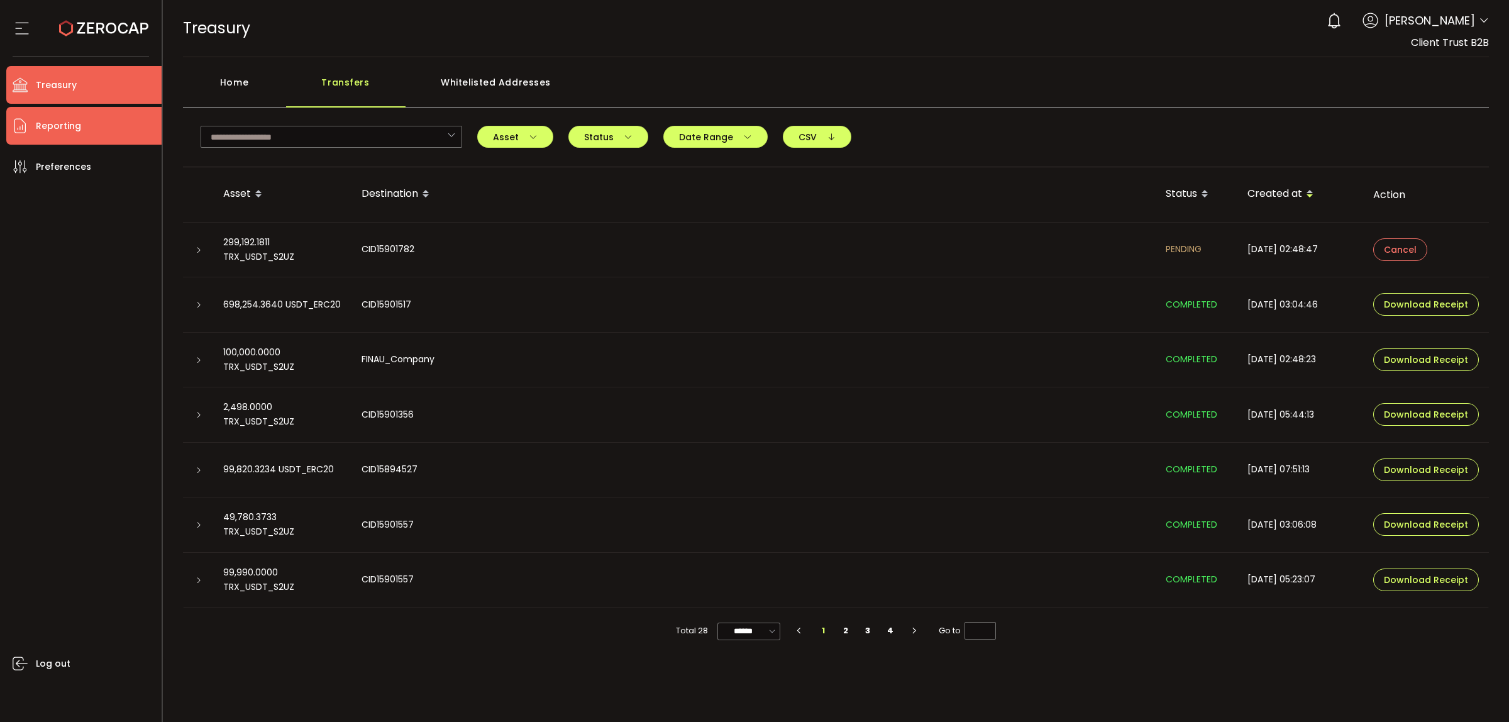
click at [87, 121] on li "Reporting" at bounding box center [83, 126] width 155 height 38
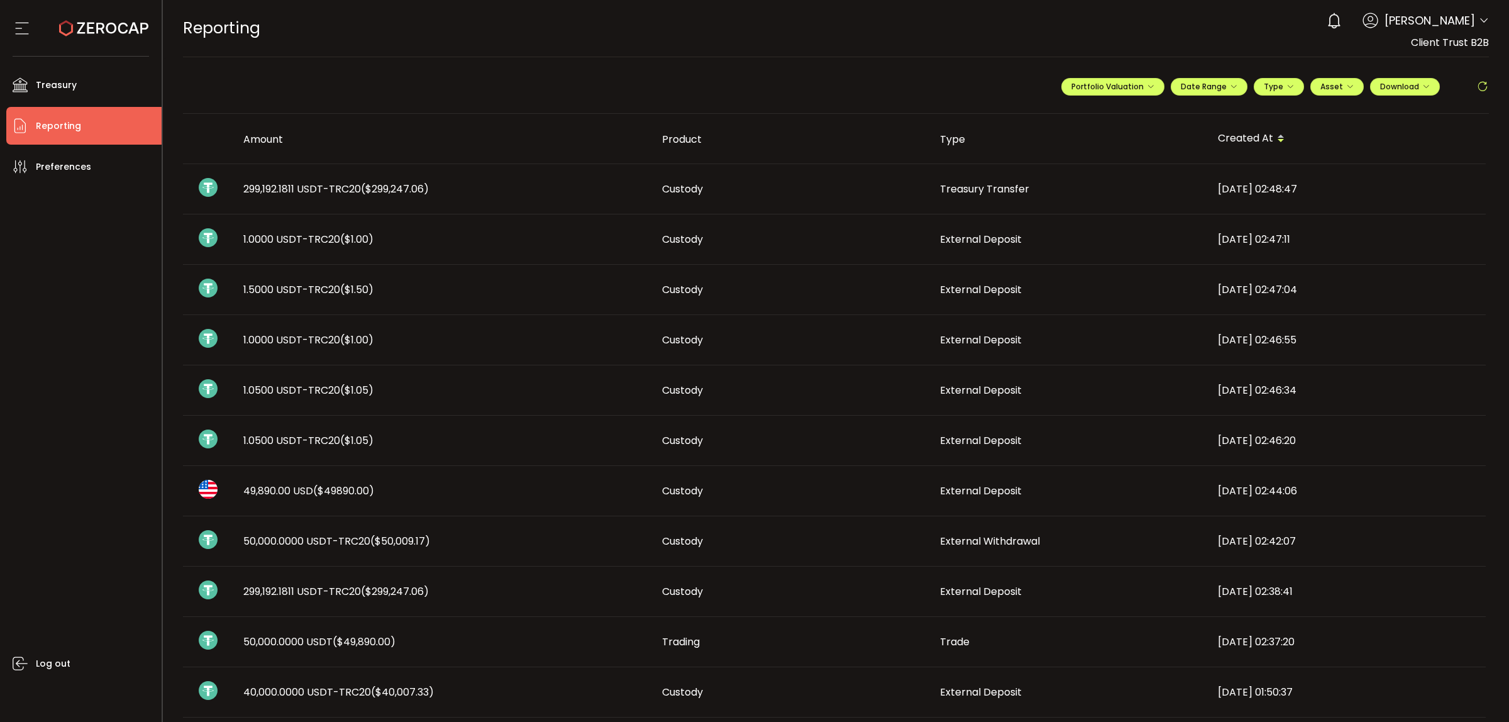
click at [1477, 91] on icon at bounding box center [1482, 86] width 13 height 13
click at [416, 189] on span "($299,247.06)" at bounding box center [395, 189] width 68 height 14
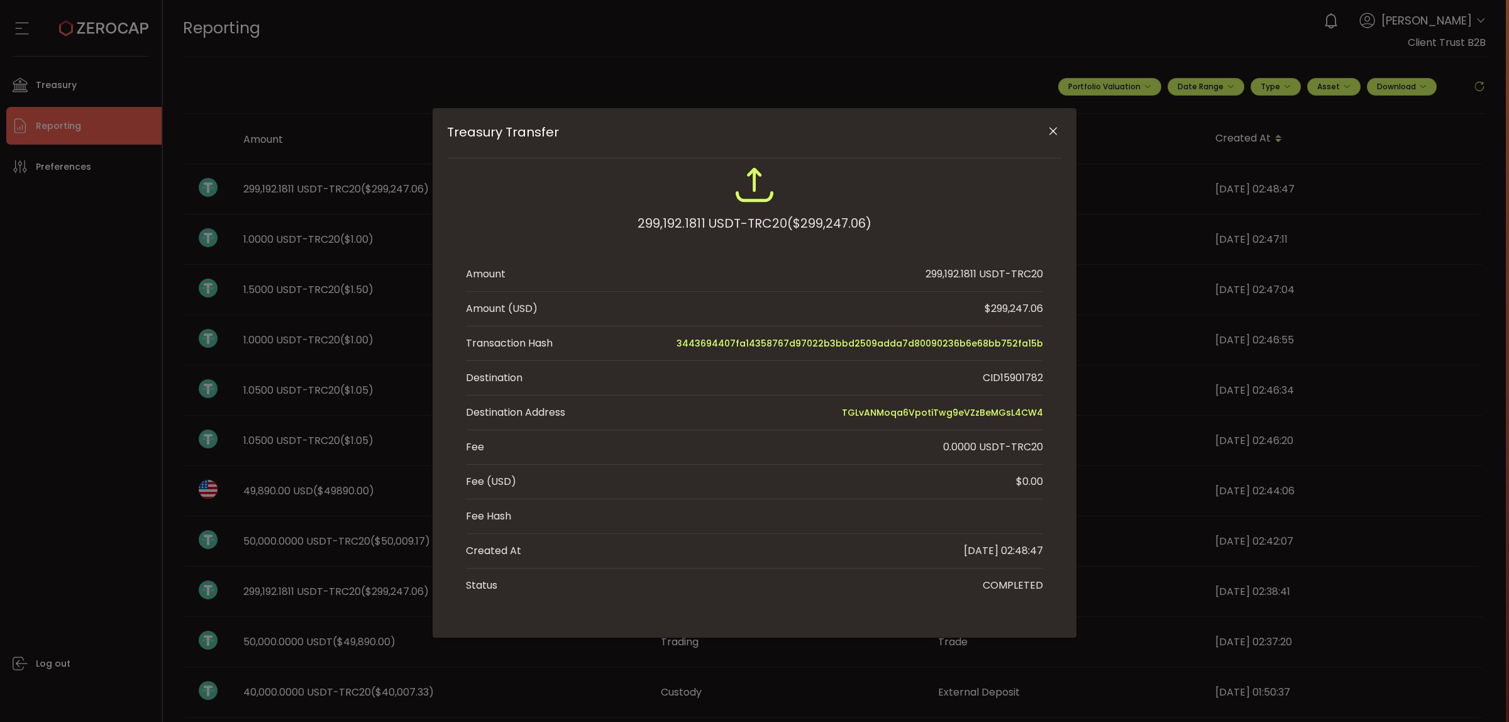
click at [727, 85] on div "Treasury Transfer 299,192.1811 USDT-TRC20 ($299,247.06) Amount 299,192.1811 USD…" at bounding box center [754, 361] width 1509 height 722
click at [1048, 131] on icon "Close" at bounding box center [1053, 131] width 13 height 13
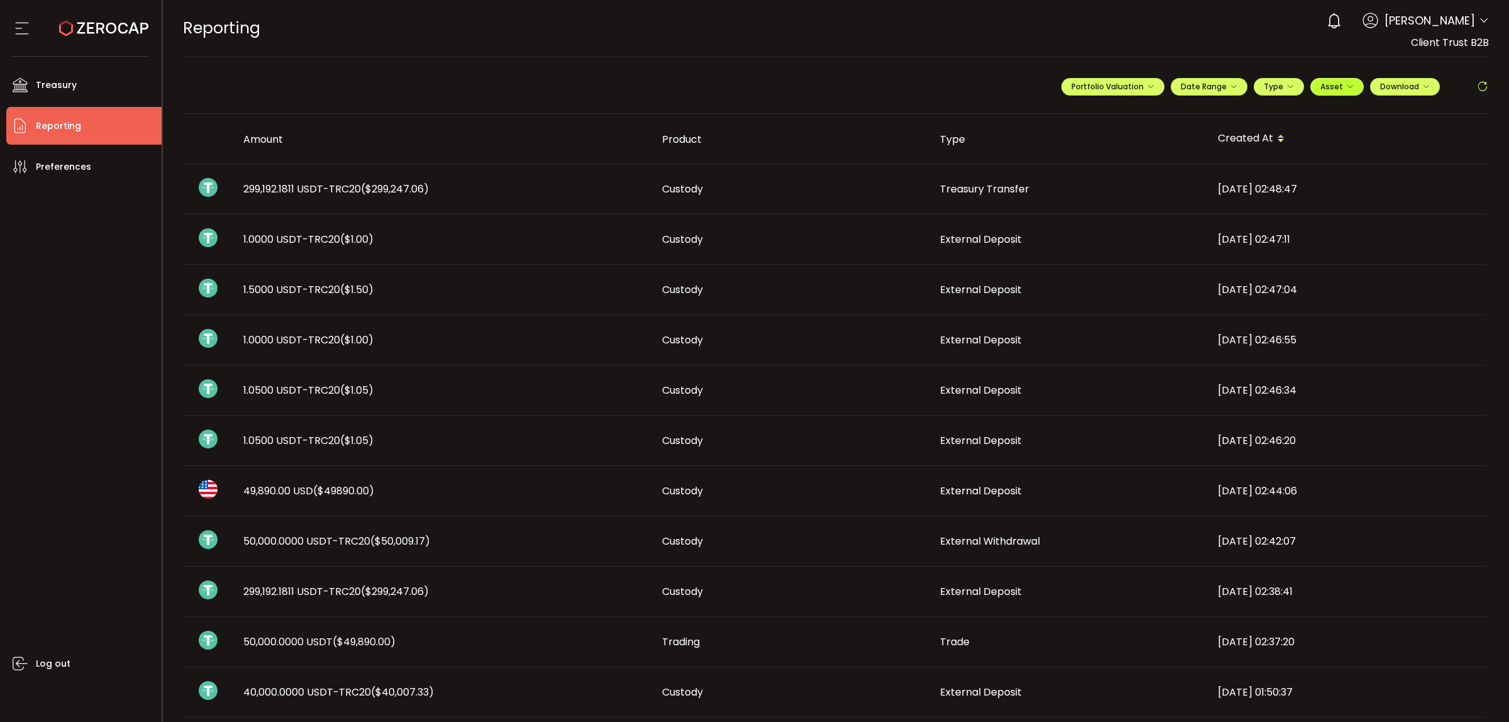
click at [1349, 86] on button "Asset" at bounding box center [1336, 87] width 53 height 18
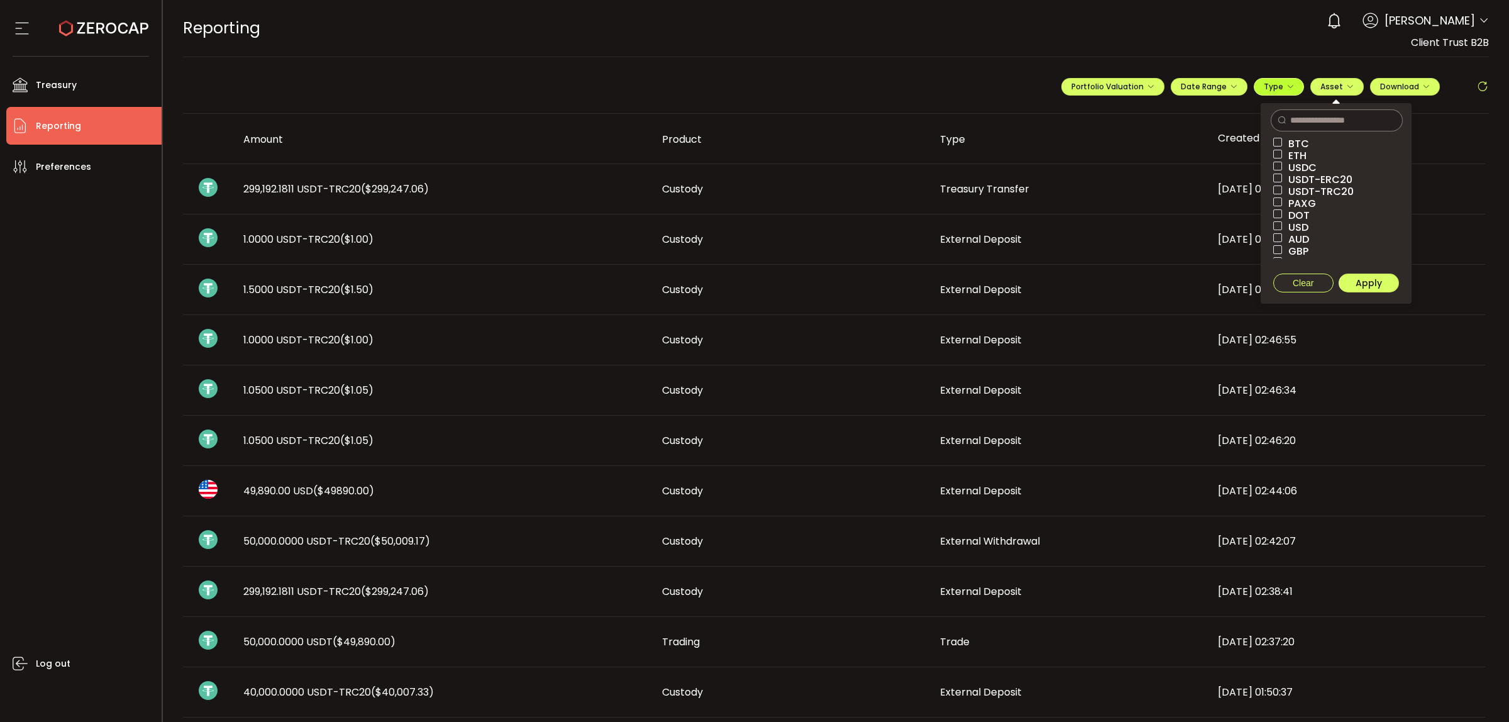
click at [1280, 89] on span "Type" at bounding box center [1279, 86] width 30 height 11
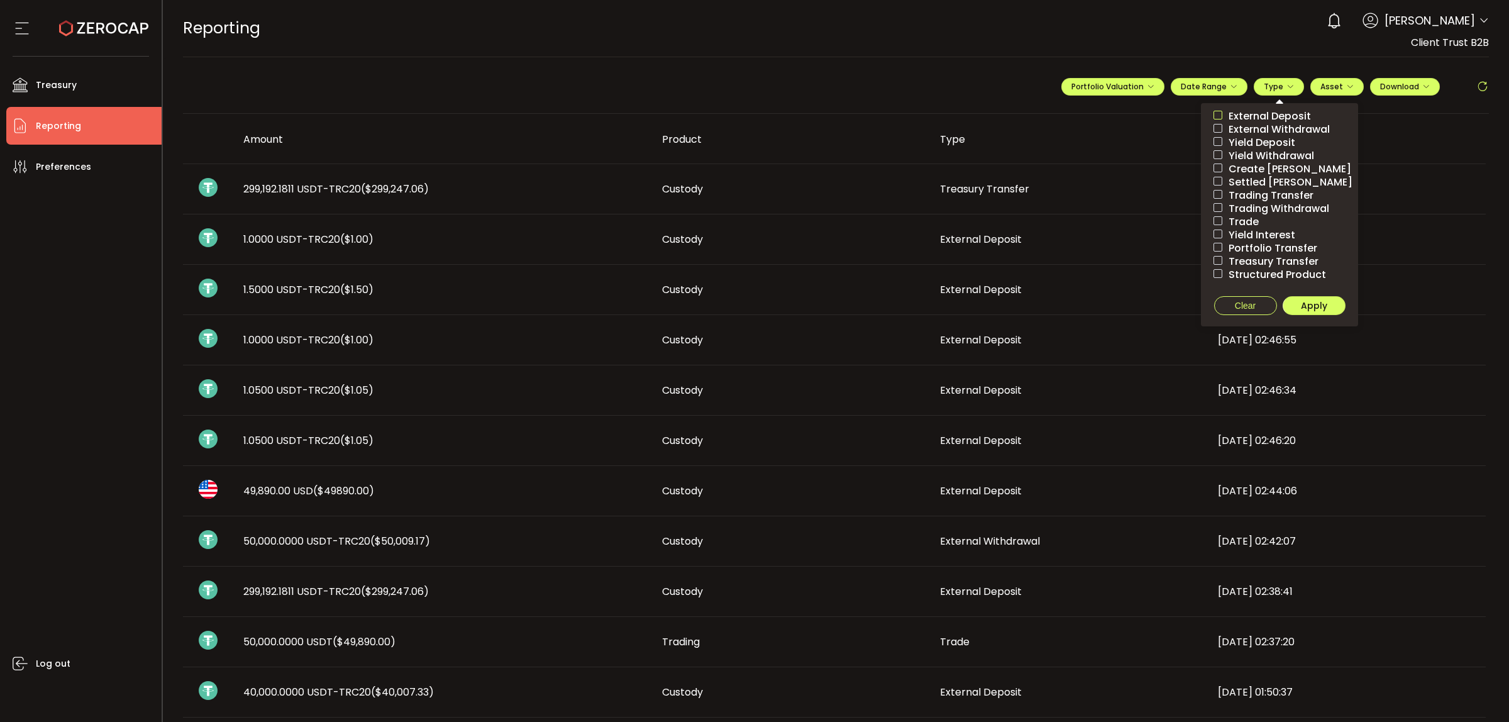
click at [1214, 114] on span at bounding box center [1217, 115] width 9 height 9
click at [1213, 256] on span at bounding box center [1217, 260] width 9 height 9
click at [1308, 301] on span "Apply" at bounding box center [1314, 305] width 26 height 13
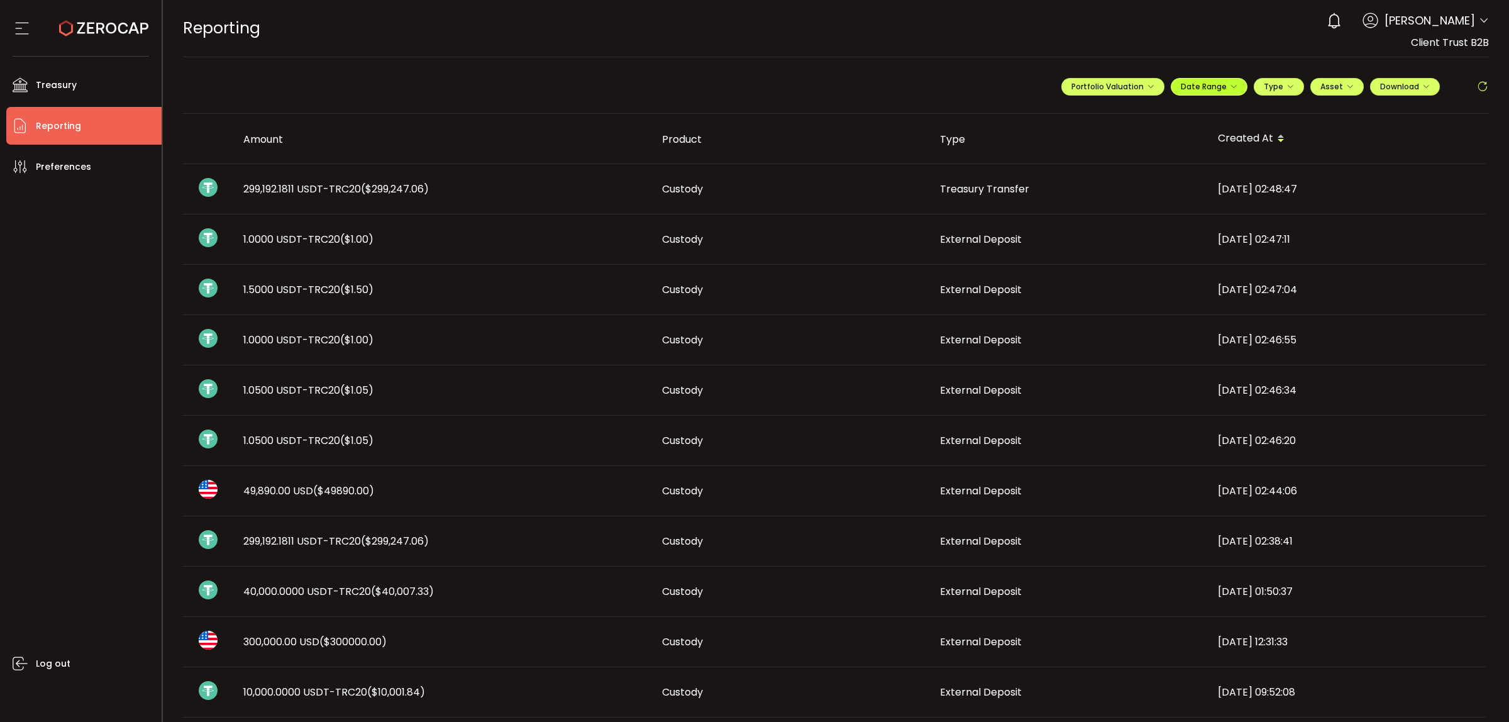
click at [1230, 89] on icon "button" at bounding box center [1234, 87] width 8 height 8
click at [1167, 116] on input at bounding box center [1175, 112] width 80 height 13
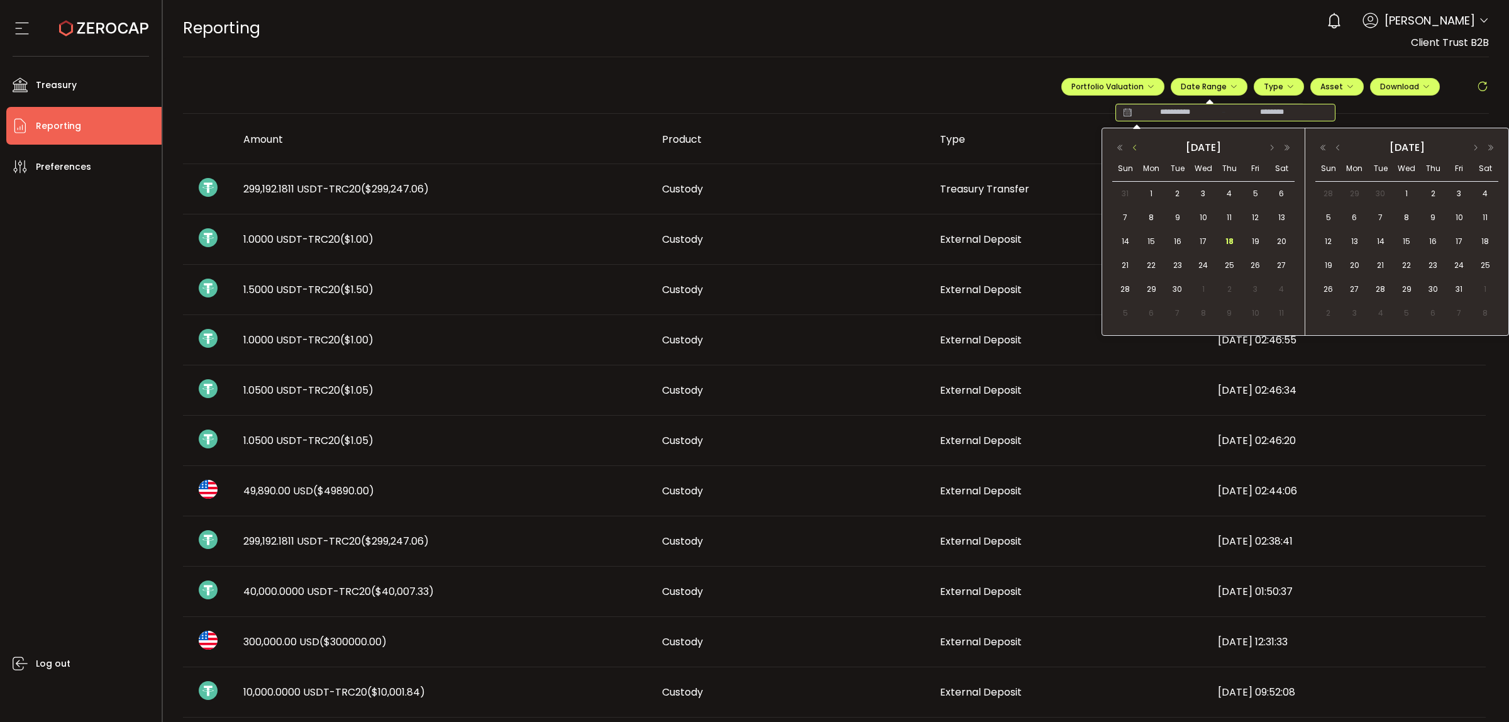
click at [1136, 148] on button "button" at bounding box center [1134, 147] width 15 height 9
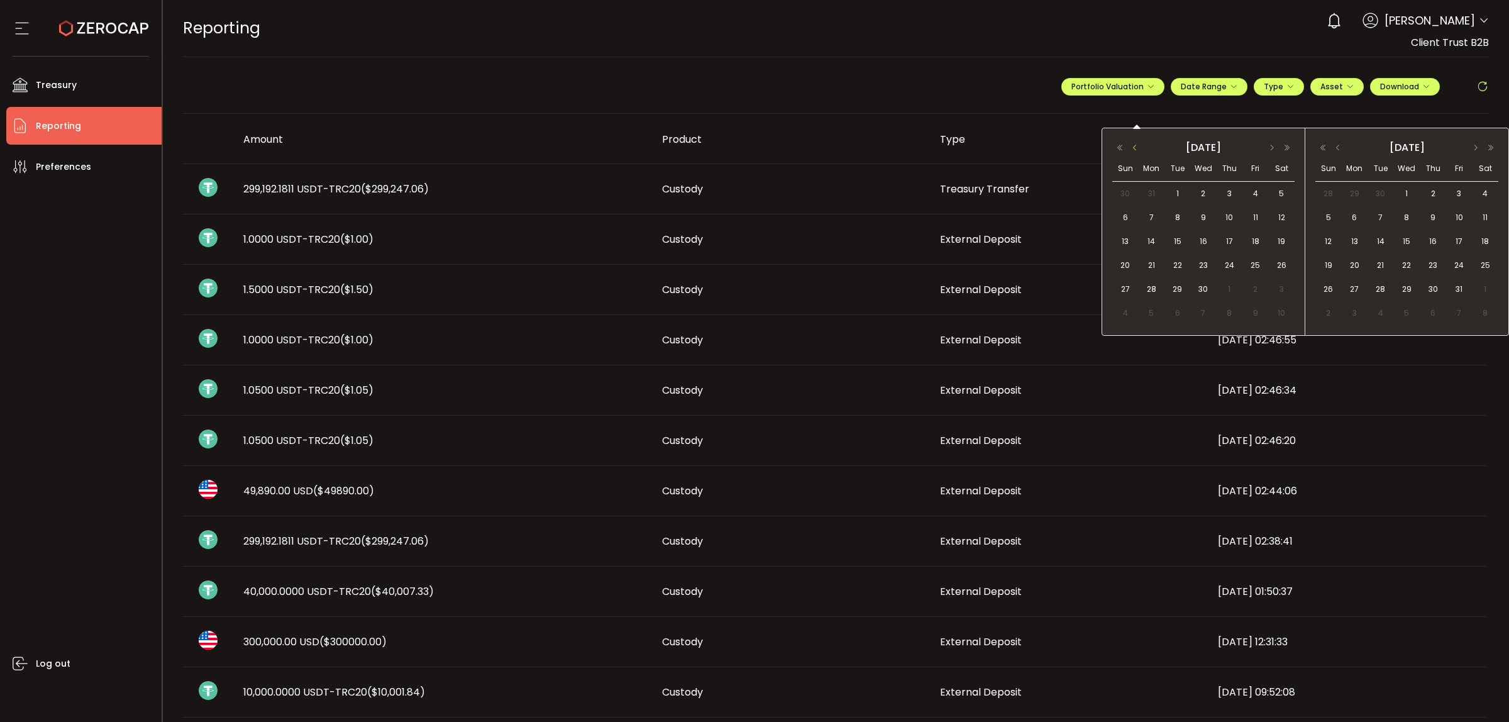
click at [1136, 148] on button "button" at bounding box center [1134, 147] width 15 height 9
click at [1271, 145] on button "button" at bounding box center [1271, 147] width 15 height 9
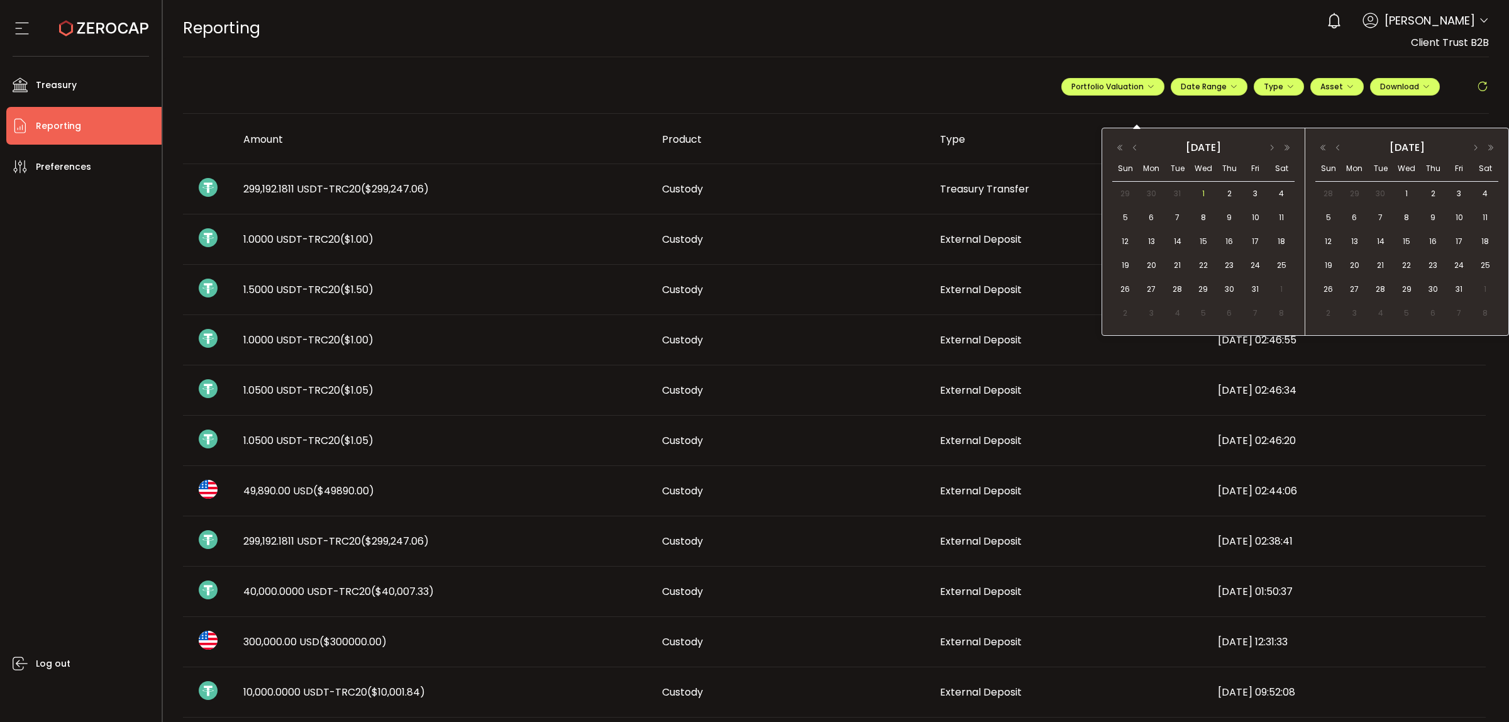
click at [1201, 190] on span "1" at bounding box center [1203, 193] width 15 height 15
click at [1338, 150] on button "button" at bounding box center [1337, 147] width 15 height 9
click at [1431, 236] on span "18" at bounding box center [1432, 241] width 15 height 15
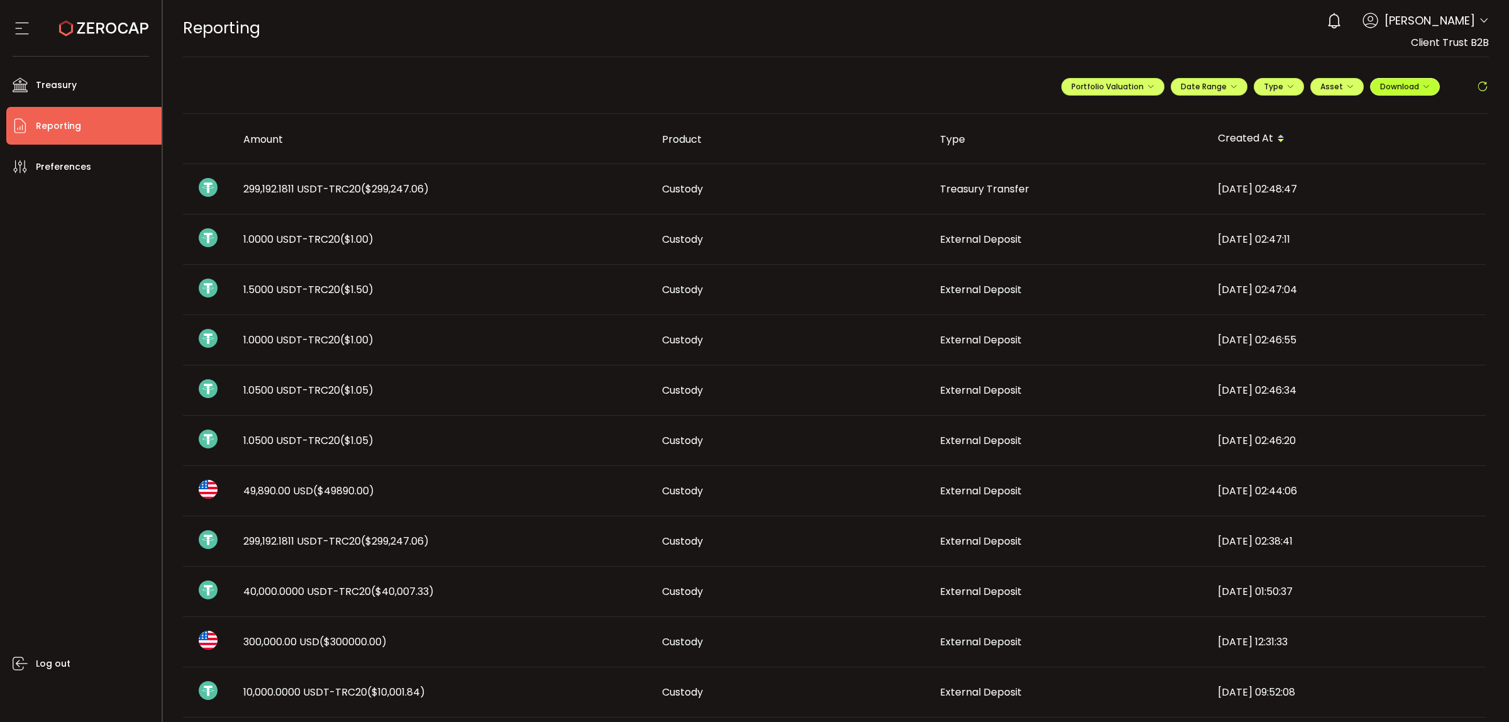
click at [1422, 88] on icon "button" at bounding box center [1426, 87] width 8 height 8
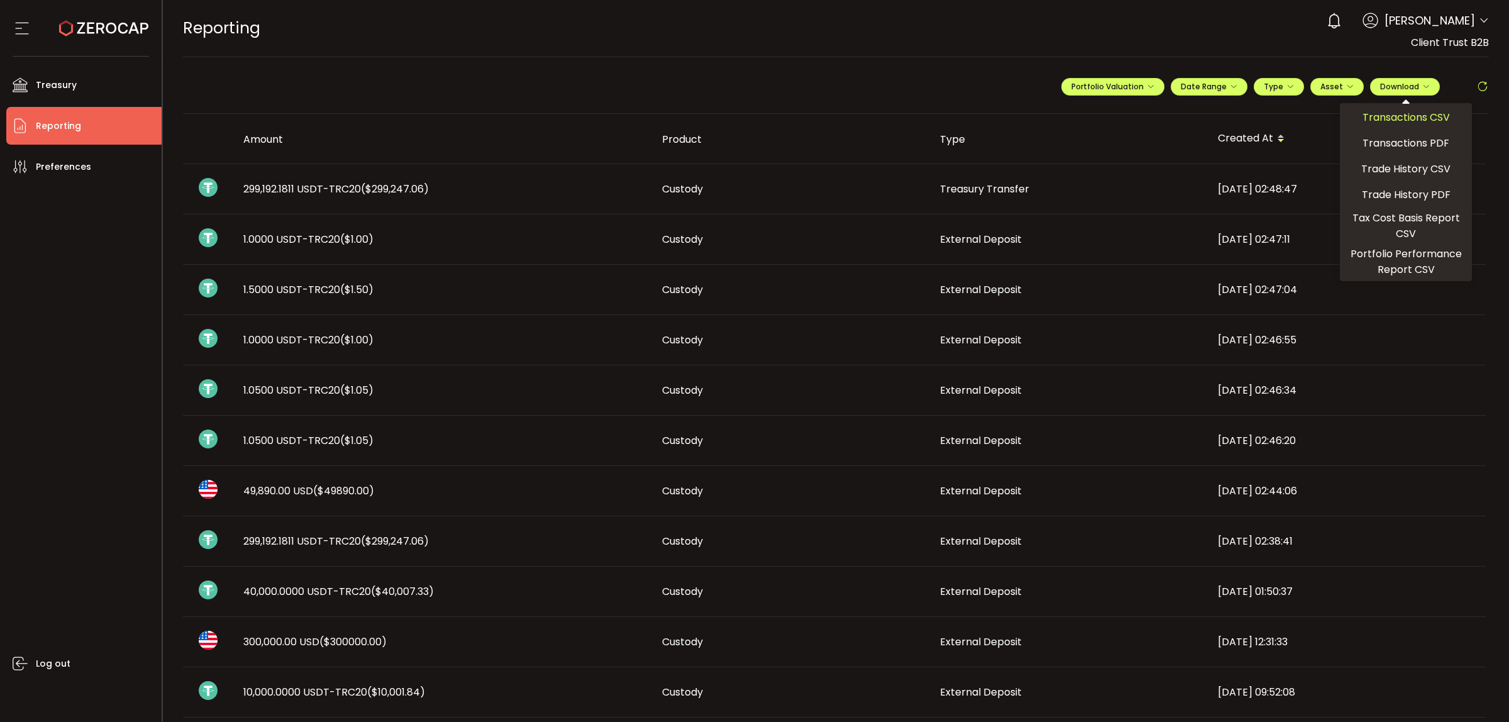
click at [1416, 112] on span "Transactions CSV" at bounding box center [1405, 117] width 87 height 16
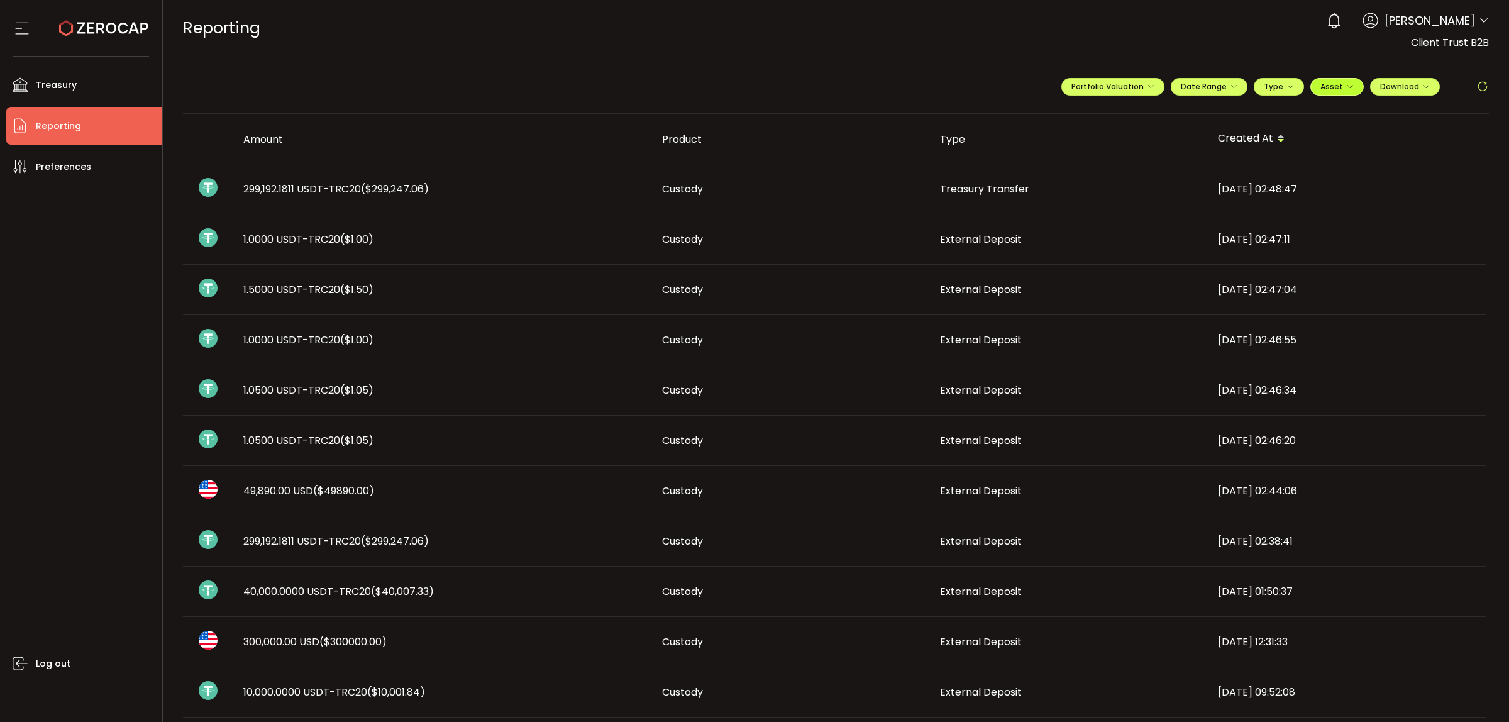
click at [1338, 94] on button "Asset" at bounding box center [1336, 87] width 53 height 18
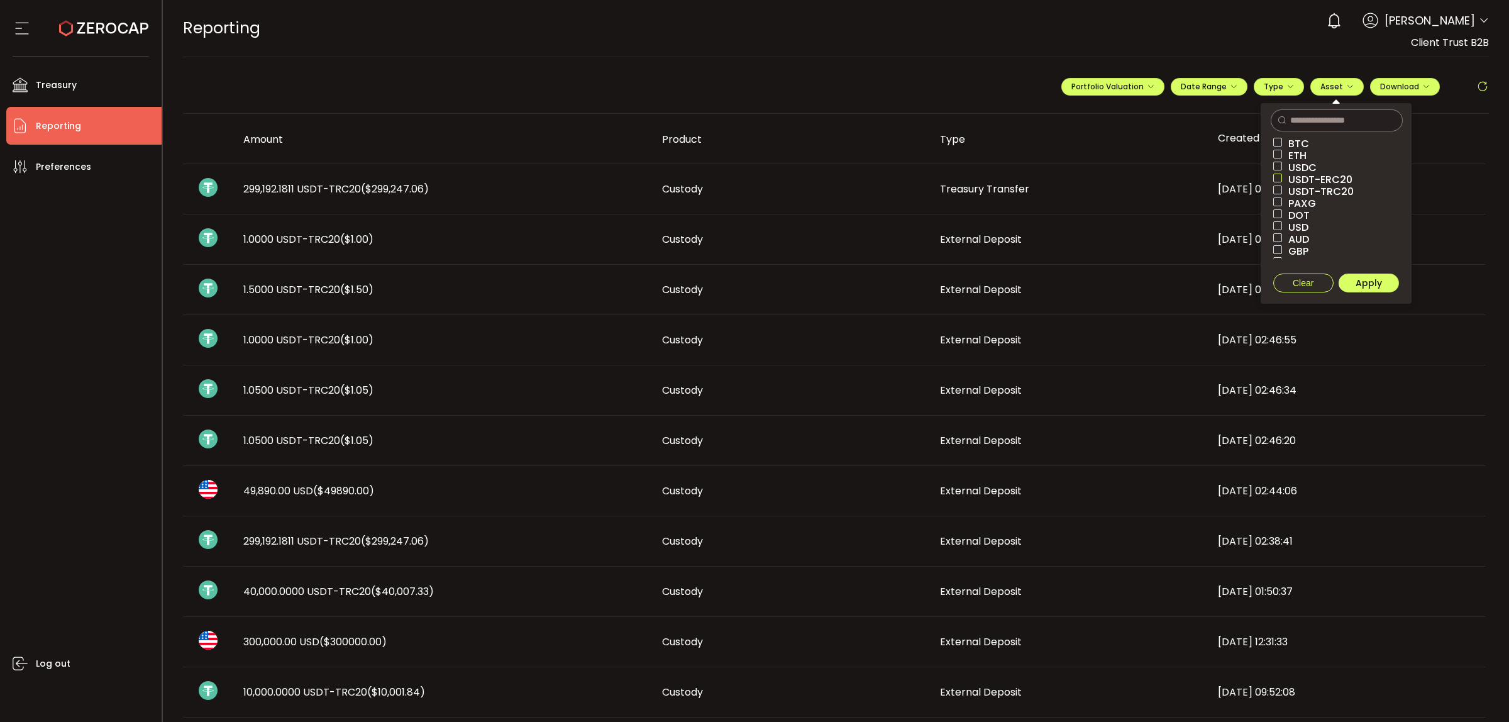
click at [1275, 179] on span at bounding box center [1277, 178] width 9 height 9
click at [1274, 192] on span at bounding box center [1277, 189] width 9 height 9
click at [1359, 286] on span "Apply" at bounding box center [1368, 283] width 26 height 13
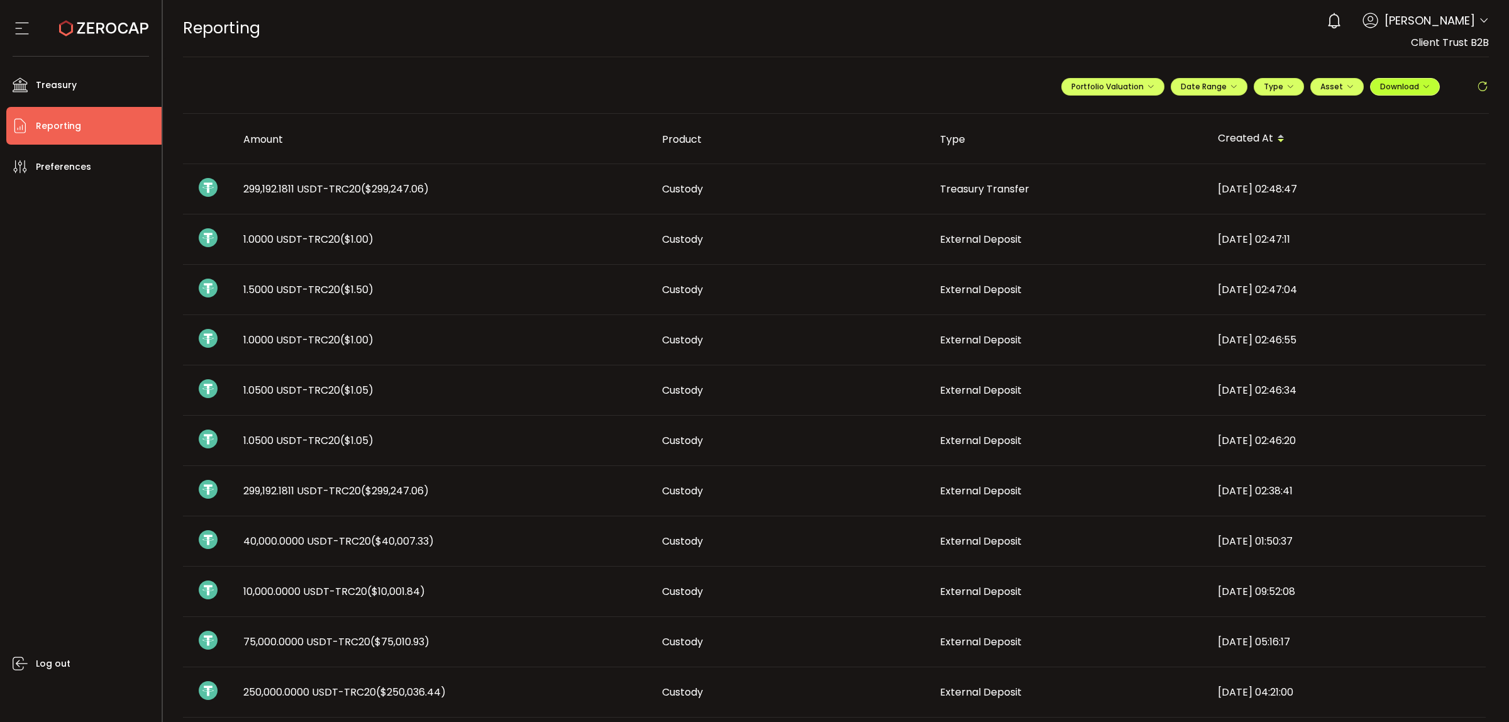
click at [1413, 92] on button "Download" at bounding box center [1405, 87] width 70 height 18
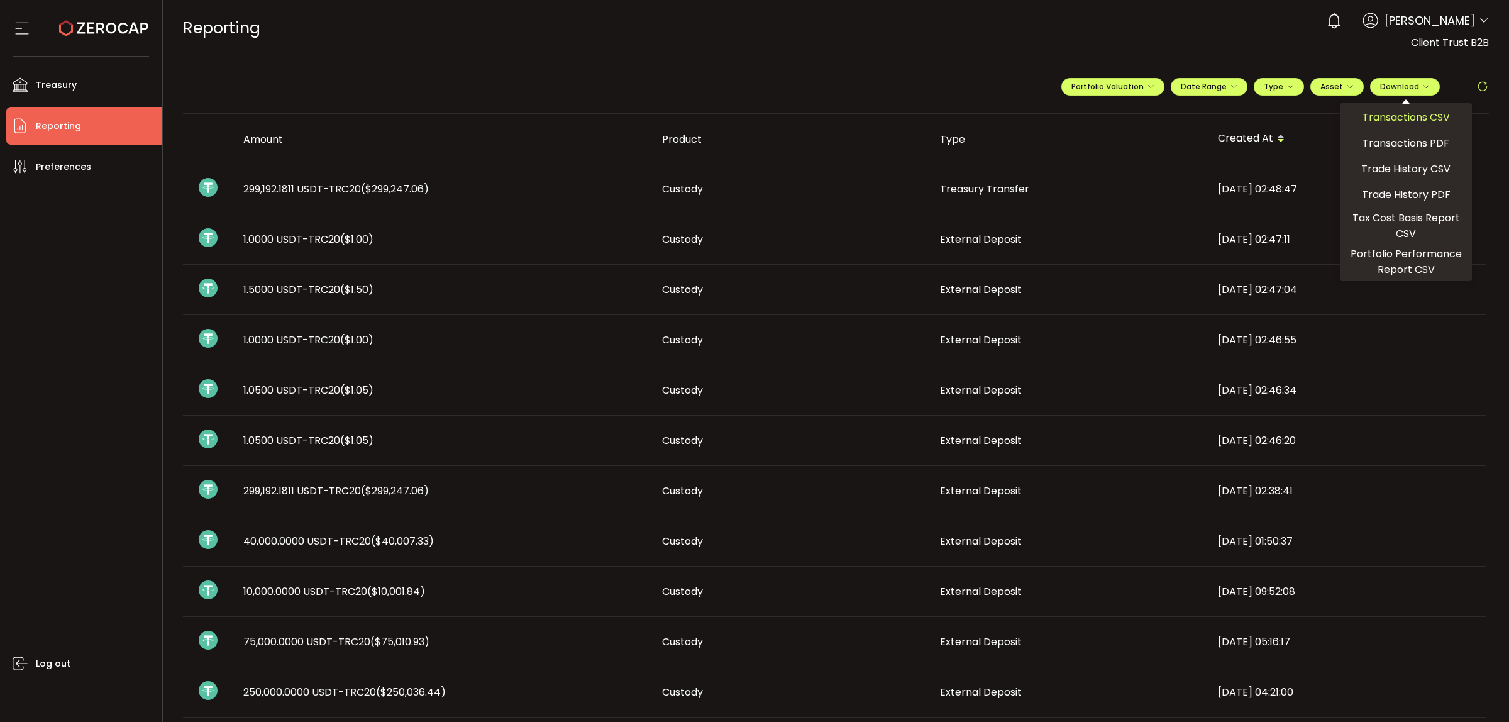
click at [1394, 111] on span "Transactions CSV" at bounding box center [1405, 117] width 87 height 16
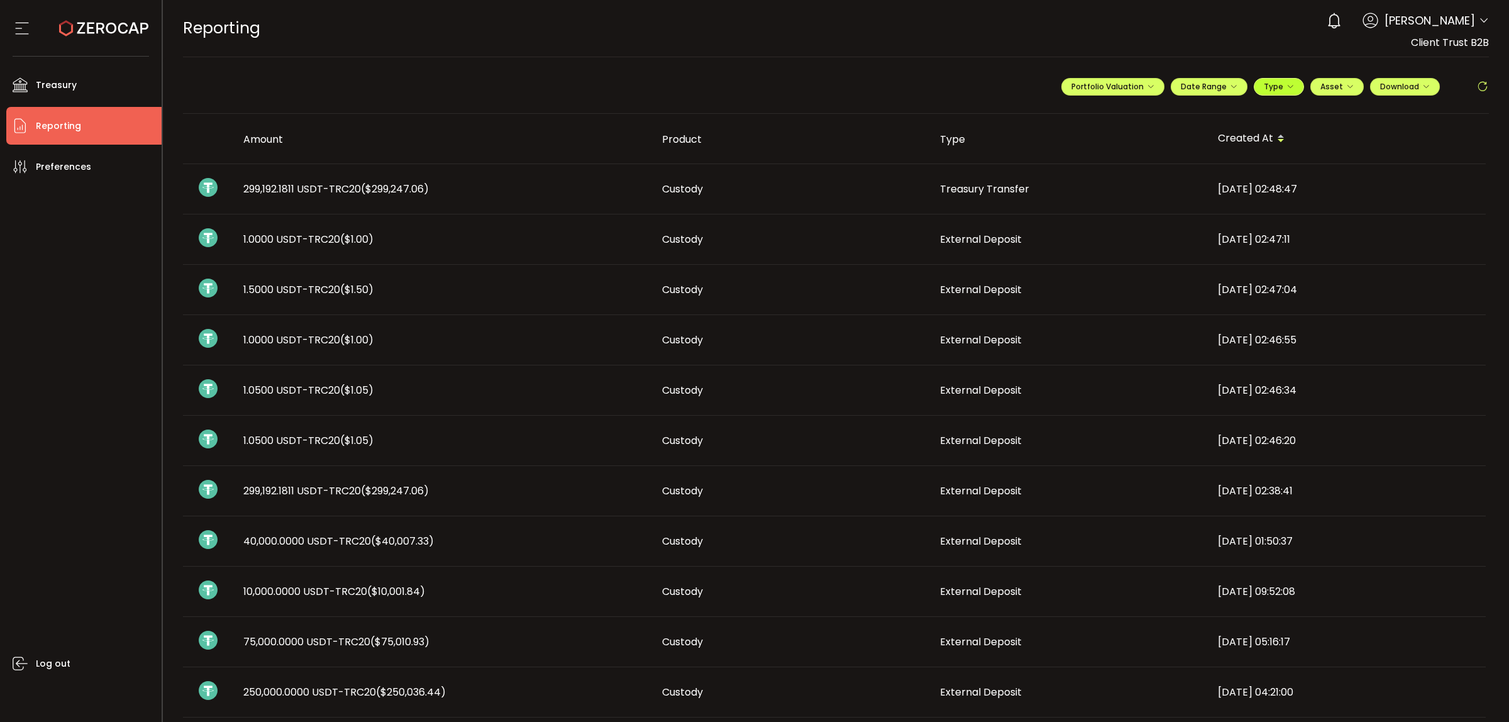
click at [1268, 89] on span "Type" at bounding box center [1279, 86] width 30 height 11
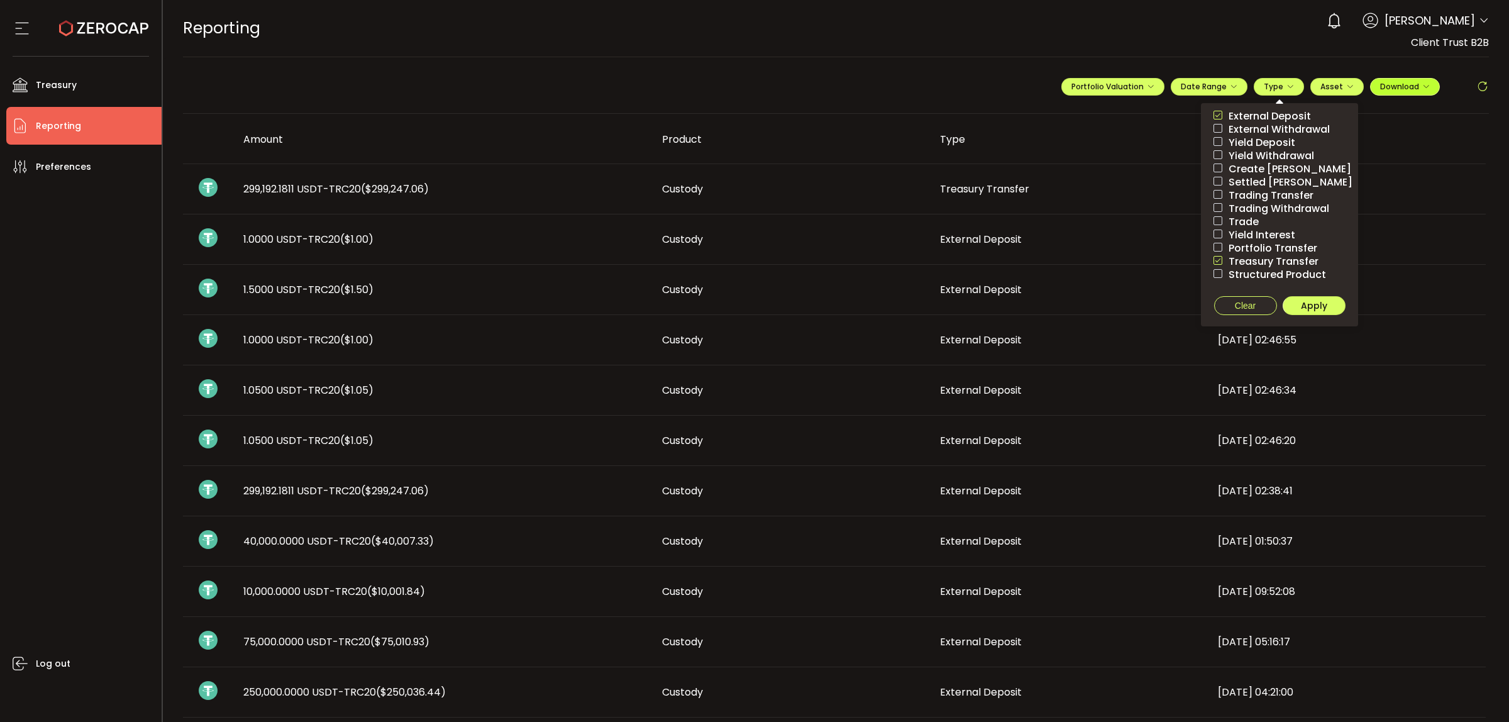
click at [1396, 90] on span "Download" at bounding box center [1405, 86] width 50 height 11
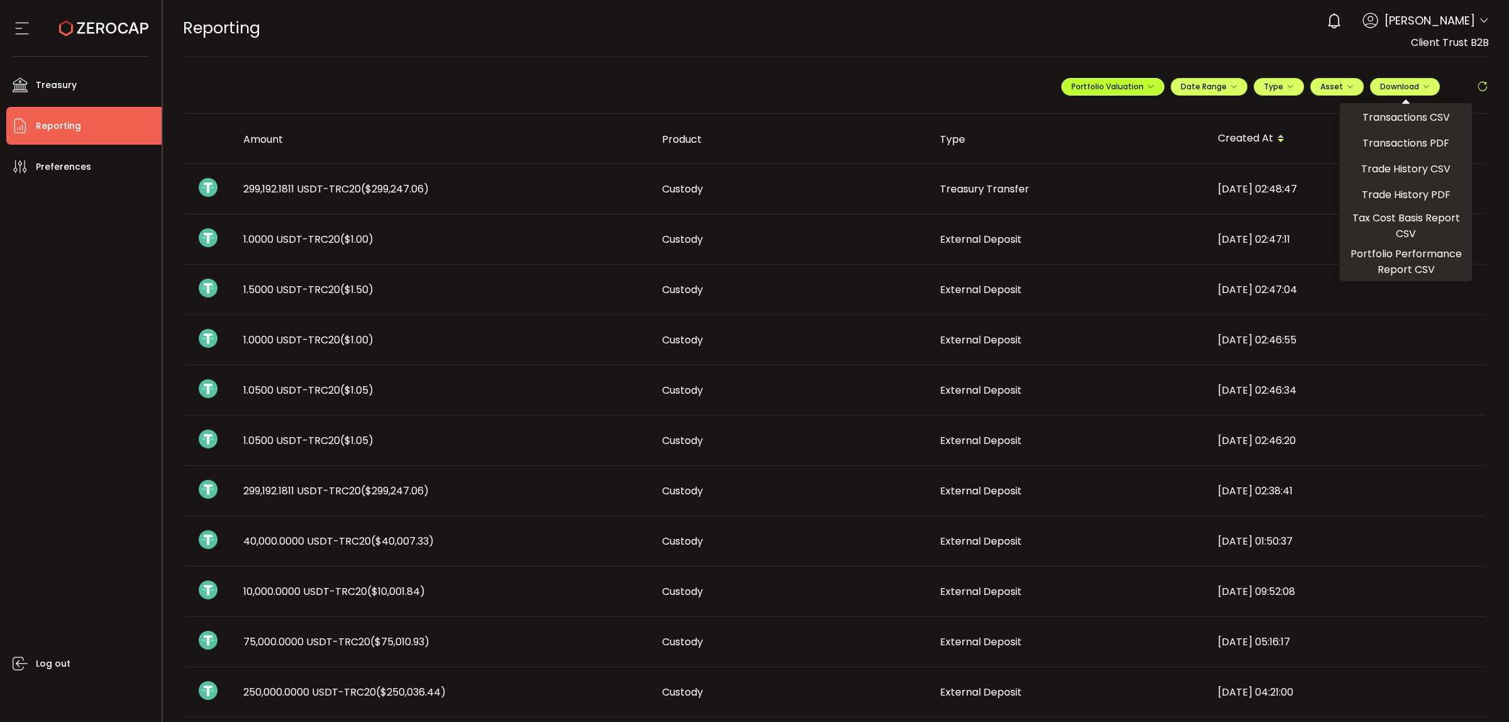
click at [1132, 82] on span "Portfolio Valuation" at bounding box center [1112, 86] width 83 height 11
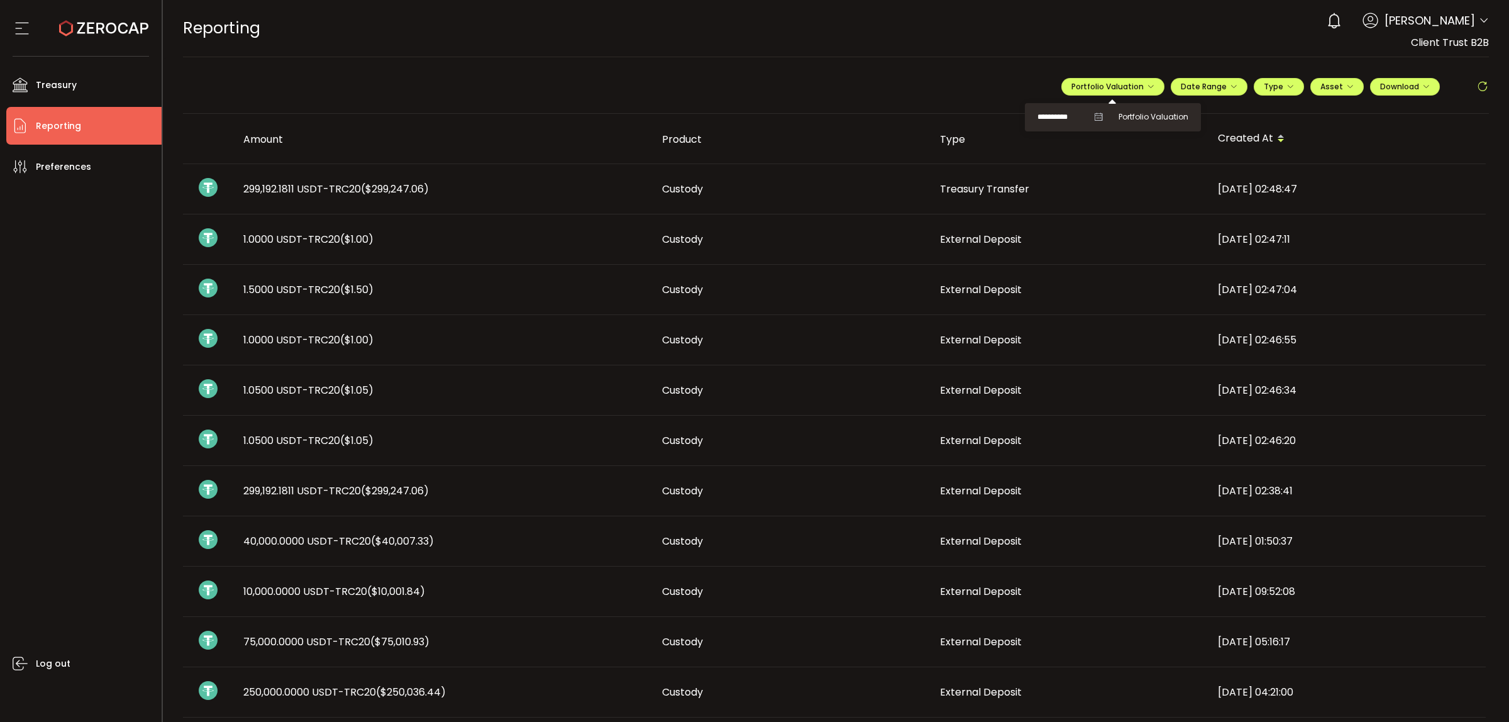
click at [1062, 116] on input "**********" at bounding box center [1062, 117] width 50 height 16
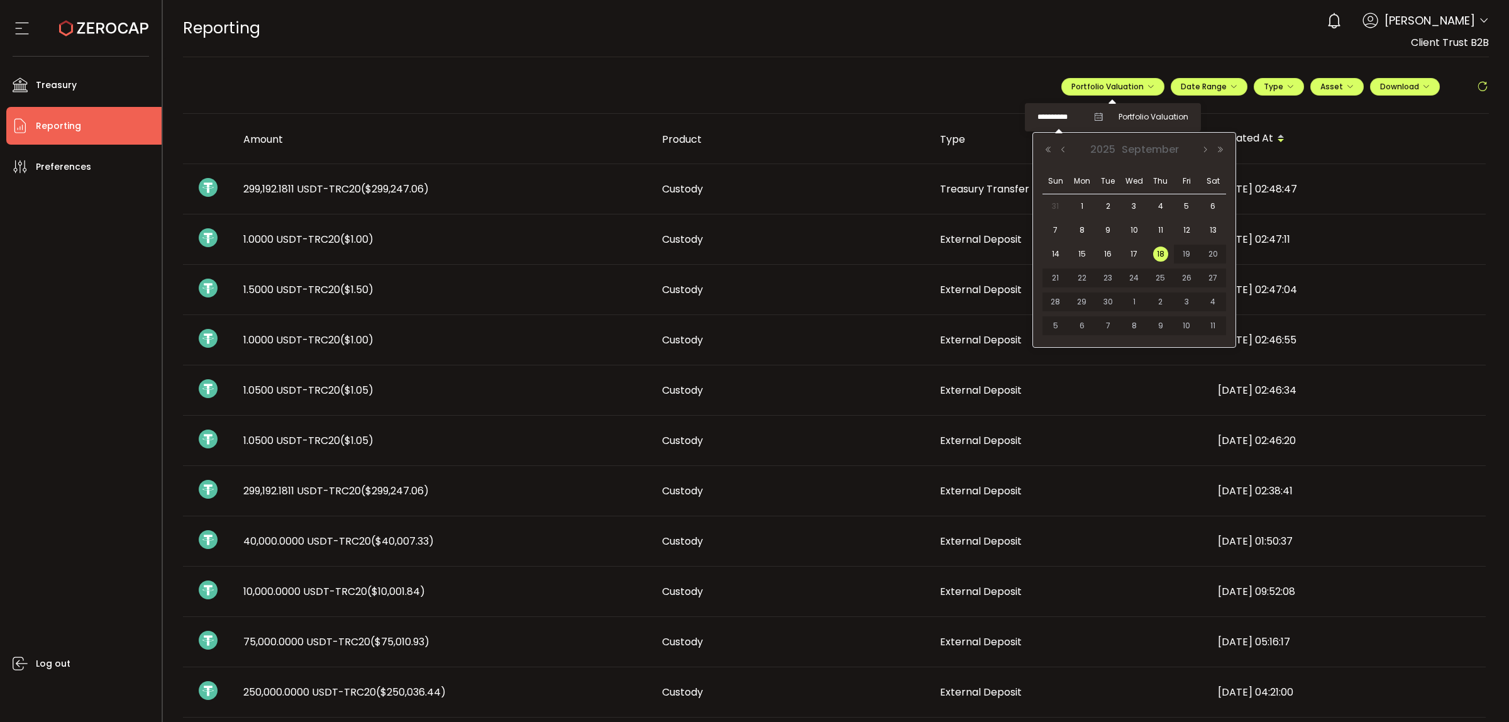
click at [1023, 92] on div "**********" at bounding box center [836, 92] width 1306 height 44
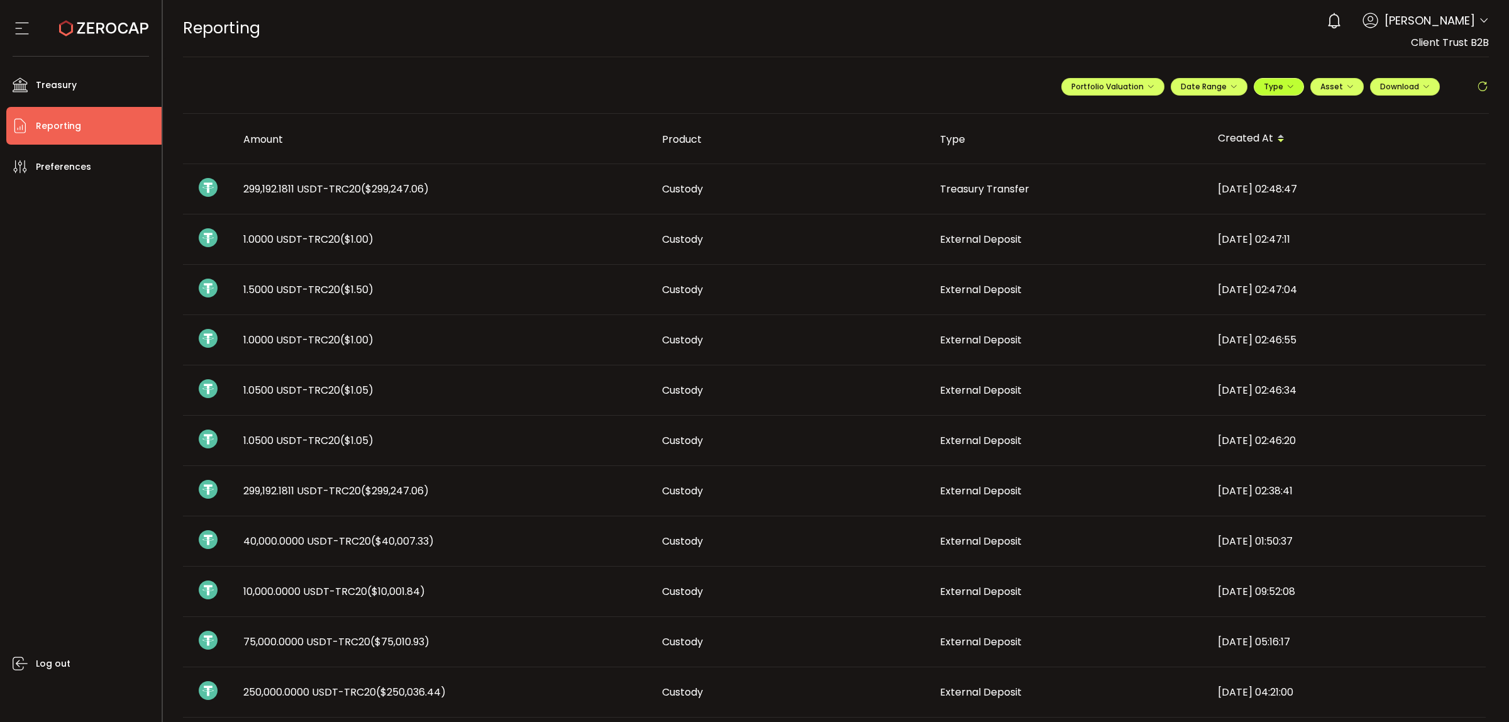
click at [1286, 87] on icon "button" at bounding box center [1290, 87] width 8 height 8
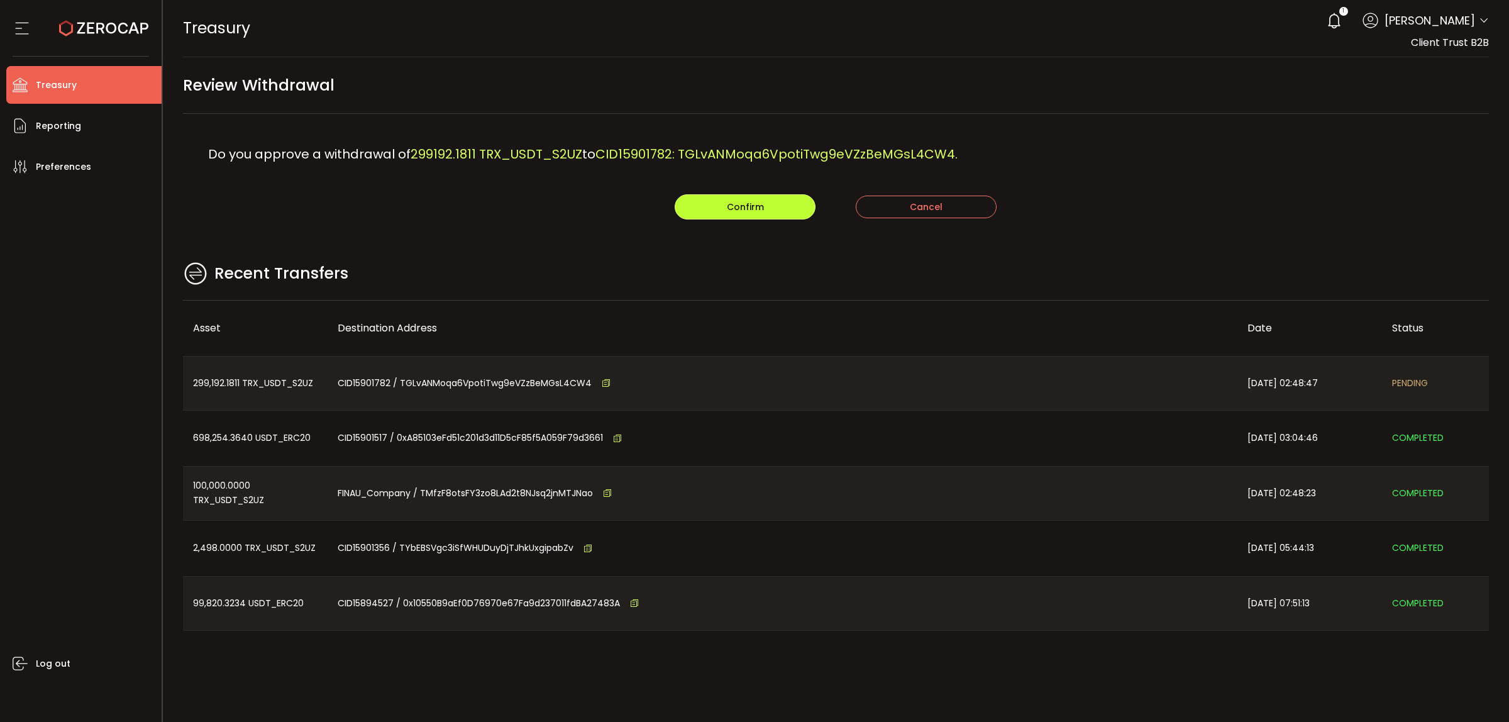
click at [759, 209] on span "Confirm" at bounding box center [745, 207] width 37 height 13
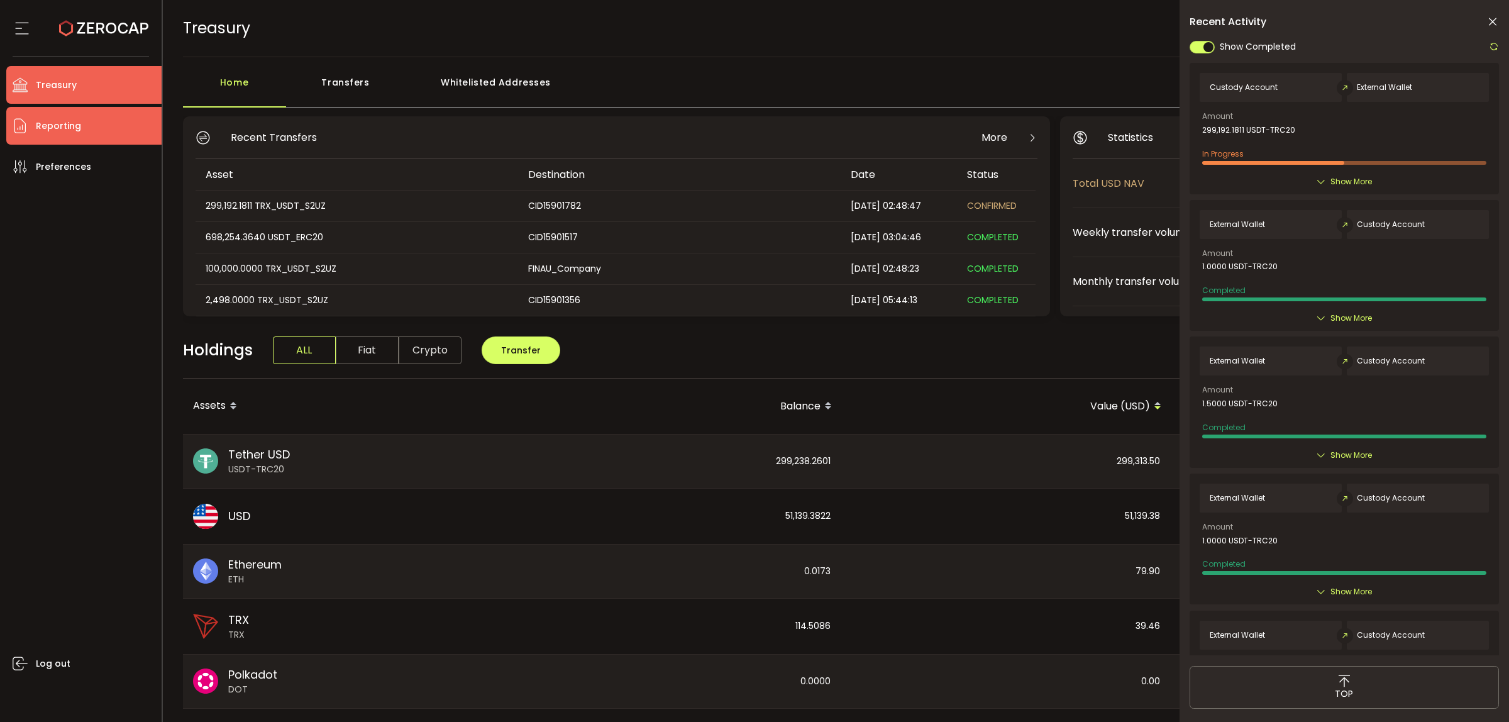
click at [71, 129] on span "Reporting" at bounding box center [58, 126] width 45 height 18
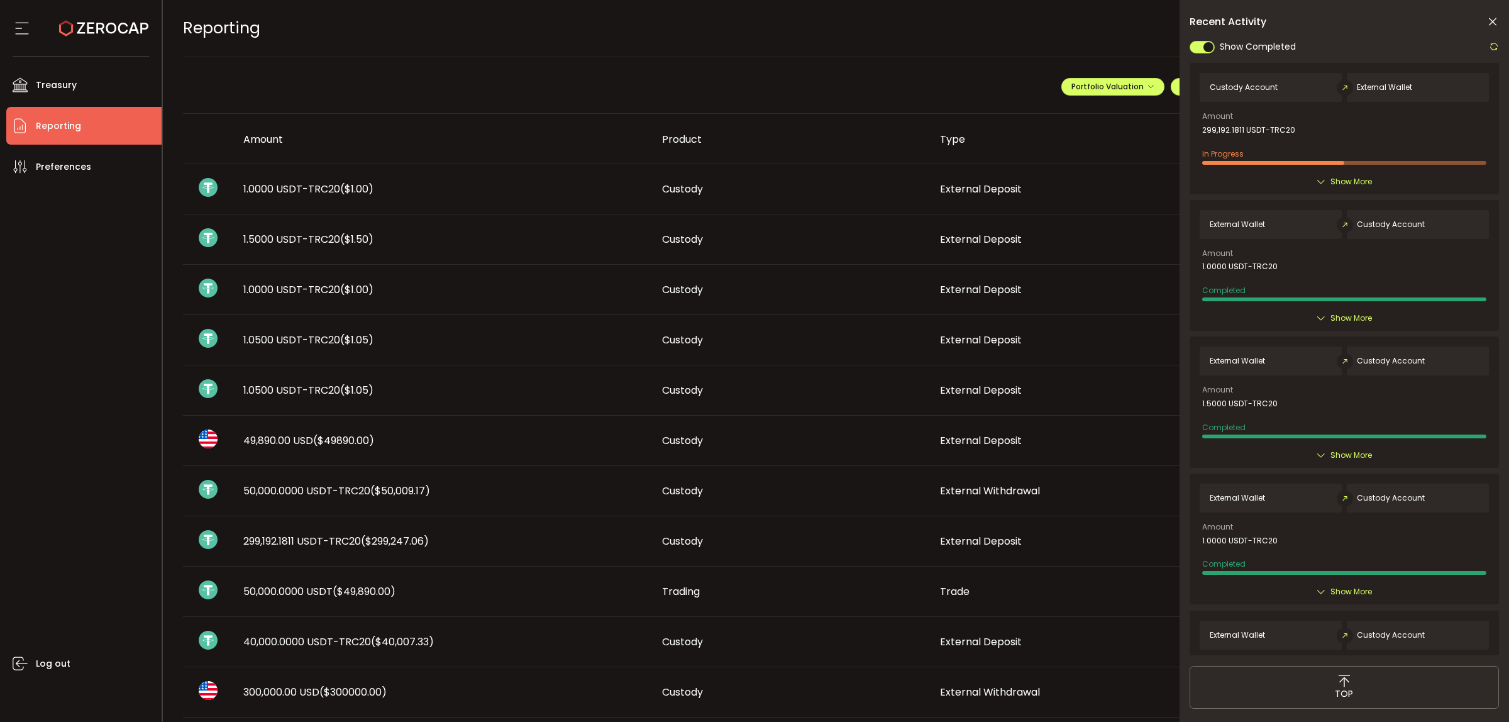
click at [68, 118] on span "Reporting" at bounding box center [58, 126] width 45 height 18
